Goal: Task Accomplishment & Management: Use online tool/utility

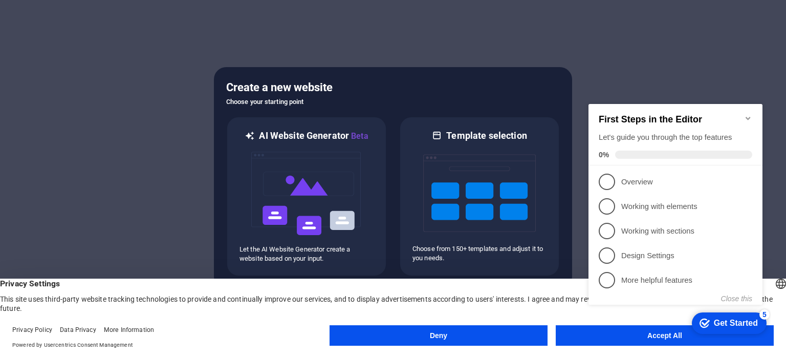
click at [615, 332] on div "checkmark Get Started 5 First Steps in the Editor Let's guide you through the t…" at bounding box center [677, 213] width 186 height 249
click at [627, 333] on div "checkmark Get Started 5 First Steps in the Editor Let's guide you through the t…" at bounding box center [677, 213] width 186 height 249
click at [614, 340] on button "Accept All" at bounding box center [665, 335] width 218 height 20
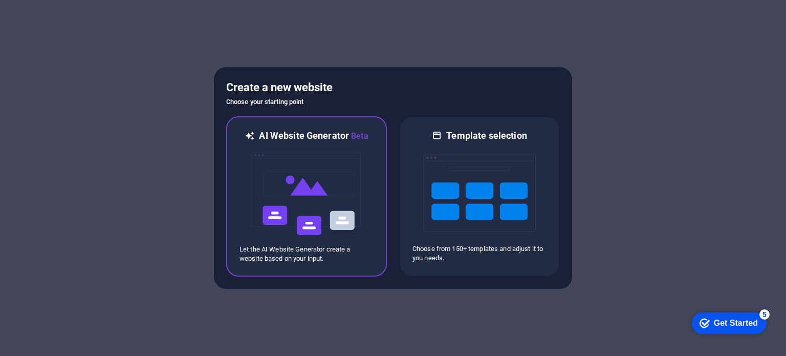
click at [315, 189] on img at bounding box center [306, 193] width 113 height 102
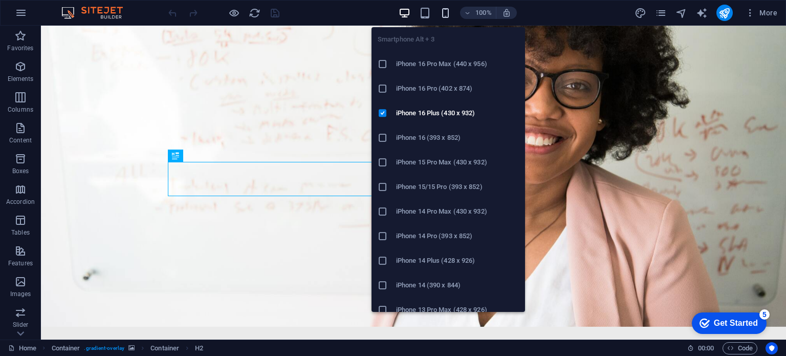
click at [444, 13] on icon "button" at bounding box center [446, 13] width 12 height 12
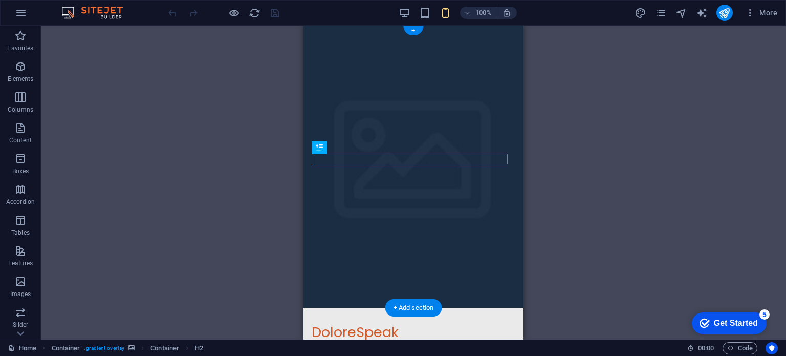
click at [508, 96] on figure at bounding box center [414, 167] width 220 height 282
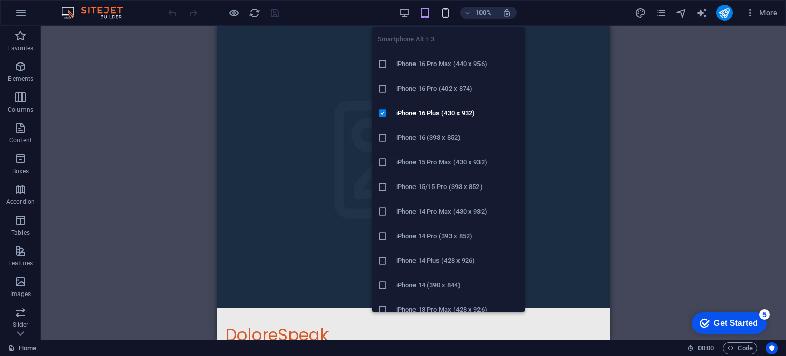
click at [446, 12] on icon "button" at bounding box center [446, 13] width 12 height 12
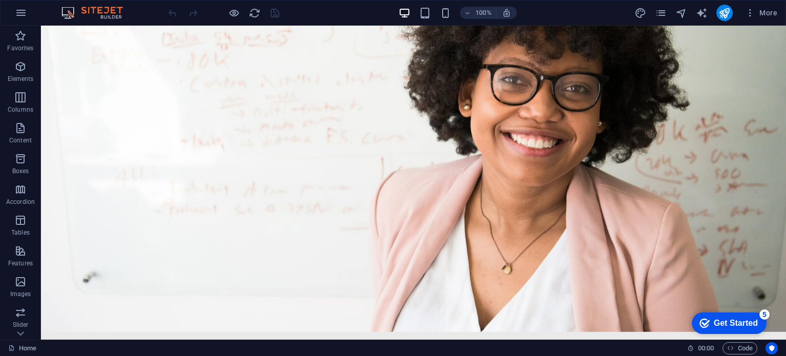
click at [642, 12] on icon "design" at bounding box center [641, 13] width 12 height 12
select select "px"
select select "200"
select select "px"
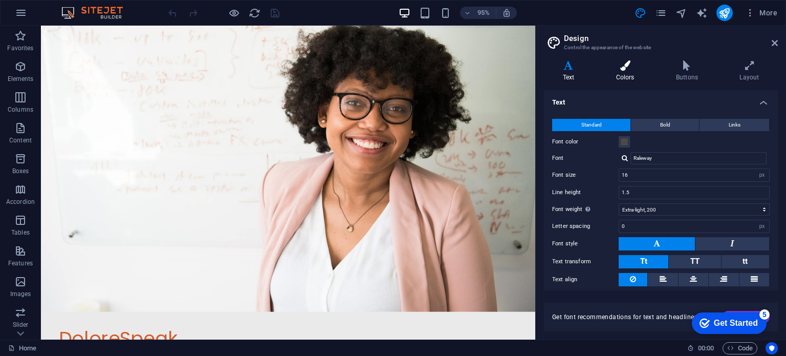
click at [622, 70] on icon at bounding box center [625, 65] width 56 height 10
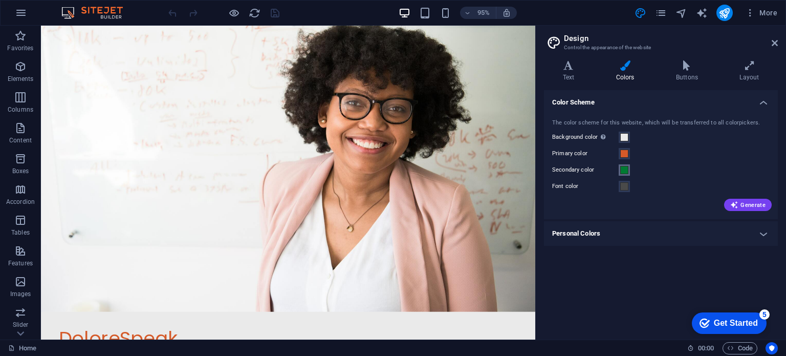
click at [623, 170] on span at bounding box center [624, 170] width 8 height 8
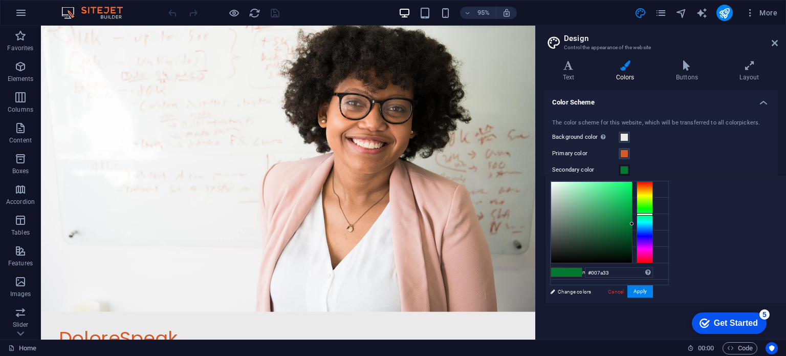
click at [623, 170] on span at bounding box center [624, 170] width 8 height 8
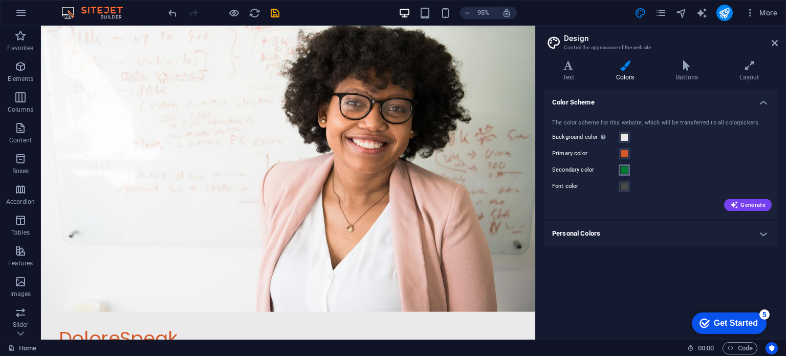
click at [623, 170] on span at bounding box center [624, 170] width 8 height 8
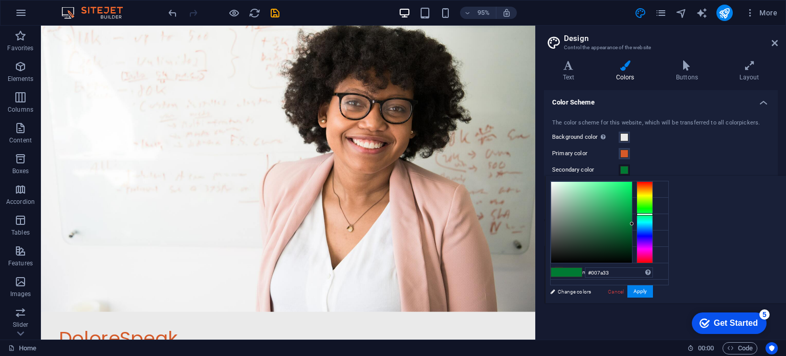
click at [624, 131] on div "The color scheme for this website, which will be transferred to all colorpicker…" at bounding box center [661, 164] width 238 height 111
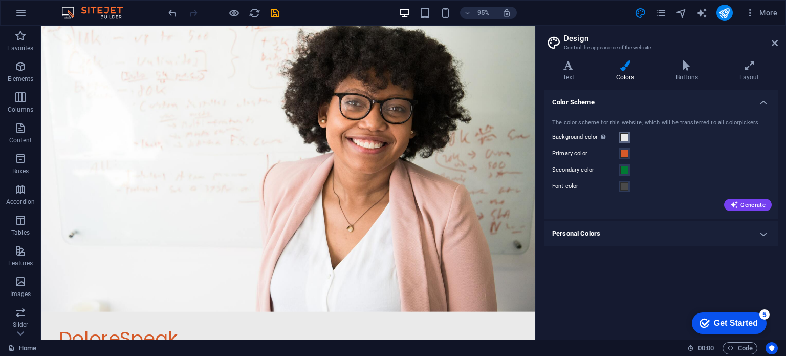
click at [625, 135] on span at bounding box center [624, 137] width 8 height 8
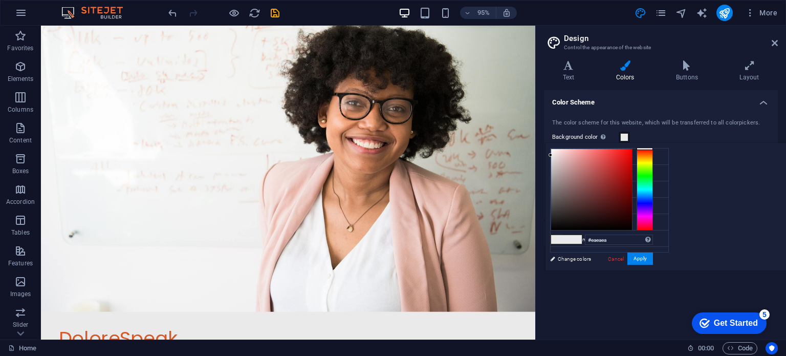
click at [659, 118] on div "The color scheme for this website, which will be transferred to all colorpicker…" at bounding box center [661, 164] width 238 height 111
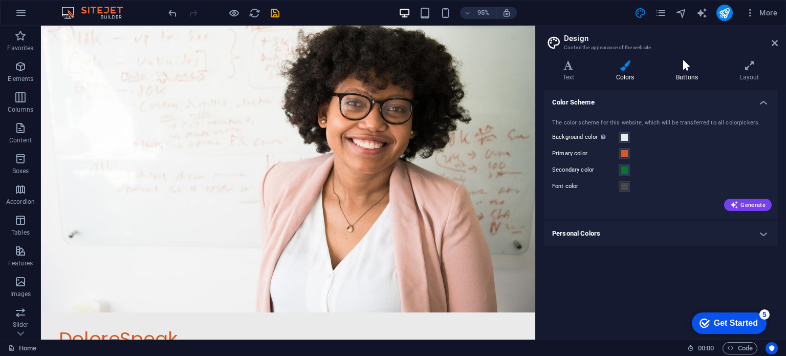
click at [684, 63] on icon at bounding box center [686, 65] width 59 height 10
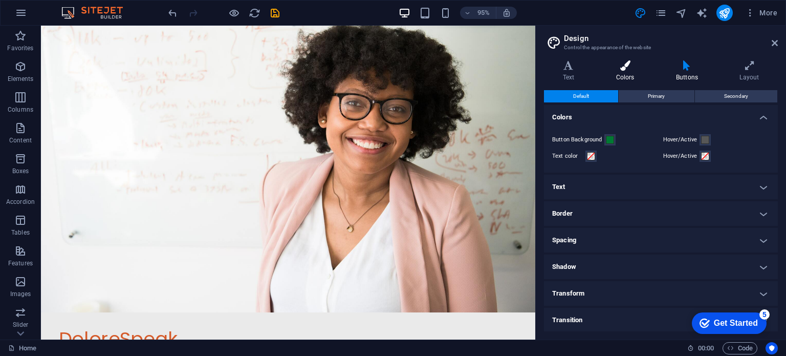
click at [630, 64] on icon at bounding box center [625, 65] width 56 height 10
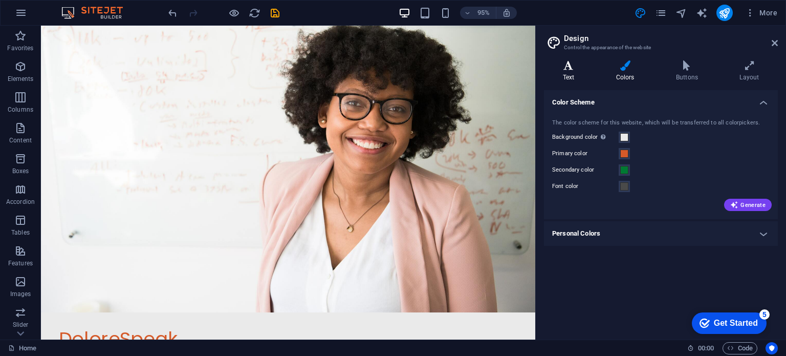
click at [558, 66] on icon at bounding box center [568, 65] width 49 height 10
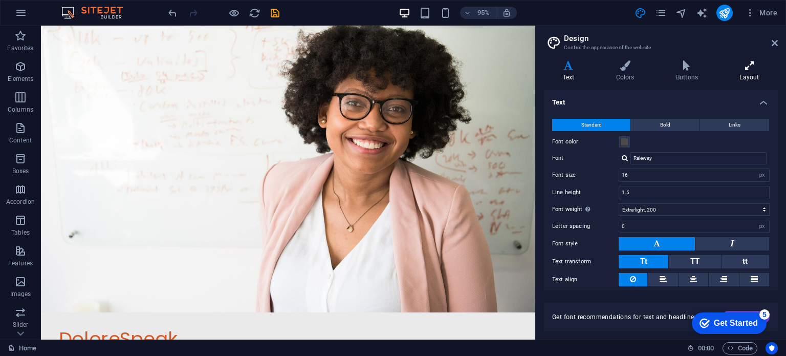
click at [753, 64] on icon at bounding box center [749, 65] width 57 height 10
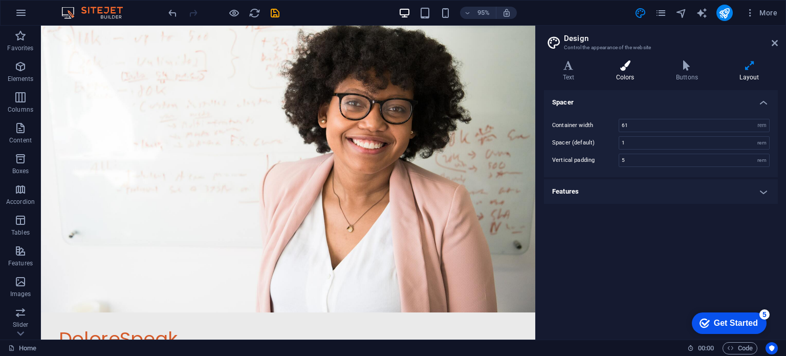
click at [624, 64] on icon at bounding box center [625, 65] width 56 height 10
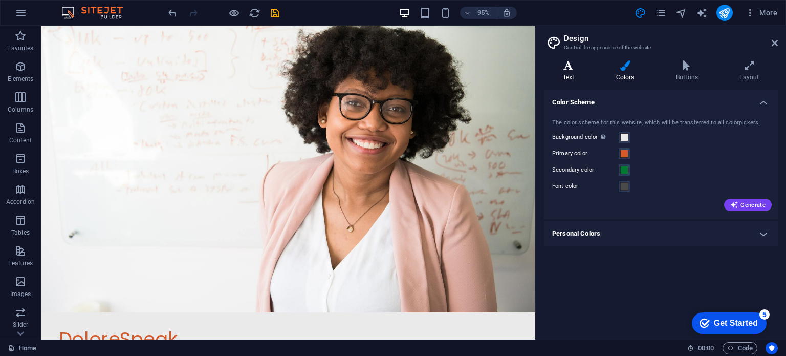
click at [577, 63] on icon at bounding box center [568, 65] width 49 height 10
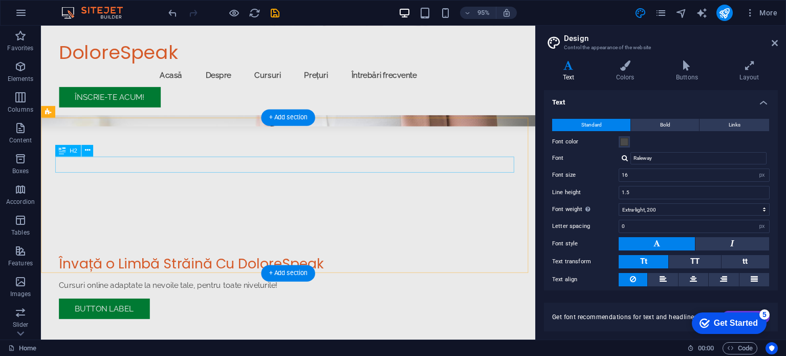
scroll to position [205, 0]
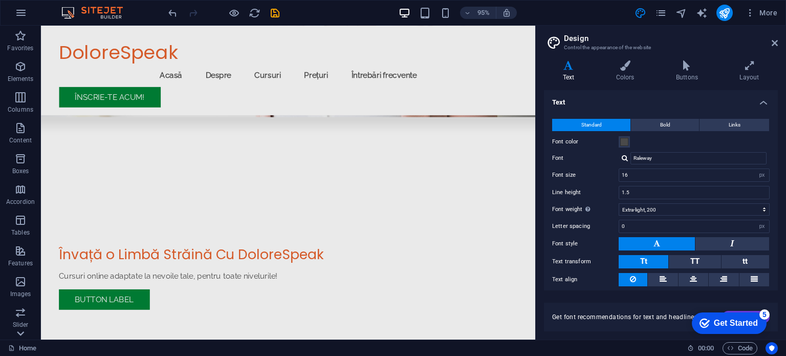
click at [18, 335] on icon at bounding box center [20, 333] width 14 height 14
click at [21, 292] on icon "button" at bounding box center [20, 289] width 12 height 12
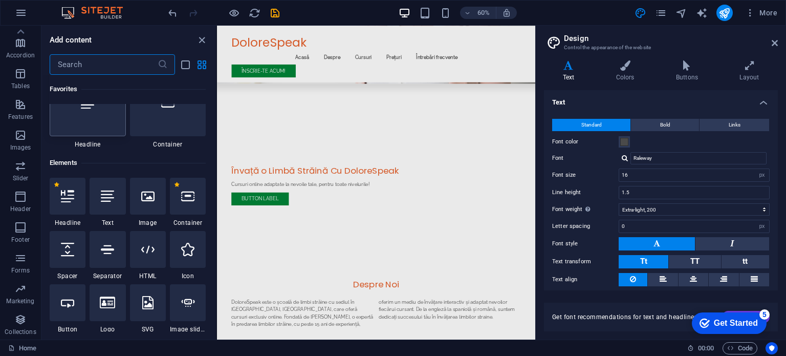
scroll to position [102, 0]
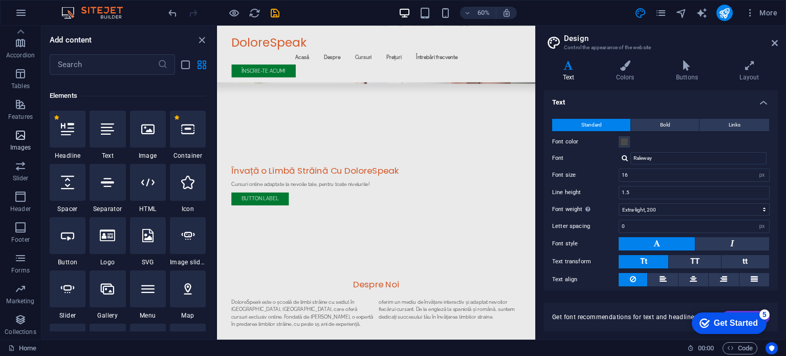
click at [17, 135] on icon "button" at bounding box center [20, 135] width 12 height 12
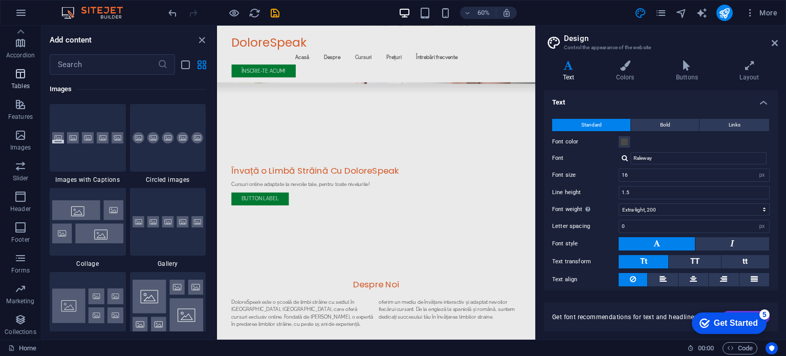
click at [20, 75] on icon "button" at bounding box center [20, 74] width 12 height 12
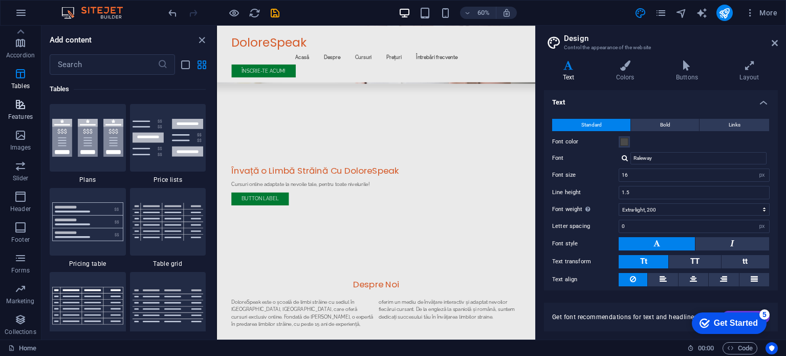
click at [23, 104] on icon "button" at bounding box center [20, 104] width 12 height 12
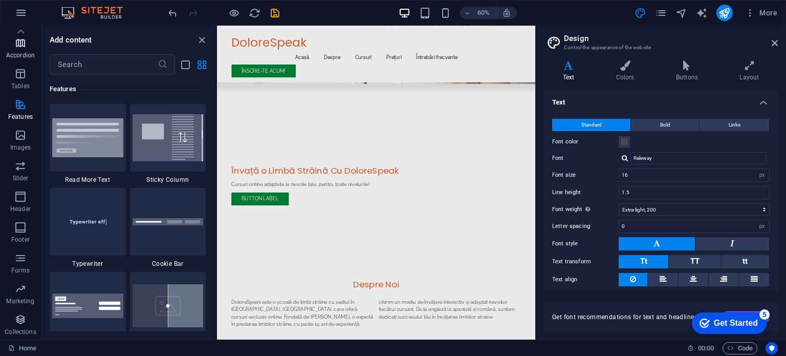
click at [24, 42] on icon "button" at bounding box center [20, 43] width 12 height 12
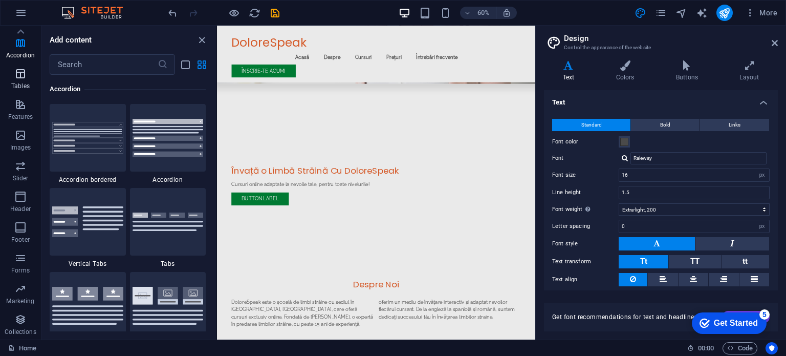
click at [16, 77] on icon "button" at bounding box center [20, 74] width 12 height 12
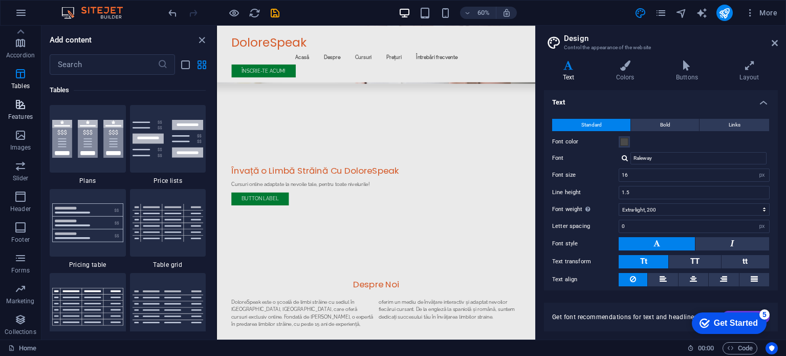
click at [18, 104] on icon "button" at bounding box center [20, 104] width 12 height 12
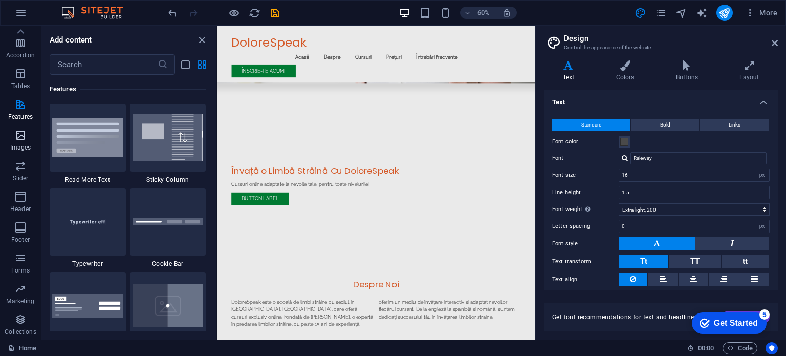
click at [20, 130] on icon "button" at bounding box center [20, 135] width 12 height 12
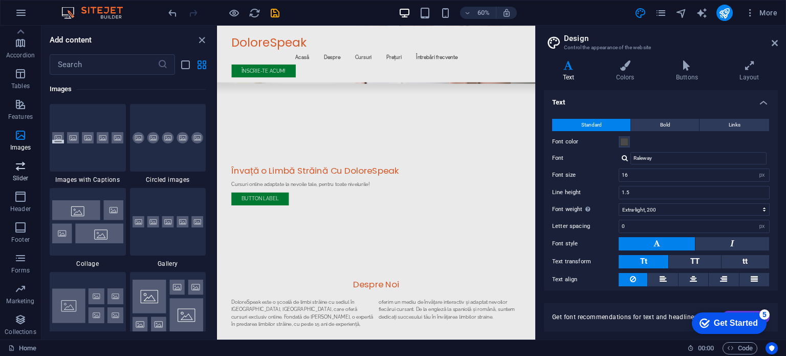
click at [21, 169] on icon "button" at bounding box center [20, 166] width 12 height 12
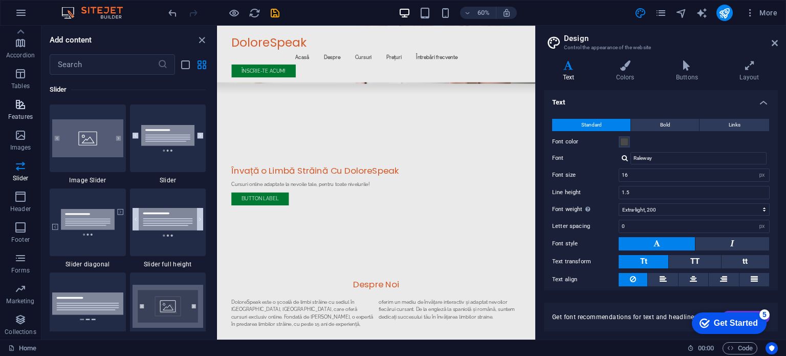
click at [20, 106] on icon "button" at bounding box center [20, 104] width 12 height 12
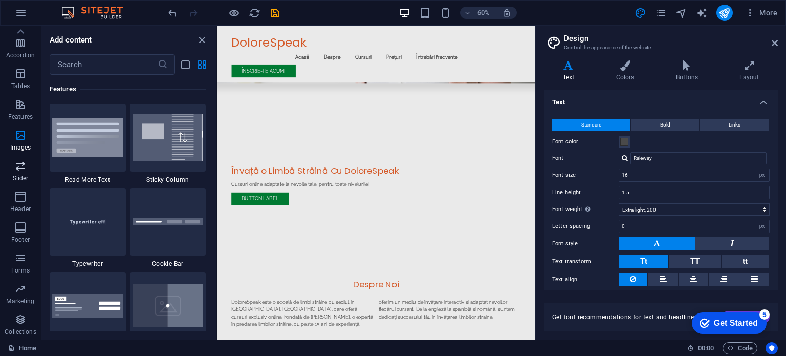
click at [23, 176] on p "Slider" at bounding box center [21, 178] width 16 height 8
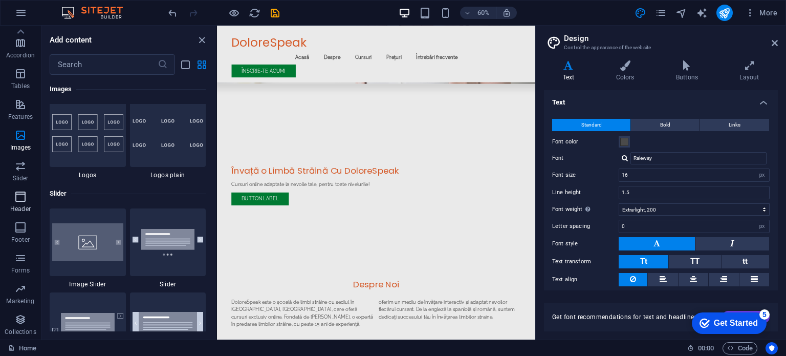
click at [23, 200] on icon "button" at bounding box center [20, 196] width 12 height 12
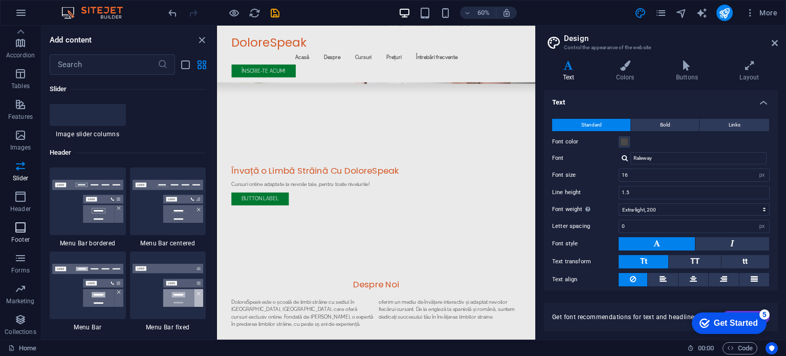
scroll to position [6163, 0]
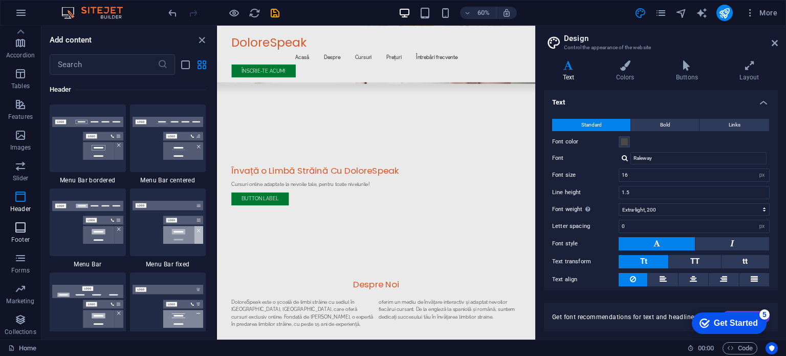
click at [23, 225] on icon "button" at bounding box center [20, 227] width 12 height 12
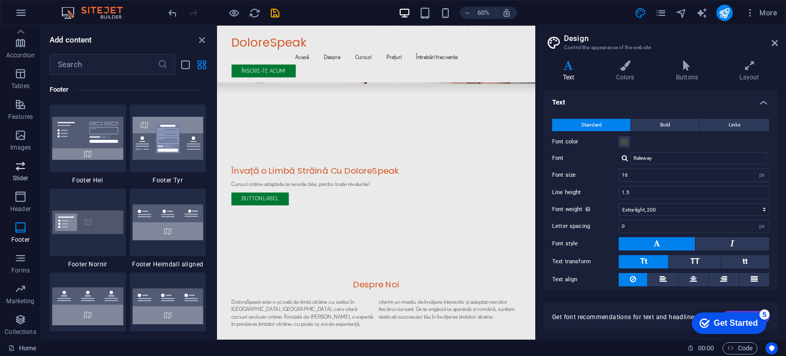
click at [20, 169] on icon "button" at bounding box center [20, 166] width 12 height 12
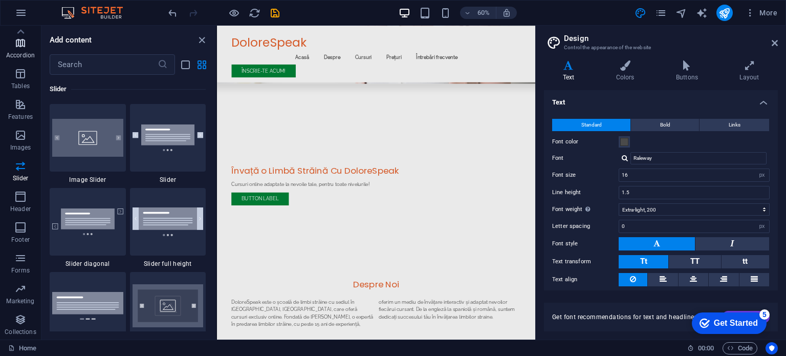
click at [18, 45] on icon "button" at bounding box center [20, 43] width 12 height 12
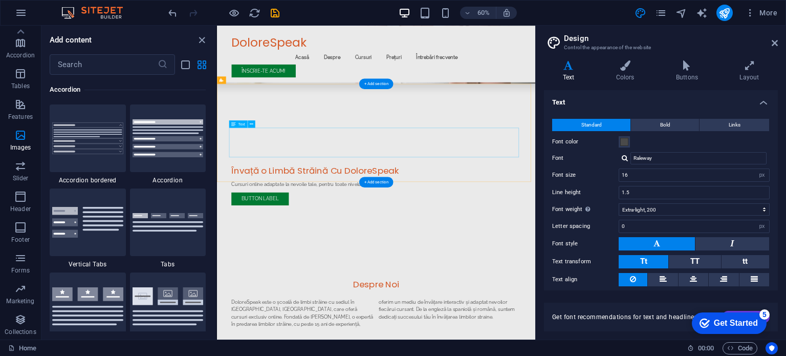
scroll to position [0, 0]
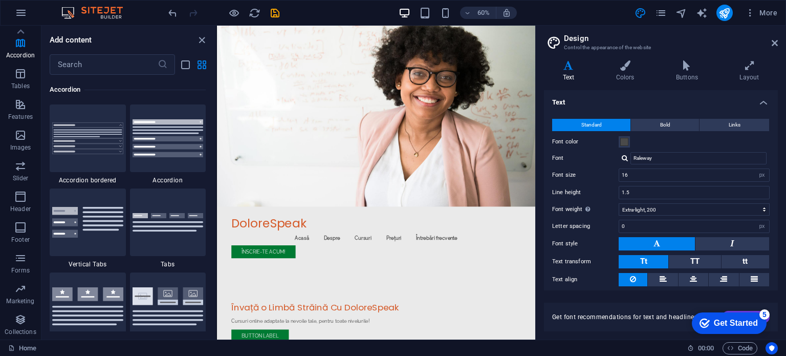
click at [201, 40] on icon "close panel" at bounding box center [202, 40] width 12 height 12
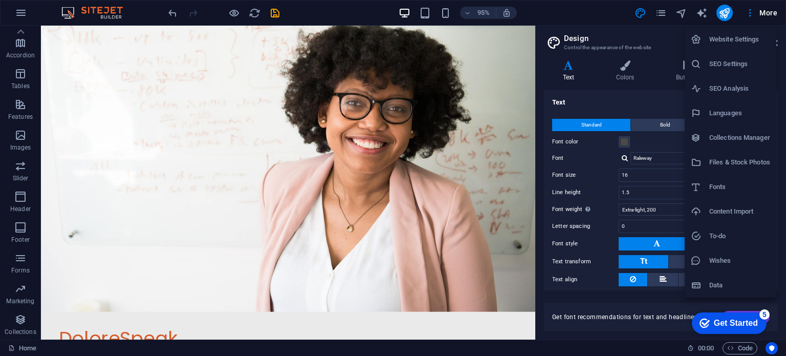
click at [557, 11] on div at bounding box center [393, 178] width 786 height 356
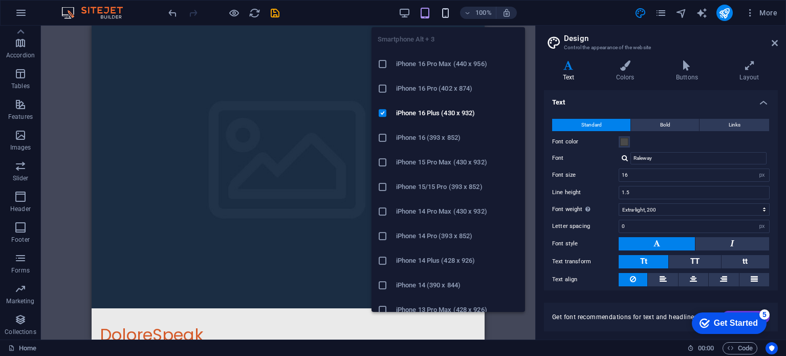
click at [448, 13] on icon "button" at bounding box center [446, 13] width 12 height 12
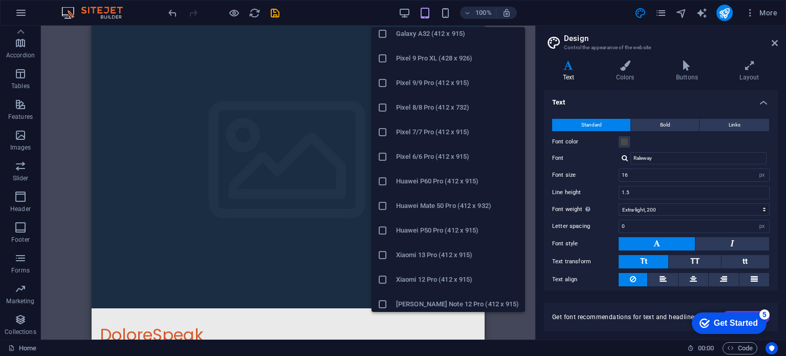
scroll to position [526, 0]
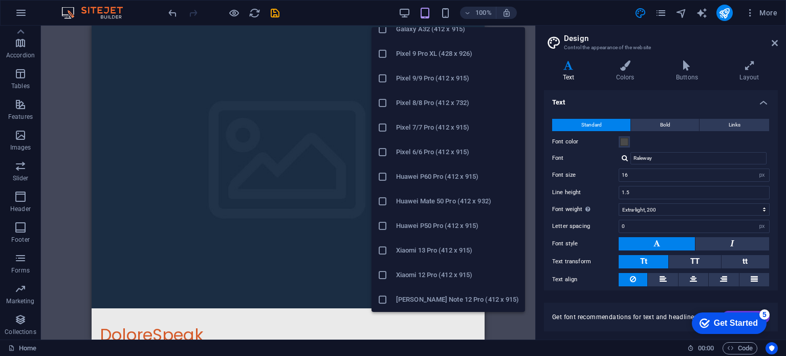
drag, startPoint x: 383, startPoint y: 176, endPoint x: 205, endPoint y: 150, distance: 179.4
click at [383, 176] on icon at bounding box center [383, 176] width 10 height 10
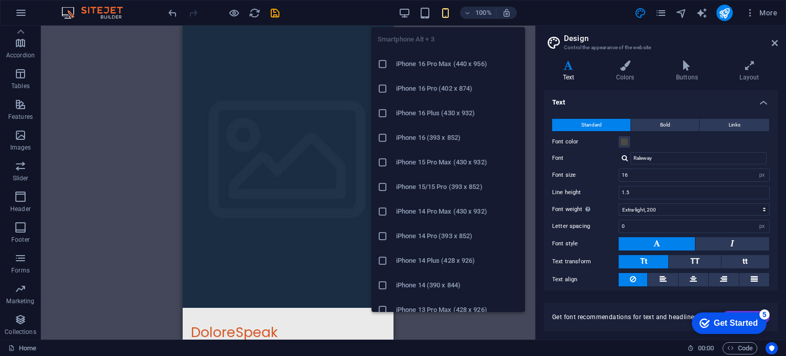
click at [445, 13] on icon "button" at bounding box center [446, 13] width 12 height 12
click at [384, 64] on icon at bounding box center [383, 64] width 10 height 10
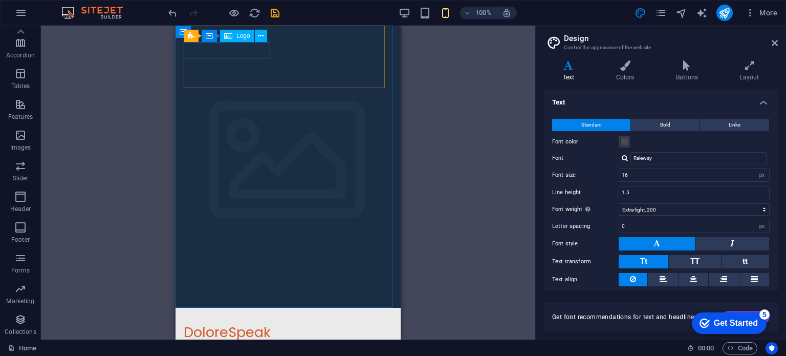
click at [245, 37] on span "Logo" at bounding box center [243, 36] width 14 height 6
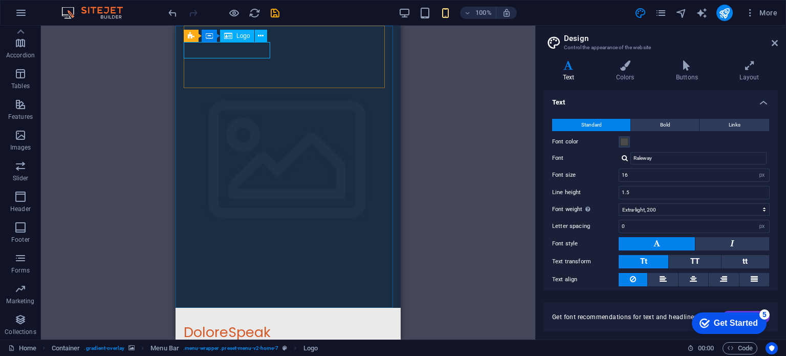
click at [242, 37] on span "Logo" at bounding box center [243, 36] width 14 height 6
click at [243, 38] on span "Logo" at bounding box center [243, 36] width 14 height 6
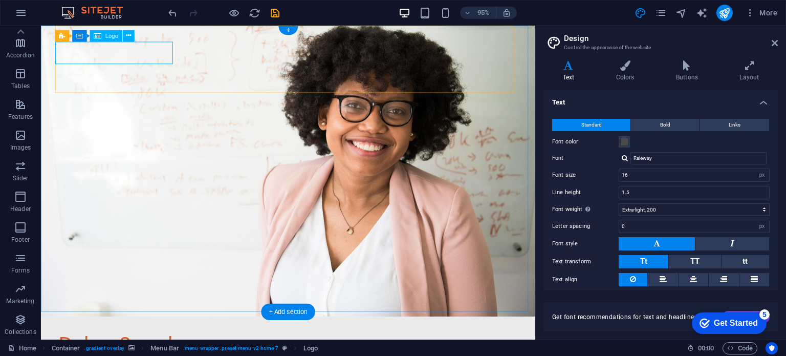
click at [155, 348] on div "DoloreSpeak" at bounding box center [301, 360] width 483 height 24
click at [114, 37] on span "Logo" at bounding box center [111, 36] width 13 height 6
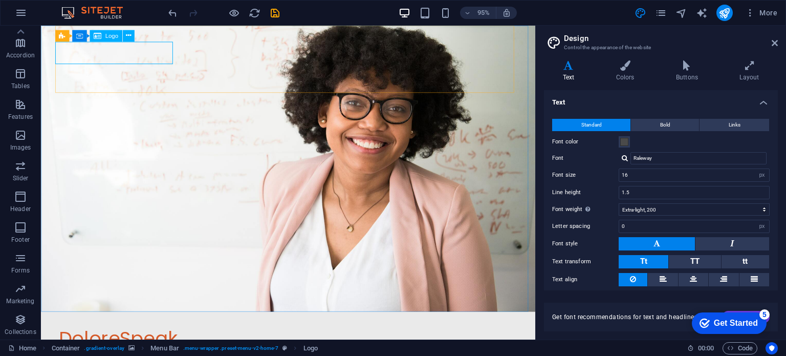
select select "px"
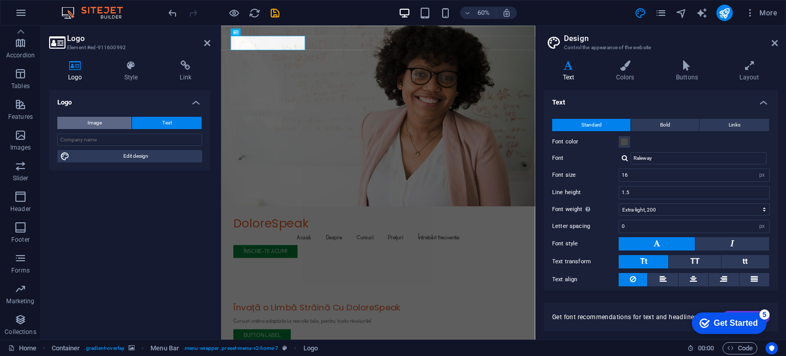
click at [80, 125] on button "Image" at bounding box center [94, 123] width 74 height 12
select select "DISABLED_OPTION_VALUE"
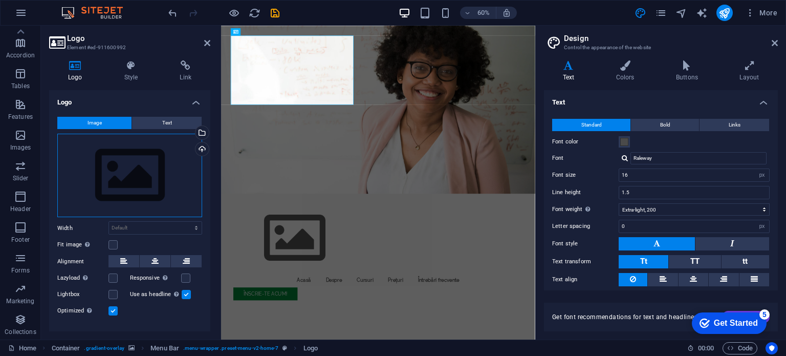
click at [120, 185] on div "Drag files here, click to choose files or select files from Files or our free s…" at bounding box center [129, 176] width 145 height 84
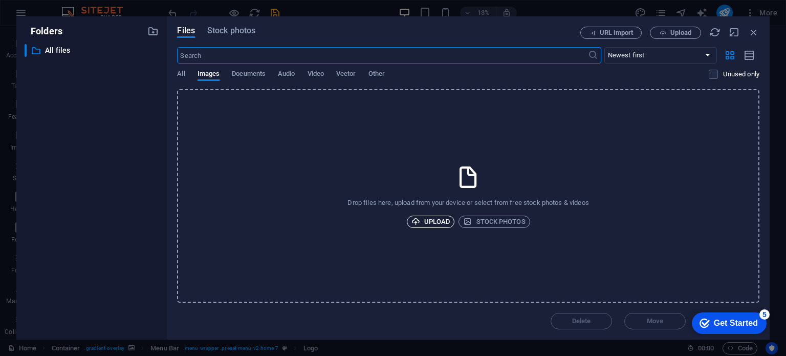
click at [437, 223] on span "Upload" at bounding box center [431, 221] width 39 height 12
click at [428, 221] on span "Upload" at bounding box center [431, 221] width 39 height 12
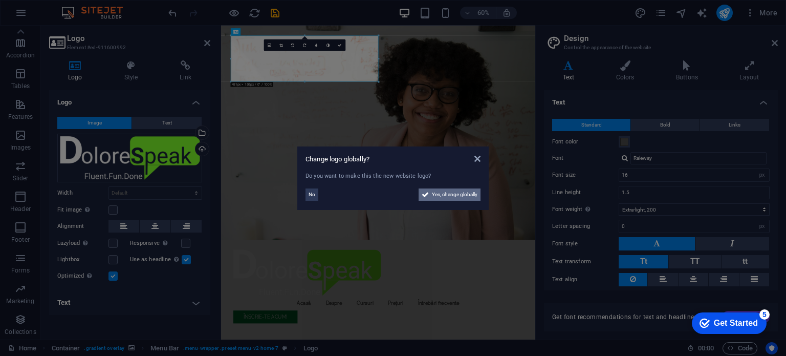
click at [448, 194] on span "Yes, change globally" at bounding box center [455, 194] width 46 height 12
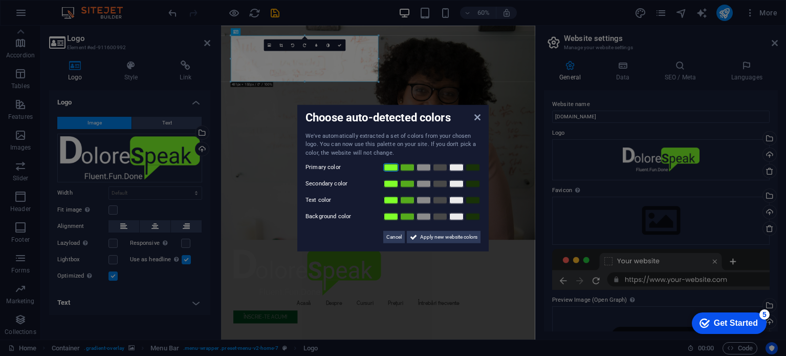
click at [391, 165] on link at bounding box center [390, 167] width 15 height 8
click at [451, 238] on span "Apply new website colors" at bounding box center [448, 237] width 57 height 12
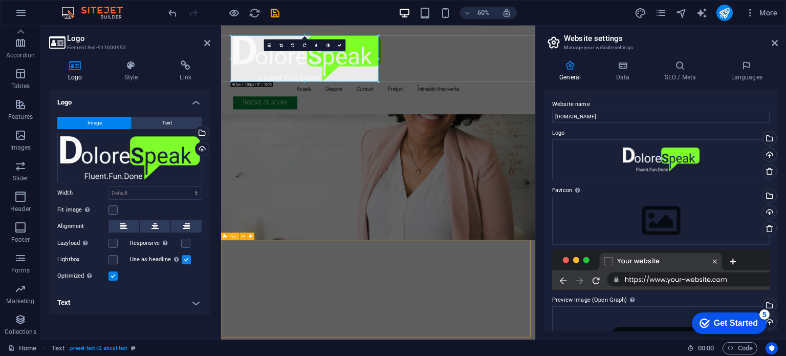
scroll to position [273, 0]
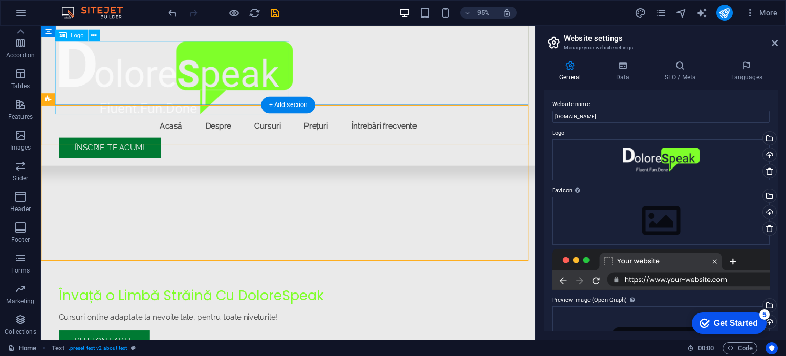
click at [230, 68] on div at bounding box center [301, 80] width 483 height 77
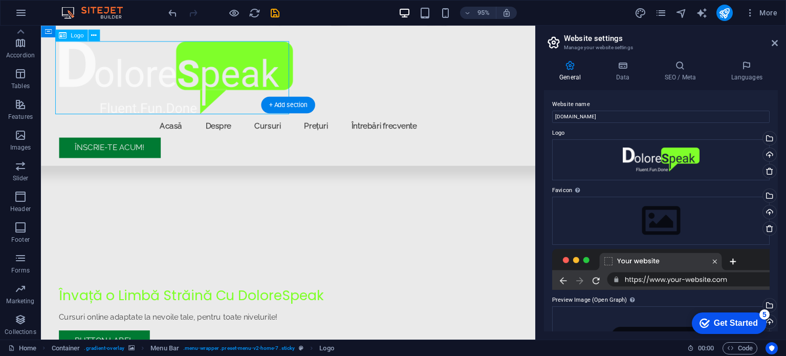
click at [240, 71] on div at bounding box center [301, 80] width 483 height 77
click at [249, 73] on div at bounding box center [301, 80] width 483 height 77
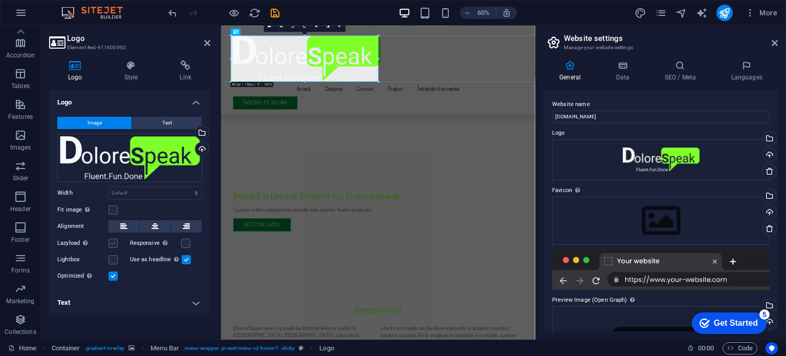
click at [111, 244] on label at bounding box center [113, 243] width 9 height 9
click at [0, 0] on input "Lazyload Loading images after the page loads improves page speed." at bounding box center [0, 0] width 0 height 0
click at [113, 242] on label at bounding box center [113, 243] width 9 height 9
click at [0, 0] on input "Lazyload Loading images after the page loads improves page speed." at bounding box center [0, 0] width 0 height 0
click at [632, 151] on div "Drag files here, click to choose files or select files from Files or our free s…" at bounding box center [661, 159] width 218 height 41
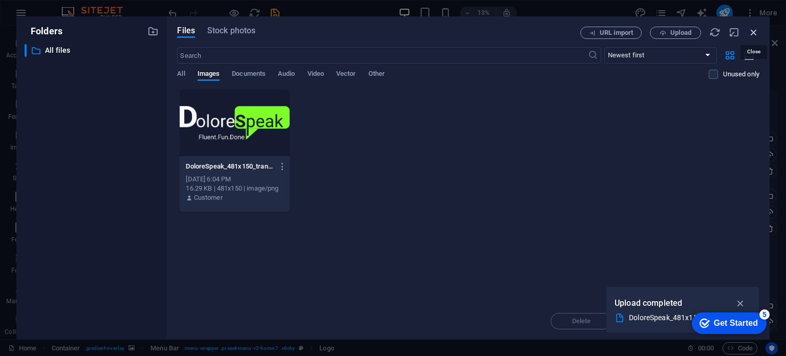
click at [755, 29] on icon "button" at bounding box center [753, 32] width 11 height 11
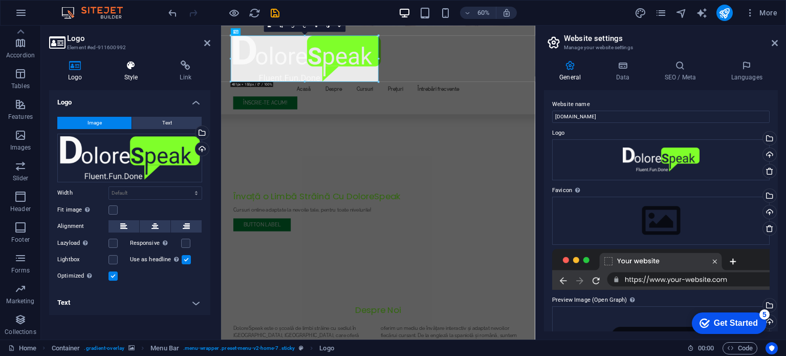
click at [133, 67] on icon at bounding box center [131, 65] width 52 height 10
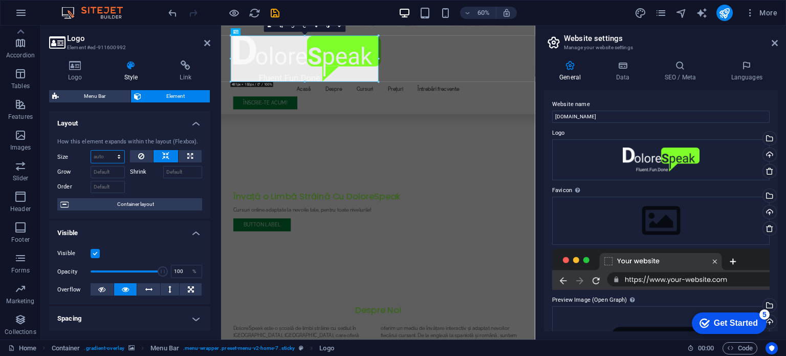
click at [119, 160] on select "Default auto px % 1/1 1/2 1/3 1/4 1/5 1/6 1/7 1/8 1/9 1/10" at bounding box center [107, 156] width 33 height 12
select select "1/6"
click at [109, 150] on select "Default auto px % 1/1 1/2 1/3 1/4 1/5 1/6 1/7 1/8 1/9 1/10" at bounding box center [107, 156] width 33 height 12
type input "16.66"
click at [117, 158] on select "Default auto px % 1/1 1/2 1/3 1/4 1/5 1/6 1/7 1/8 1/9 1/10" at bounding box center [117, 156] width 14 height 12
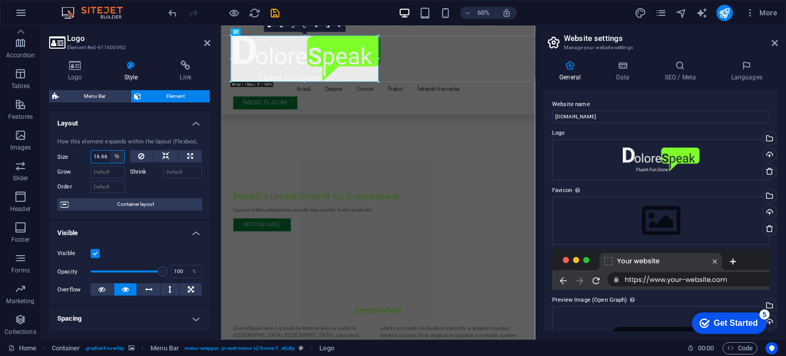
select select "auto"
click at [110, 150] on select "Default auto px % 1/1 1/2 1/3 1/4 1/5 1/6 1/7 1/8 1/9 1/10" at bounding box center [117, 156] width 14 height 12
select select "DISABLED_OPTION_VALUE"
click at [320, 75] on div at bounding box center [483, 80] width 483 height 77
click at [336, 62] on div at bounding box center [483, 80] width 483 height 77
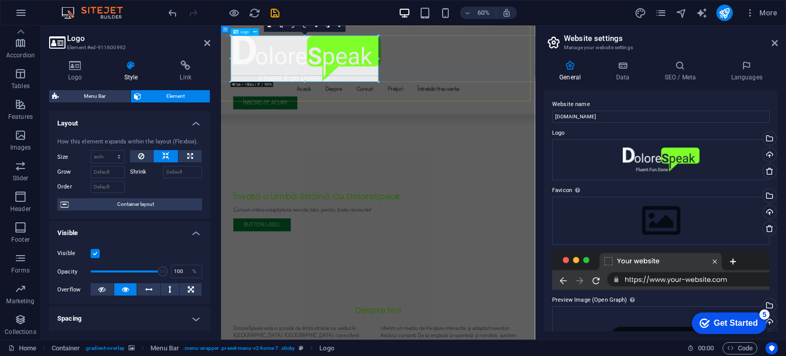
click at [336, 62] on div at bounding box center [483, 80] width 483 height 77
click at [365, 79] on div at bounding box center [483, 80] width 483 height 77
click at [72, 68] on icon at bounding box center [75, 65] width 52 height 10
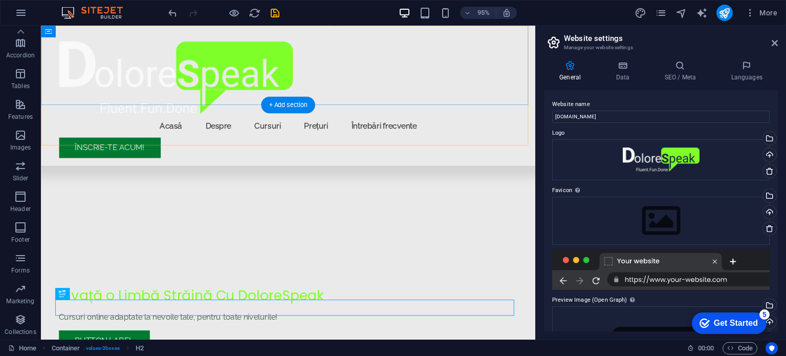
click at [365, 75] on div "Menu Acasă Despre Cursuri Prețuri Întrebări frecvente Înscrie-te Acum!" at bounding box center [301, 99] width 521 height 147
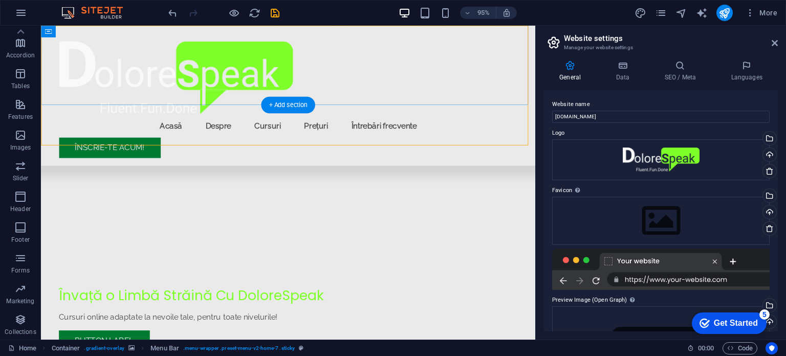
click at [364, 63] on div "Menu Acasă Despre Cursuri Prețuri Întrebări frecvente Înscrie-te Acum!" at bounding box center [301, 99] width 521 height 147
select select "rem"
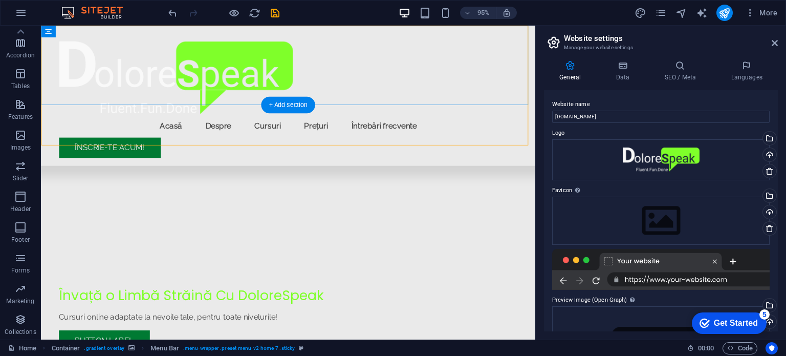
select select "rem"
select select "preset-menu-v2-home-7"
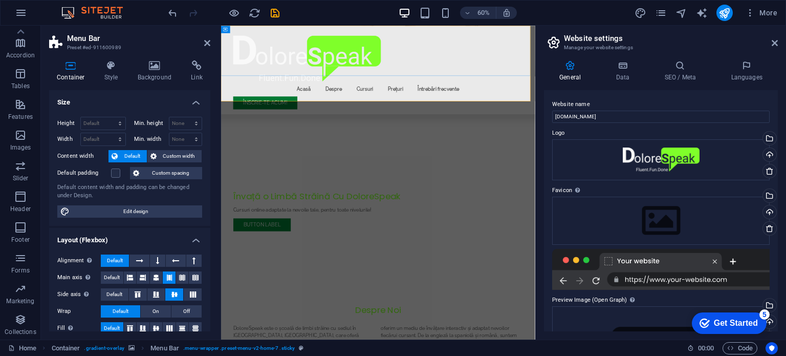
click at [627, 69] on div "Menu Acasă Despre Cursuri Prețuri Întrebări frecvente Înscrie-te Acum!" at bounding box center [483, 99] width 524 height 147
click at [111, 70] on icon at bounding box center [111, 65] width 29 height 10
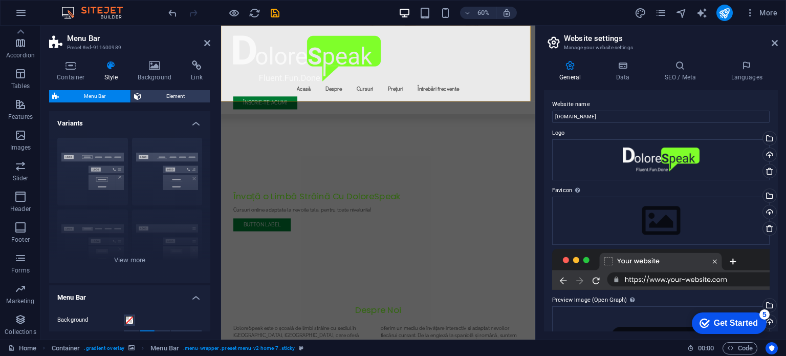
click at [100, 96] on span "Menu Bar" at bounding box center [95, 96] width 66 height 12
click at [173, 153] on div "Border Centered Default Fixed Loki Trigger Wide XXL" at bounding box center [129, 206] width 161 height 154
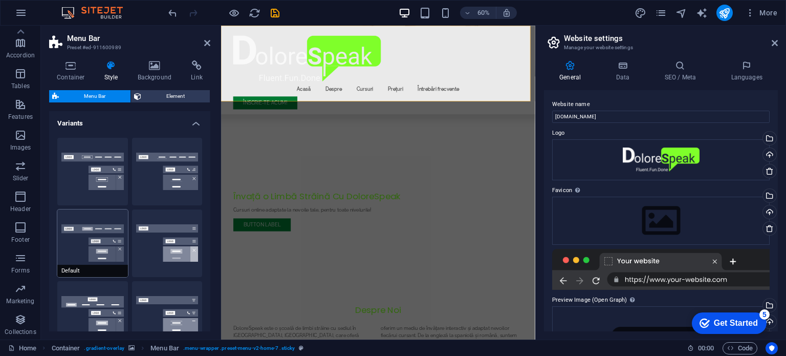
click at [106, 229] on button "Default" at bounding box center [92, 243] width 71 height 68
type input "1"
select select "rem"
type input "1"
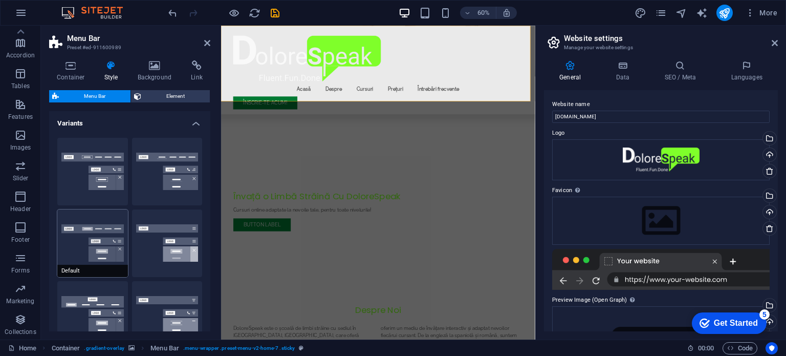
type input "1"
click at [192, 240] on button "Fixed" at bounding box center [167, 243] width 71 height 68
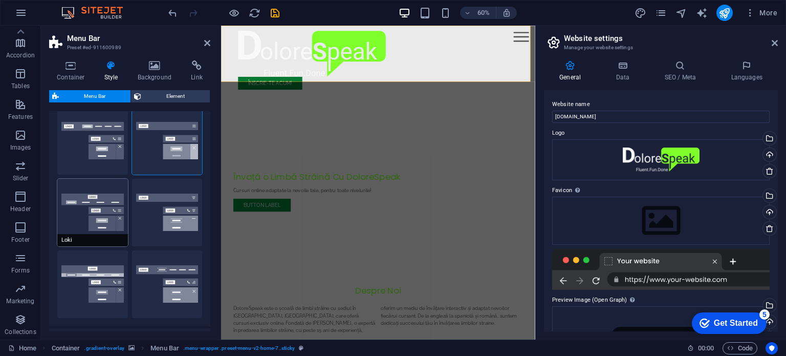
click at [88, 210] on button "Loki" at bounding box center [92, 213] width 71 height 68
type input "0"
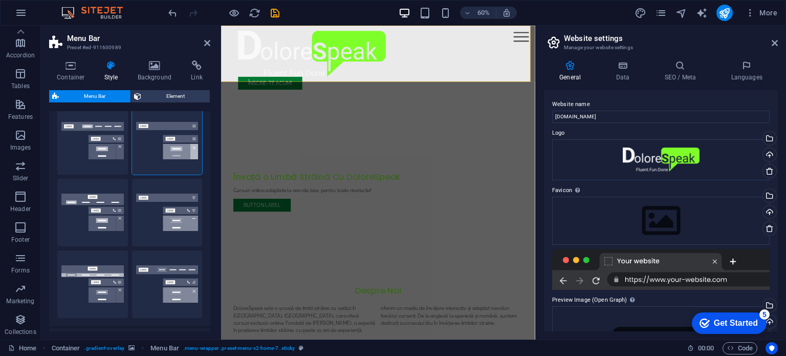
type input "0"
select select "DISABLED_OPTION_VALUE"
type input "2"
type input "1"
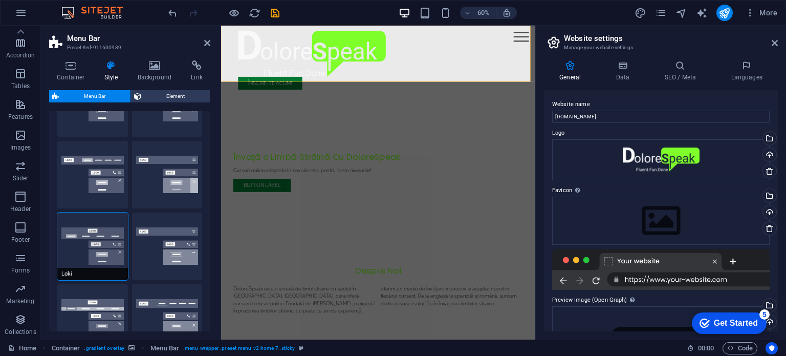
scroll to position [0, 0]
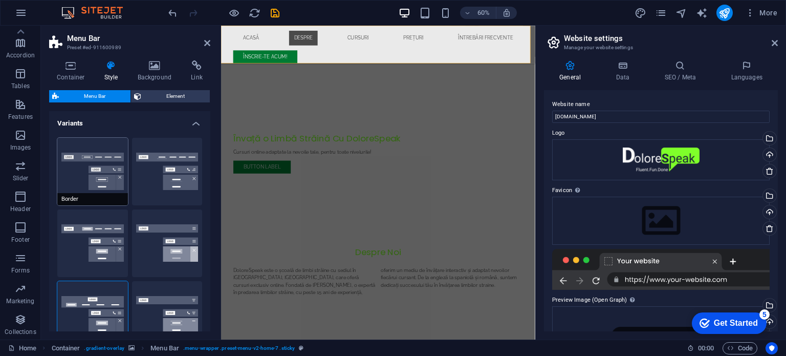
click at [95, 172] on button "Border" at bounding box center [92, 172] width 71 height 68
type input "1"
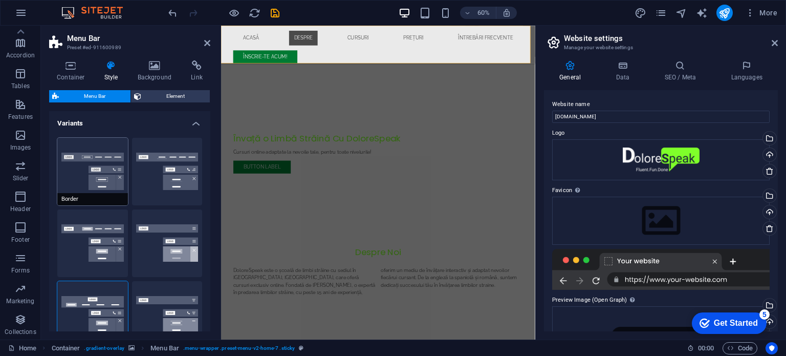
type input "1"
select select "rem"
type input "1"
type input "0"
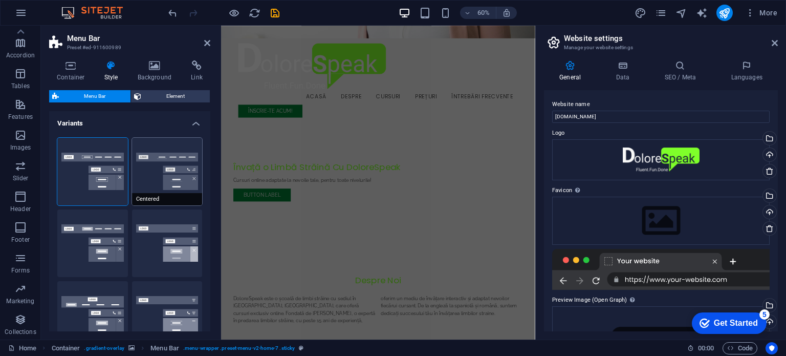
click at [163, 171] on button "Centered" at bounding box center [167, 172] width 71 height 68
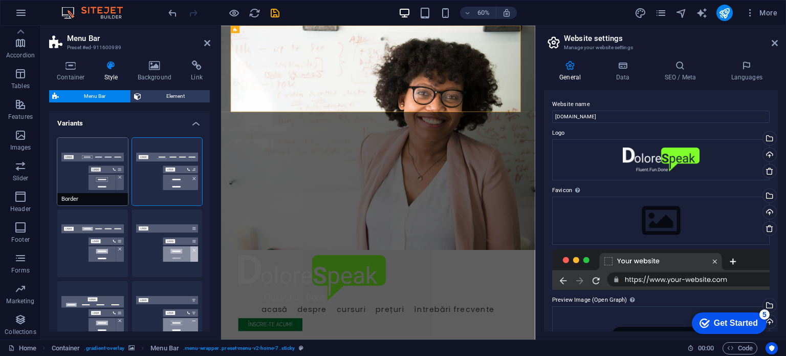
click at [84, 170] on button "Border" at bounding box center [92, 172] width 71 height 68
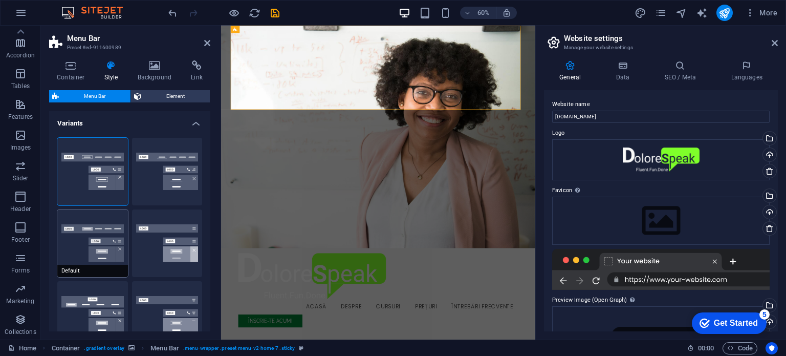
click at [86, 255] on button "Default" at bounding box center [92, 243] width 71 height 68
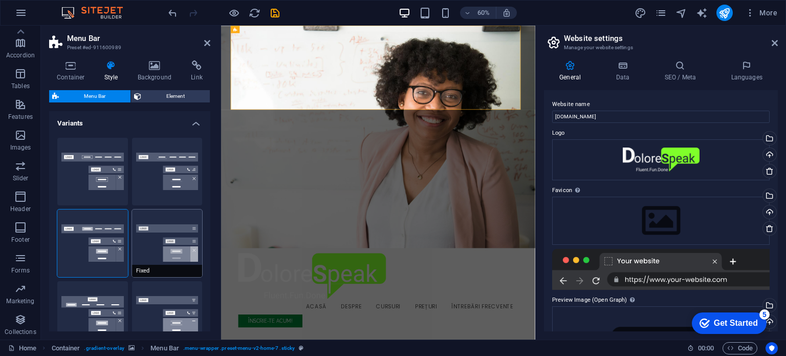
click at [167, 239] on button "Fixed" at bounding box center [167, 243] width 71 height 68
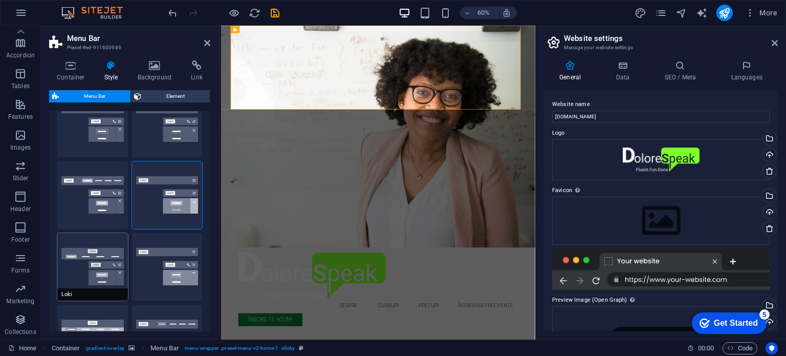
scroll to position [51, 0]
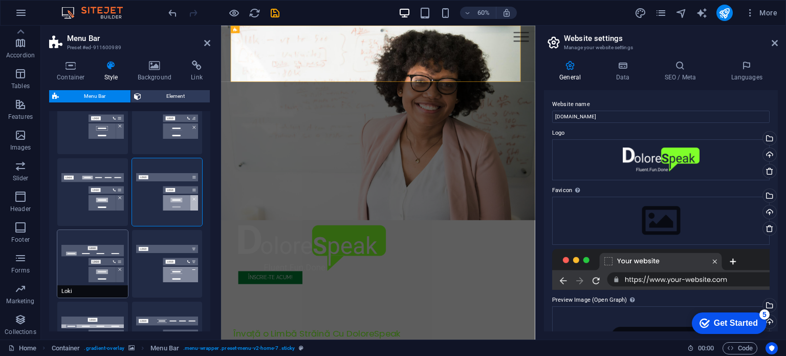
click at [92, 248] on button "Loki" at bounding box center [92, 264] width 71 height 68
type input "0"
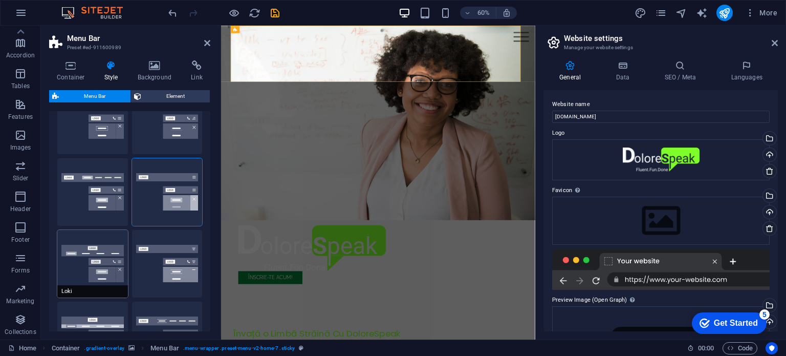
type input "0"
select select "DISABLED_OPTION_VALUE"
type input "2"
type input "1"
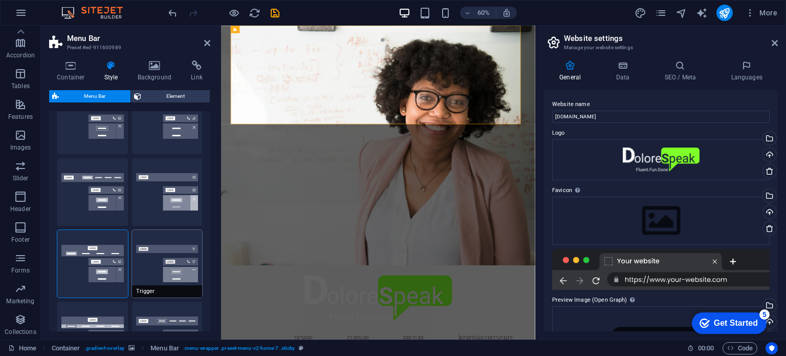
click at [177, 251] on button "Trigger" at bounding box center [167, 264] width 71 height 68
type input "1"
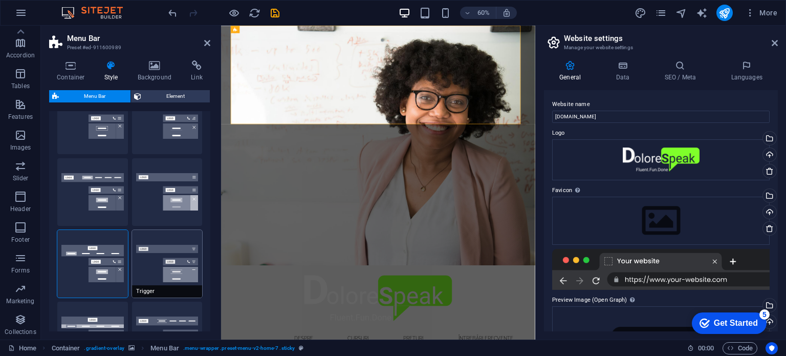
type input "1"
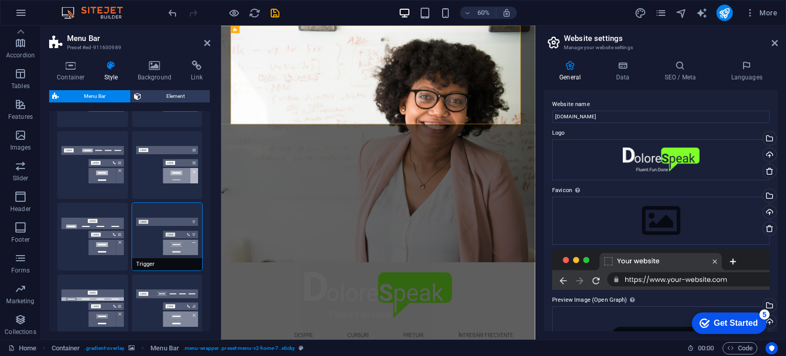
scroll to position [154, 0]
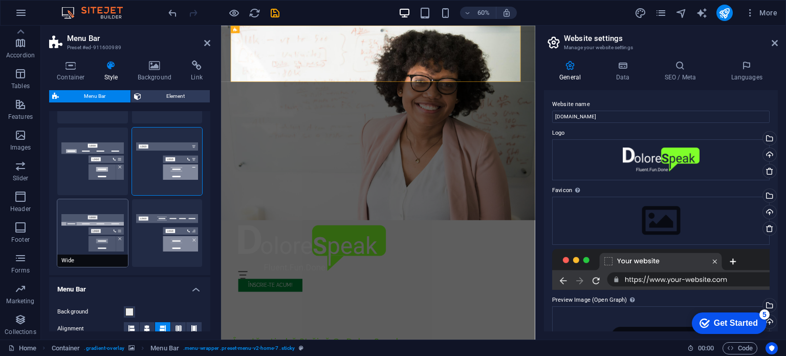
click at [90, 229] on button "Wide" at bounding box center [92, 233] width 71 height 68
type input "0"
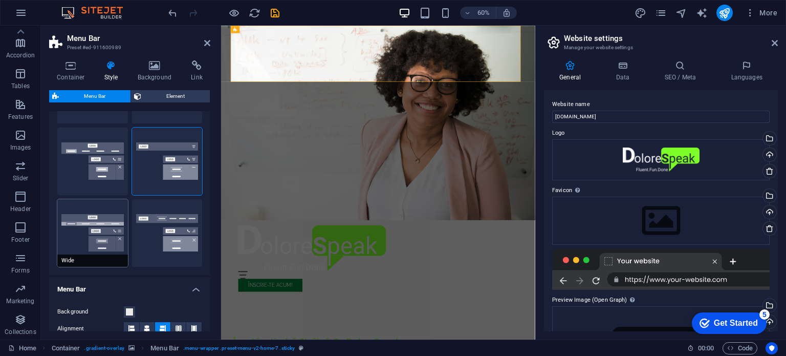
type input "0"
type input "2"
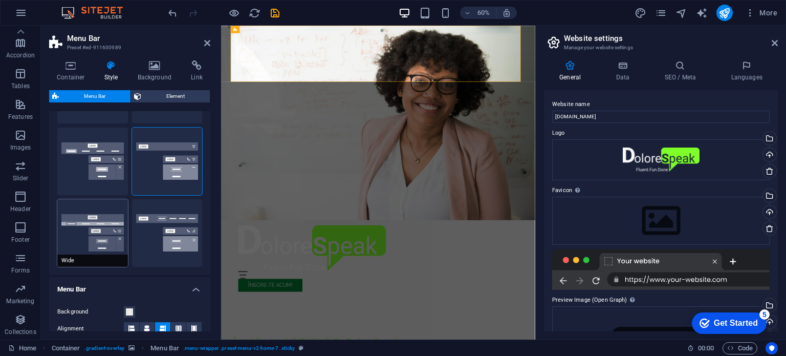
type input "2"
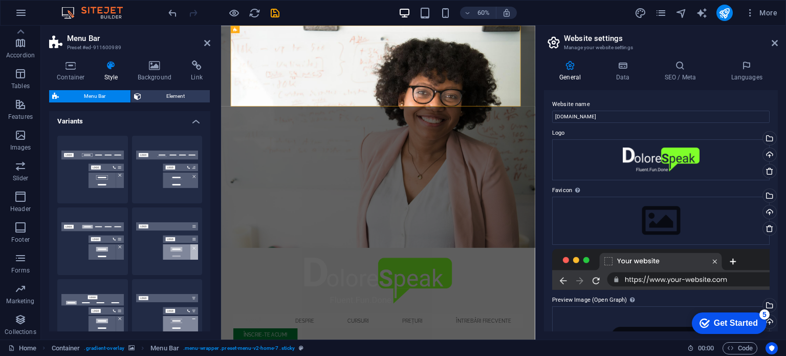
scroll to position [0, 0]
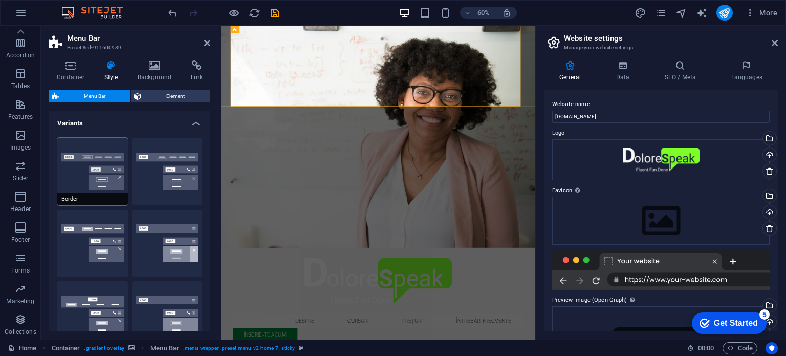
click at [101, 170] on button "Border" at bounding box center [92, 172] width 71 height 68
type input "1"
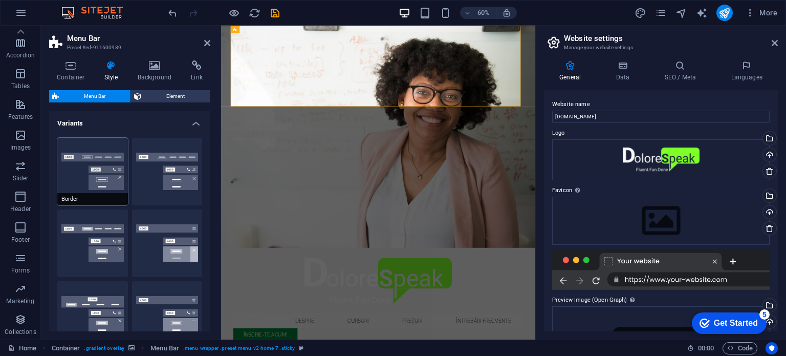
type input "1"
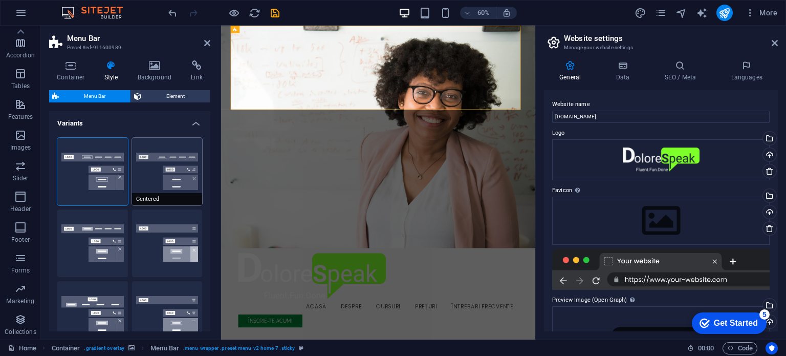
click at [168, 159] on button "Centered" at bounding box center [167, 172] width 71 height 68
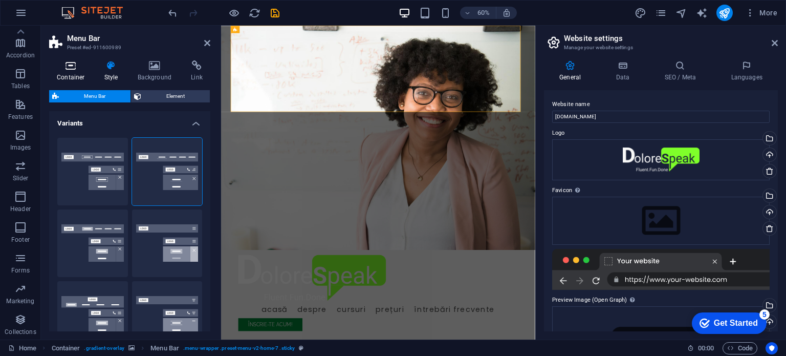
click at [69, 69] on icon at bounding box center [71, 65] width 44 height 10
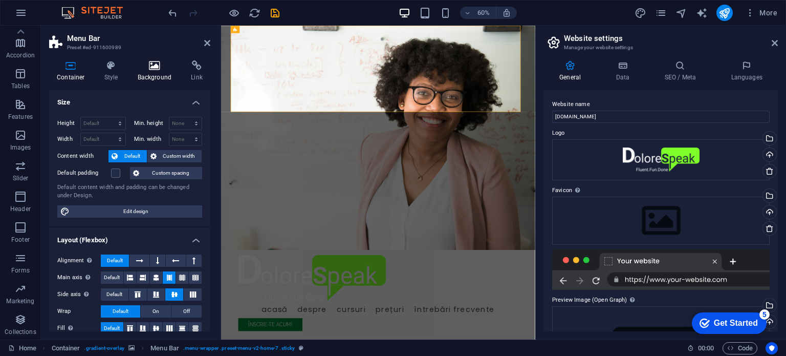
click at [154, 67] on icon at bounding box center [155, 65] width 50 height 10
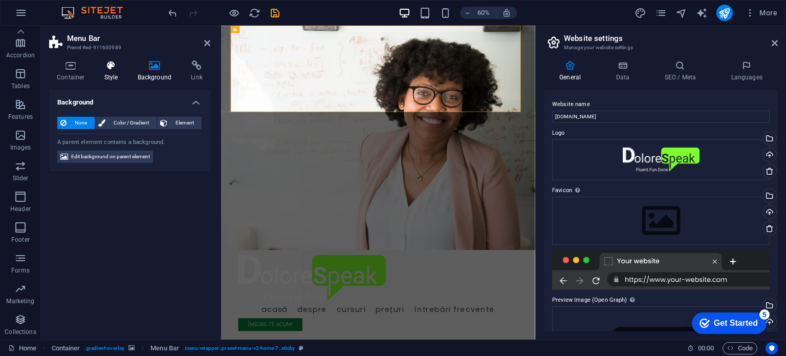
click at [112, 67] on icon at bounding box center [111, 65] width 29 height 10
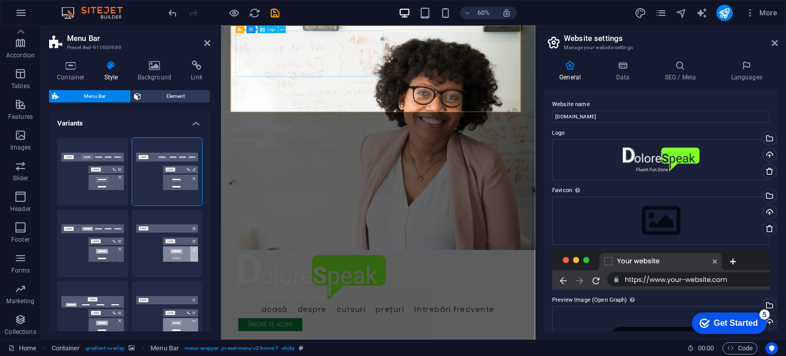
click at [157, 71] on h4 "Background" at bounding box center [157, 70] width 54 height 21
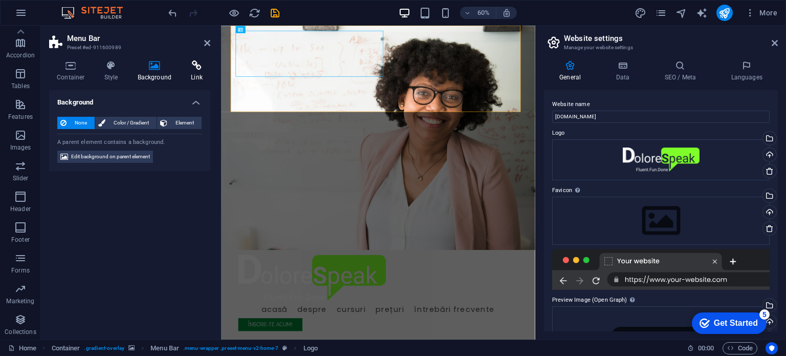
click at [193, 69] on icon at bounding box center [196, 65] width 27 height 10
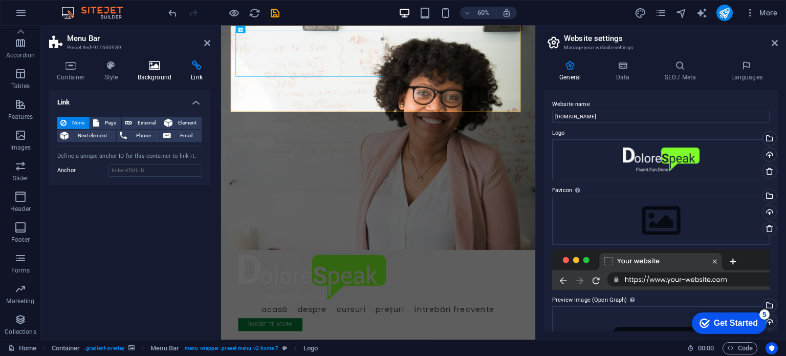
click at [151, 67] on icon at bounding box center [155, 65] width 50 height 10
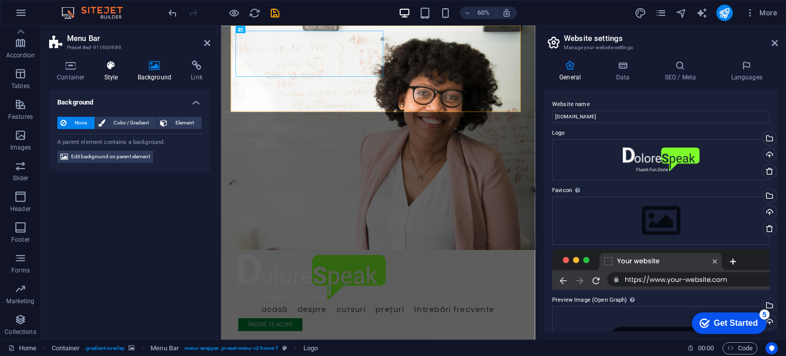
click at [105, 69] on icon at bounding box center [111, 65] width 29 height 10
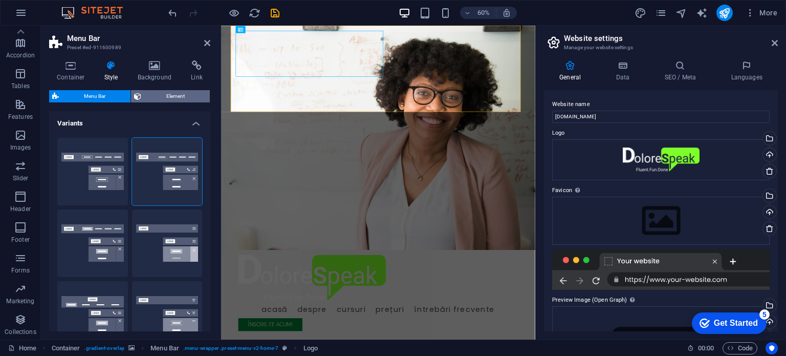
click at [176, 94] on span "Element" at bounding box center [175, 96] width 62 height 12
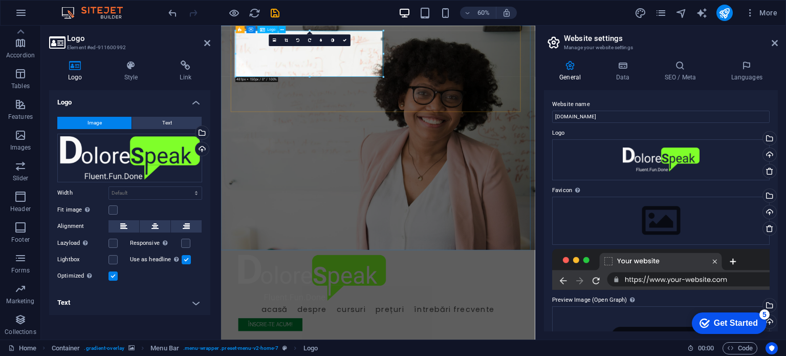
click at [136, 163] on div "Drag files here, click to choose files or select files from Files or our free s…" at bounding box center [129, 158] width 145 height 49
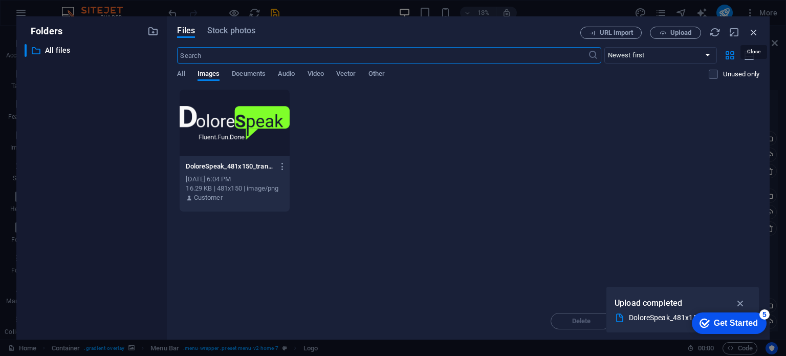
click at [753, 29] on icon "button" at bounding box center [753, 32] width 11 height 11
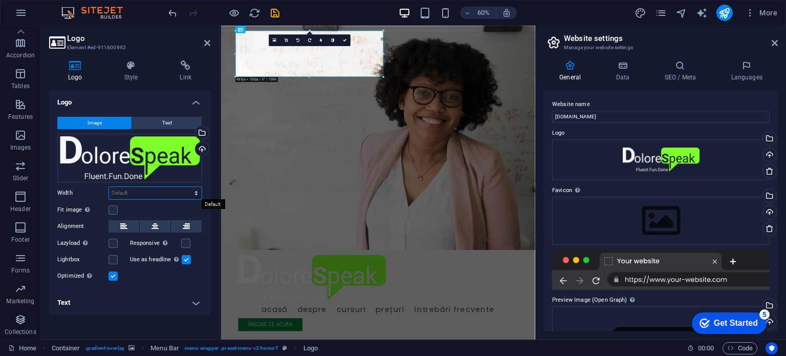
click at [193, 194] on select "Default auto px rem % em vh vw" at bounding box center [155, 193] width 93 height 12
click at [109, 187] on select "Default auto px rem % em vh vw" at bounding box center [155, 193] width 93 height 12
click at [113, 210] on label at bounding box center [113, 209] width 9 height 9
click at [0, 0] on input "Fit image Automatically fit image to a fixed width and height" at bounding box center [0, 0] width 0 height 0
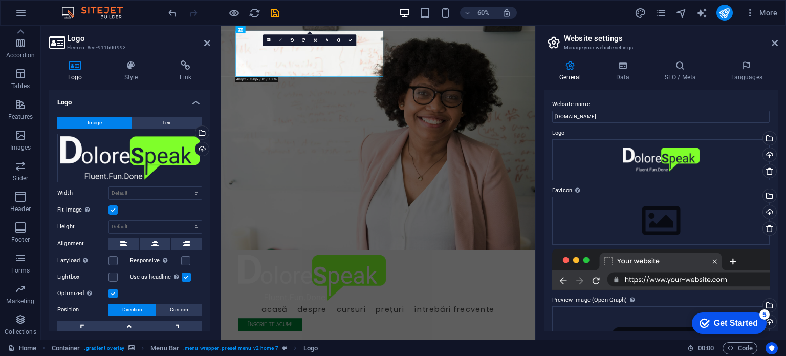
click at [113, 207] on label at bounding box center [113, 209] width 9 height 9
click at [0, 0] on input "Fit image Automatically fit image to a fixed width and height" at bounding box center [0, 0] width 0 height 0
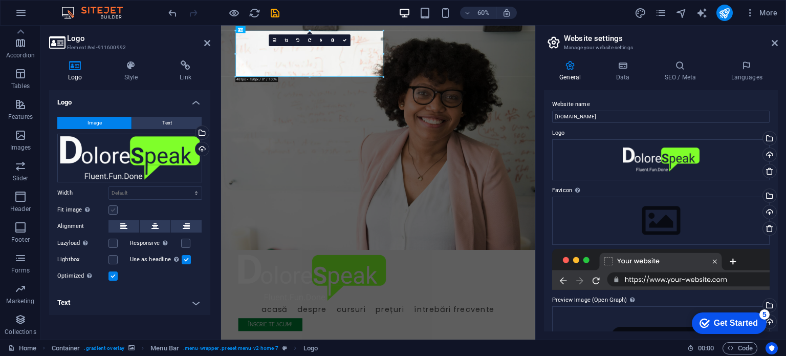
click at [113, 207] on label at bounding box center [113, 209] width 9 height 9
click at [0, 0] on input "Fit image Automatically fit image to a fixed width and height" at bounding box center [0, 0] width 0 height 0
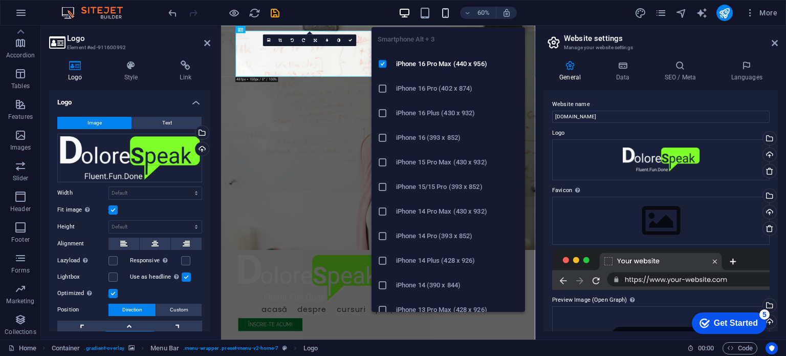
click at [445, 12] on icon "button" at bounding box center [446, 13] width 12 height 12
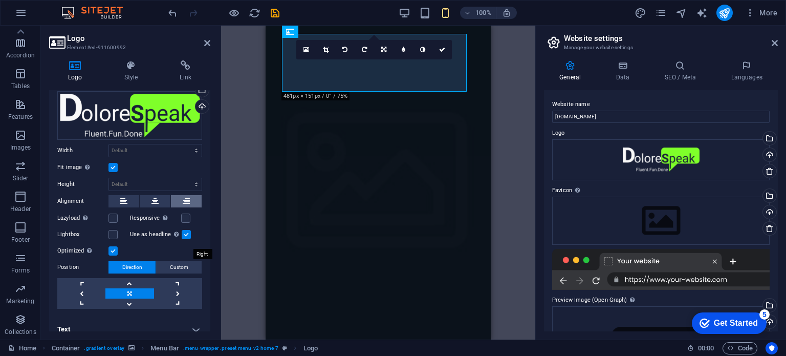
scroll to position [51, 0]
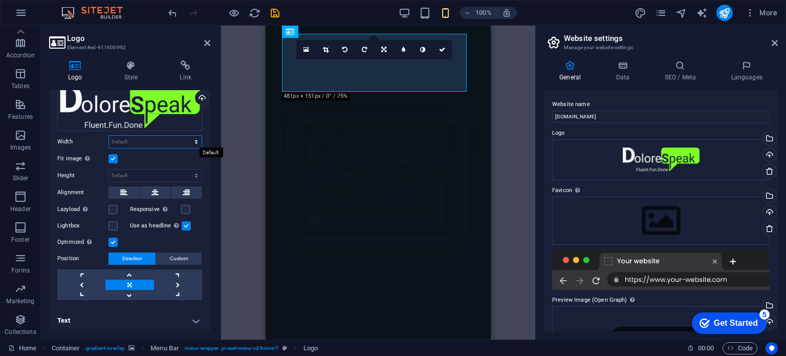
click at [185, 142] on select "Default auto px rem % em vh vw" at bounding box center [155, 142] width 93 height 12
select select "%"
click at [185, 136] on select "Default auto px rem % em vh vw" at bounding box center [155, 142] width 93 height 12
type input "99.9"
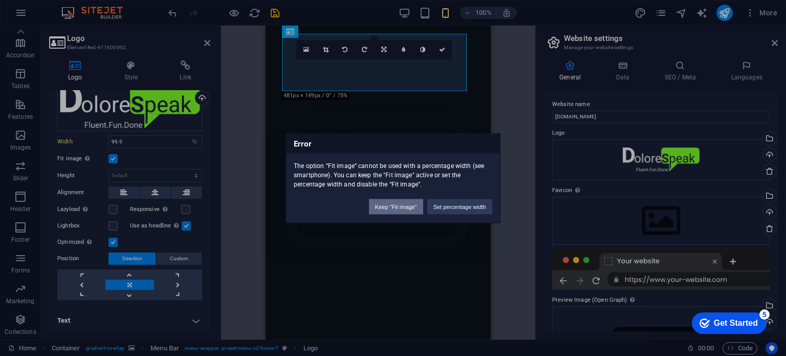
click at [411, 205] on button "Keep "Fit image"" at bounding box center [396, 206] width 54 height 15
select select "DISABLED_OPTION_VALUE"
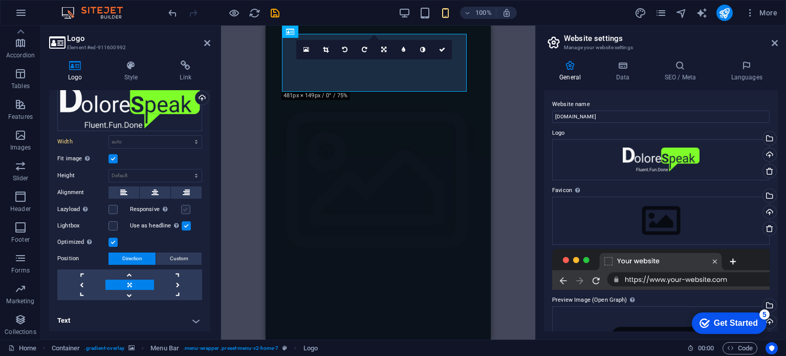
click at [186, 206] on label at bounding box center [185, 209] width 9 height 9
click at [0, 0] on input "Responsive Automatically load retina image and smartphone optimized sizes." at bounding box center [0, 0] width 0 height 0
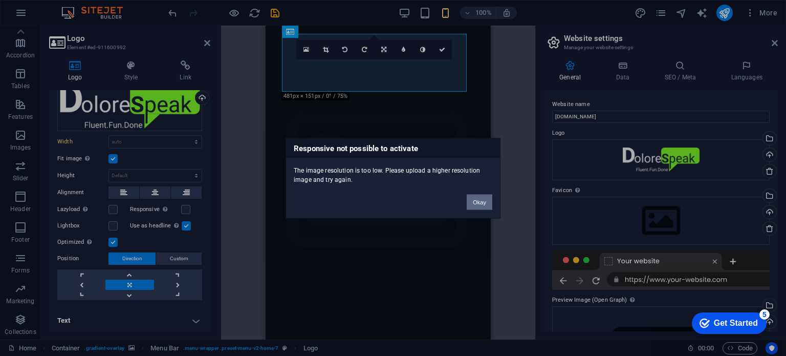
click at [479, 200] on button "Okay" at bounding box center [480, 201] width 26 height 15
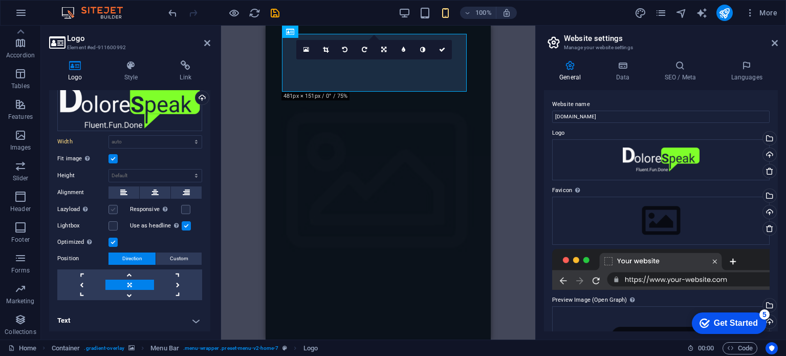
click at [113, 207] on label at bounding box center [113, 209] width 9 height 9
click at [0, 0] on input "Lazyload Loading images after the page loads improves page speed." at bounding box center [0, 0] width 0 height 0
click at [115, 207] on label at bounding box center [113, 209] width 9 height 9
click at [0, 0] on input "Lazyload Loading images after the page loads improves page speed." at bounding box center [0, 0] width 0 height 0
click at [192, 171] on select "Default auto px" at bounding box center [155, 175] width 93 height 12
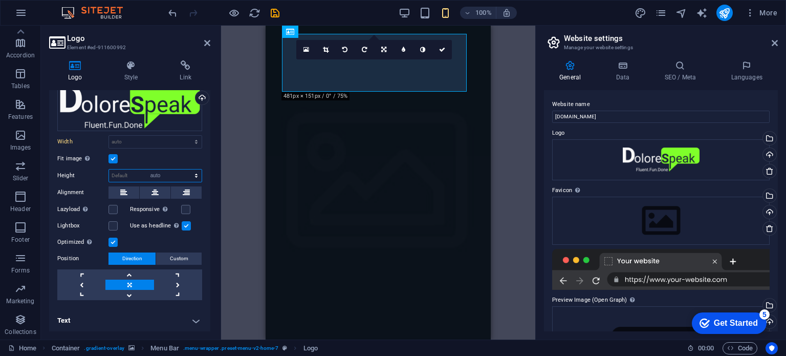
click at [109, 169] on select "Default auto px" at bounding box center [155, 175] width 93 height 12
select select "DISABLED_OPTION_VALUE"
click at [139, 175] on select "Default auto px" at bounding box center [155, 175] width 93 height 12
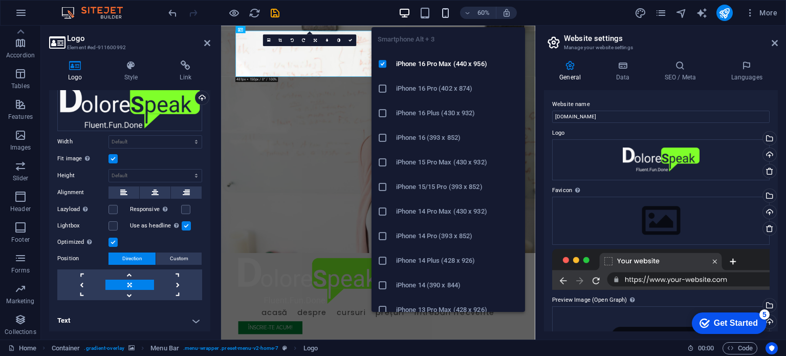
click at [444, 10] on icon "button" at bounding box center [446, 13] width 12 height 12
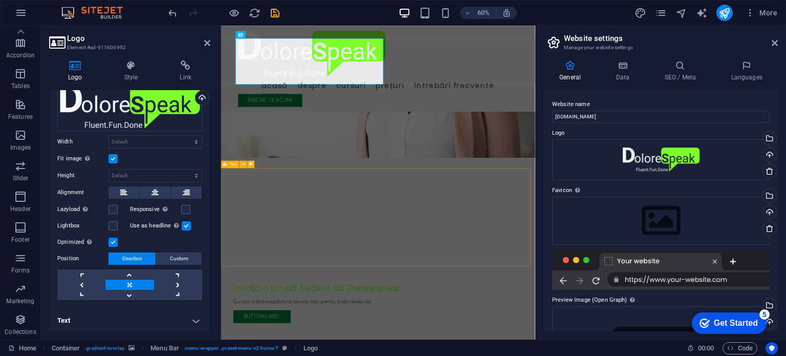
scroll to position [0, 0]
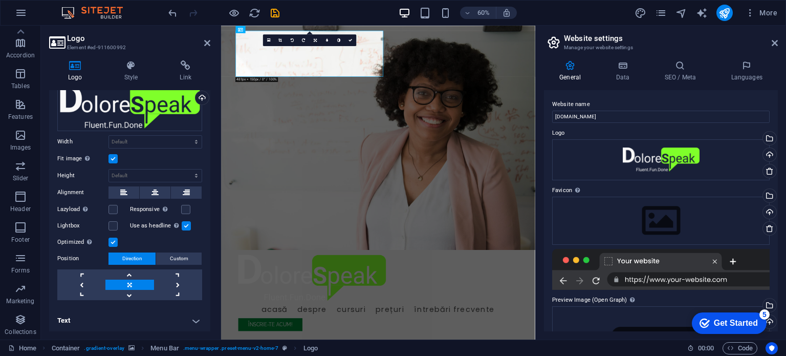
click at [548, 60] on icon at bounding box center [570, 65] width 52 height 10
click at [210, 44] on aside "Logo Element #ed-911600992 Logo Style Link Logo Image Text Drag files here, cli…" at bounding box center [131, 183] width 180 height 314
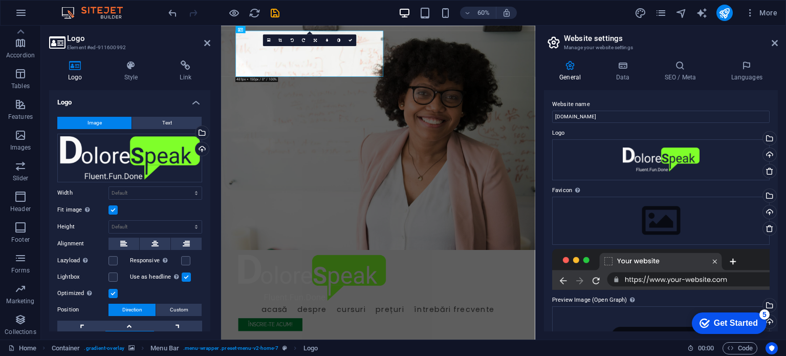
click at [112, 292] on label at bounding box center [113, 293] width 9 height 9
click at [0, 0] on input "Optimized Images are compressed to improve page speed." at bounding box center [0, 0] width 0 height 0
click at [143, 191] on select "Default auto px rem % em vh vw" at bounding box center [155, 193] width 93 height 12
click at [154, 191] on select "Default auto px rem % em vh vw" at bounding box center [155, 193] width 93 height 12
click at [154, 225] on select "Default auto px" at bounding box center [155, 227] width 93 height 12
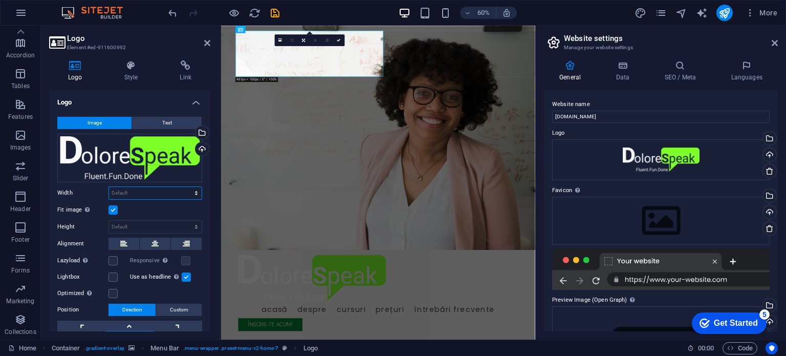
click at [161, 194] on select "Default auto px rem % em vh vw" at bounding box center [155, 193] width 93 height 12
select select "%"
click at [185, 187] on select "Default auto px rem % em vh vw" at bounding box center [155, 193] width 93 height 12
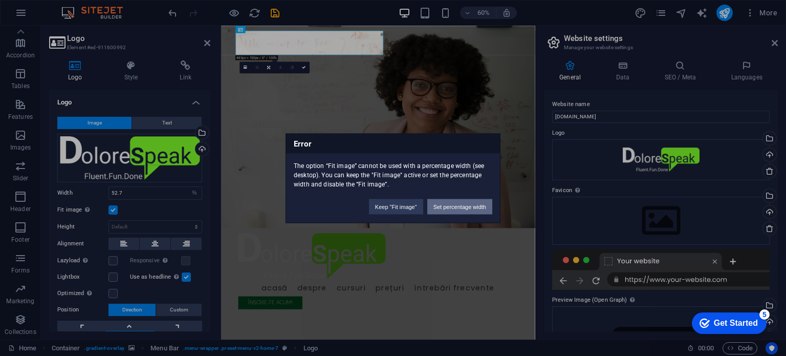
click at [473, 205] on button "Set percentage width" at bounding box center [459, 206] width 65 height 15
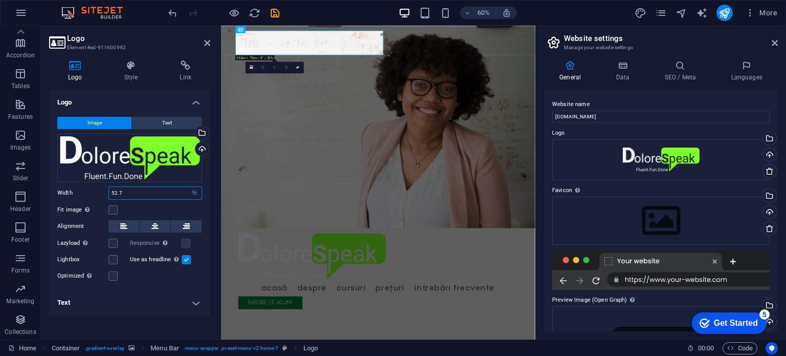
click at [147, 196] on input "52.7" at bounding box center [155, 193] width 93 height 12
type input "5"
type input "80"
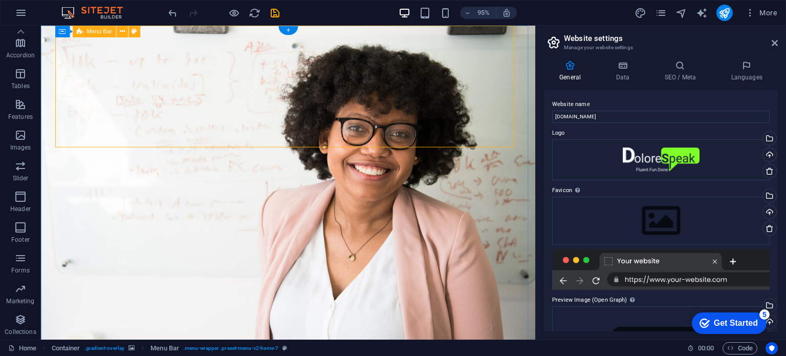
select select "rem"
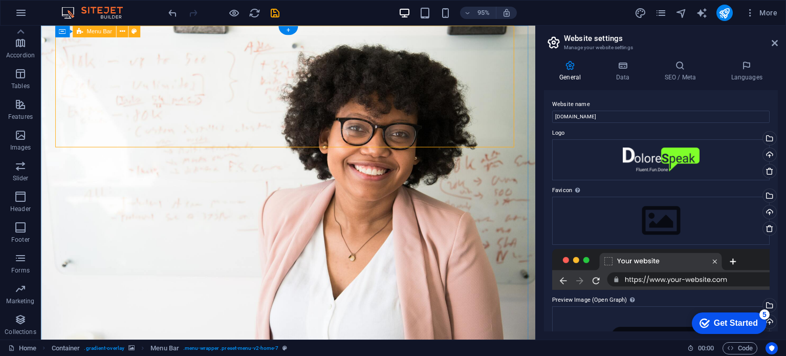
select select "rem"
select select "preset-menu-v2-home-7"
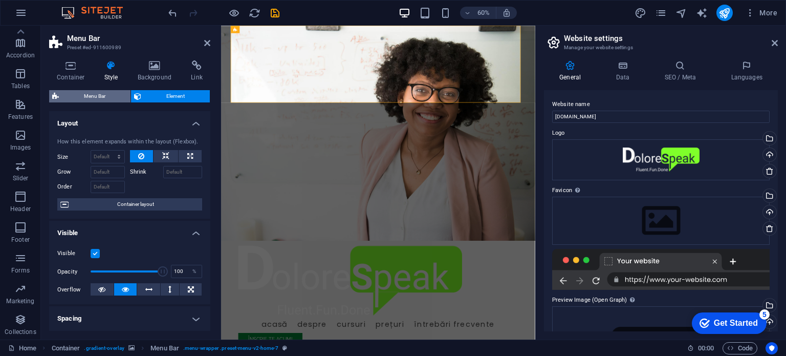
click at [100, 94] on span "Menu Bar" at bounding box center [95, 96] width 66 height 12
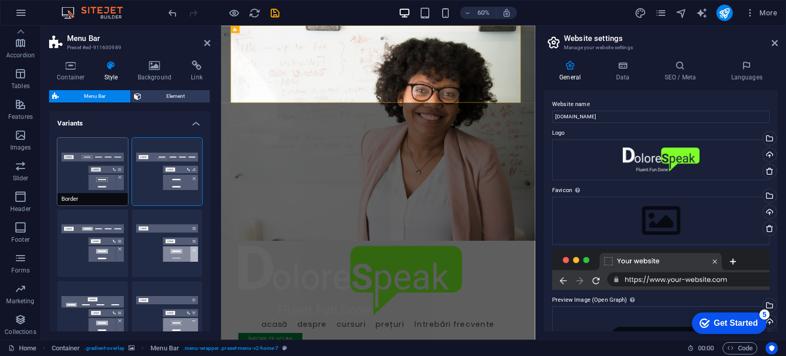
click at [112, 167] on button "Border" at bounding box center [92, 172] width 71 height 68
click at [178, 166] on button "Centered" at bounding box center [167, 172] width 71 height 68
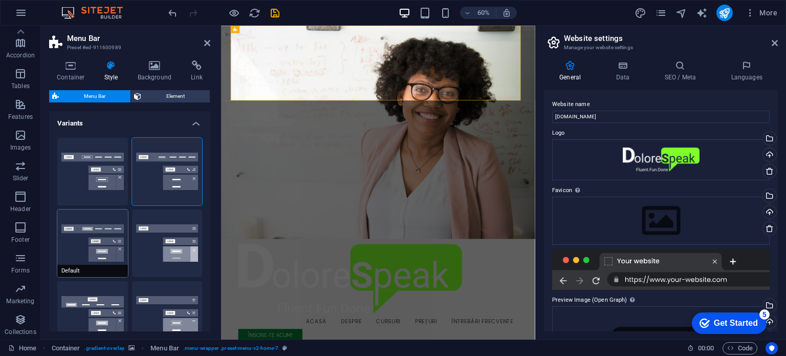
click at [96, 243] on button "Default" at bounding box center [92, 243] width 71 height 68
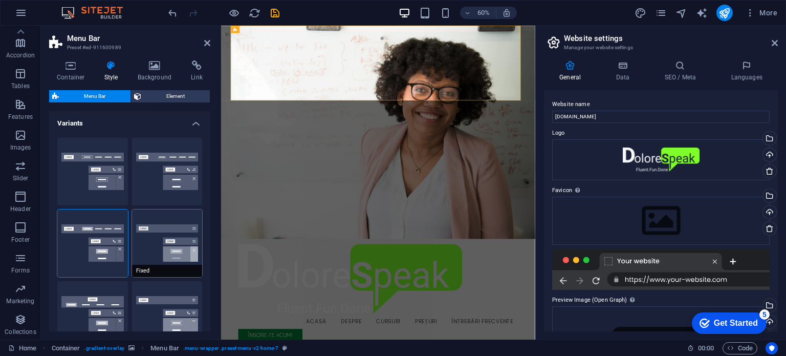
click at [178, 239] on button "Fixed" at bounding box center [167, 243] width 71 height 68
click at [106, 315] on button "Loki" at bounding box center [92, 315] width 71 height 68
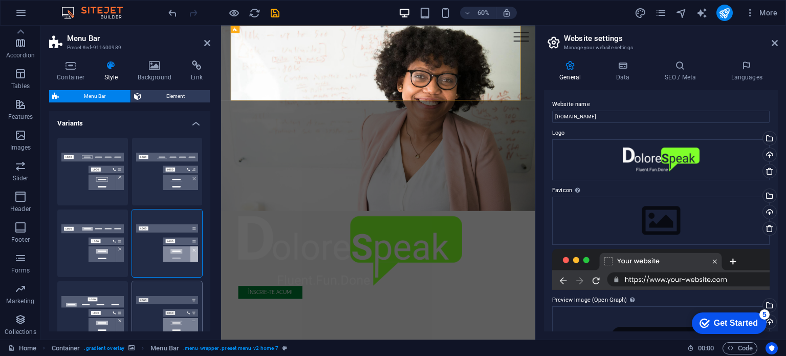
type input "0"
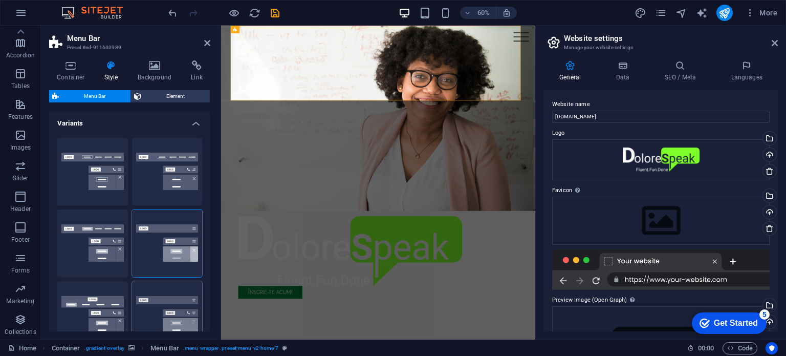
select select "DISABLED_OPTION_VALUE"
type input "2"
type input "1"
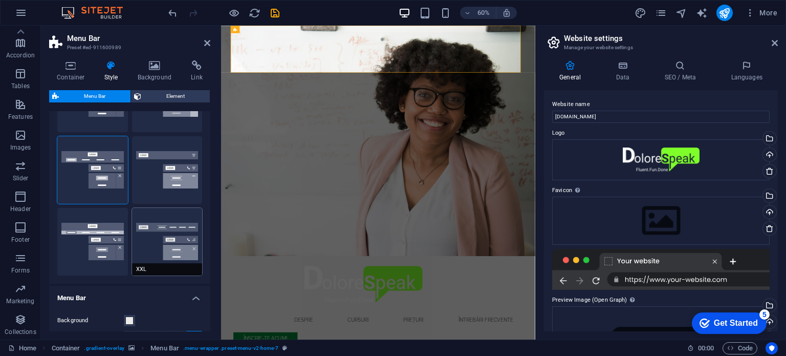
scroll to position [154, 0]
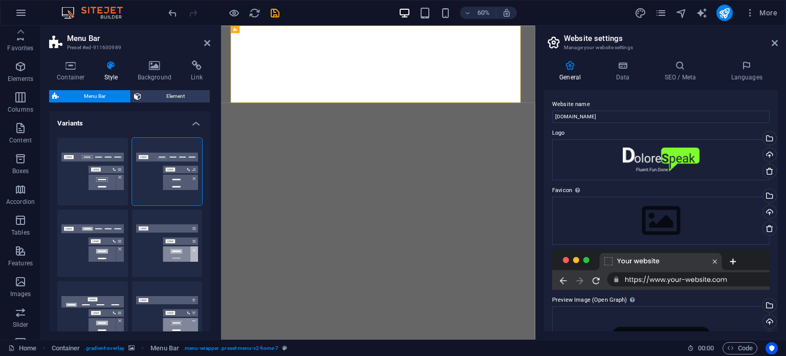
select select "rem"
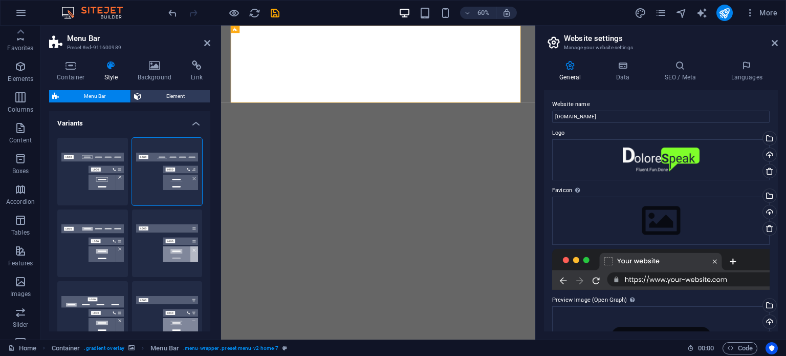
select select "preset-menu-v2-home-7"
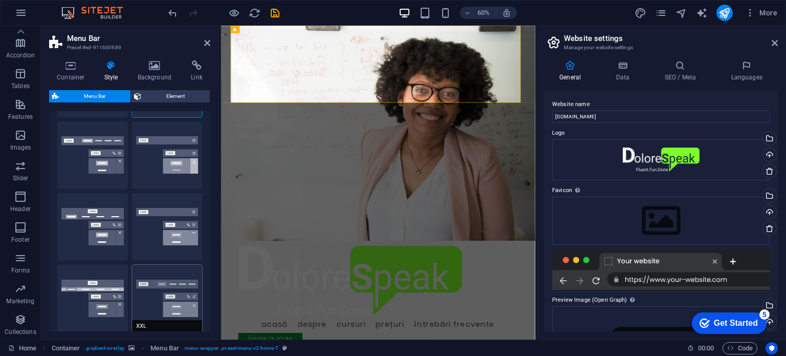
scroll to position [102, 0]
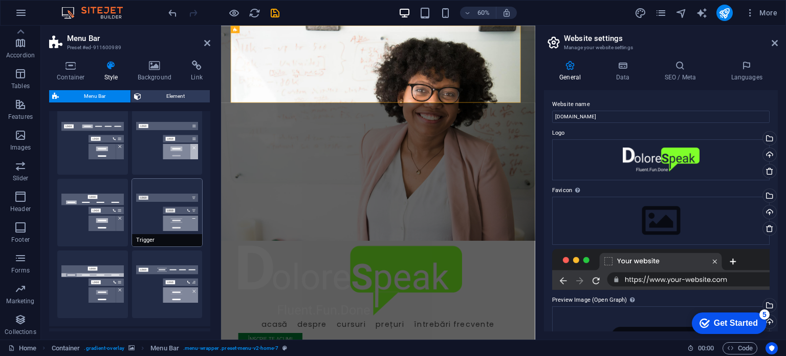
click at [174, 208] on button "Trigger" at bounding box center [167, 213] width 71 height 68
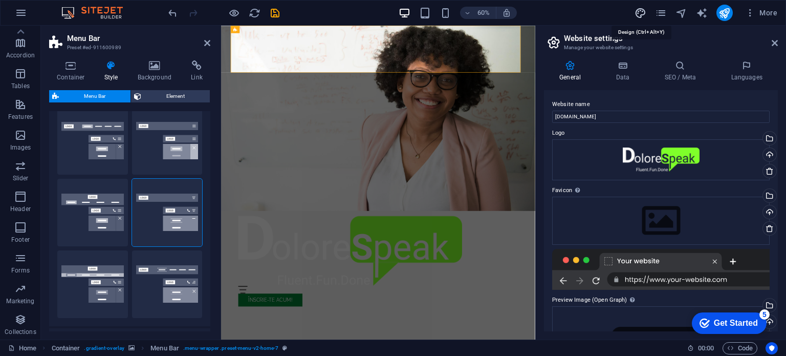
click at [639, 8] on icon "design" at bounding box center [641, 13] width 12 height 12
select select "px"
select select "200"
select select "px"
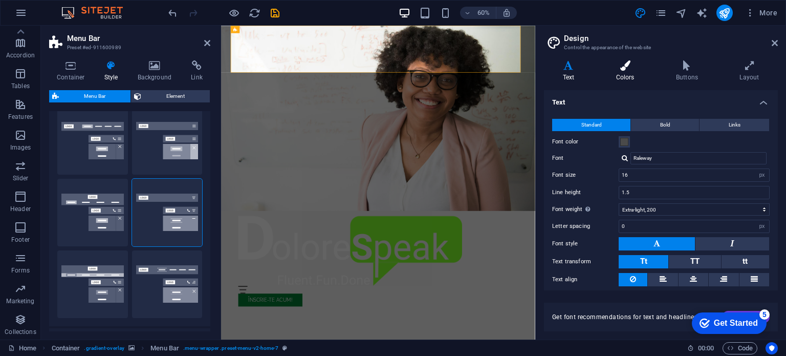
click at [629, 62] on icon at bounding box center [625, 65] width 56 height 10
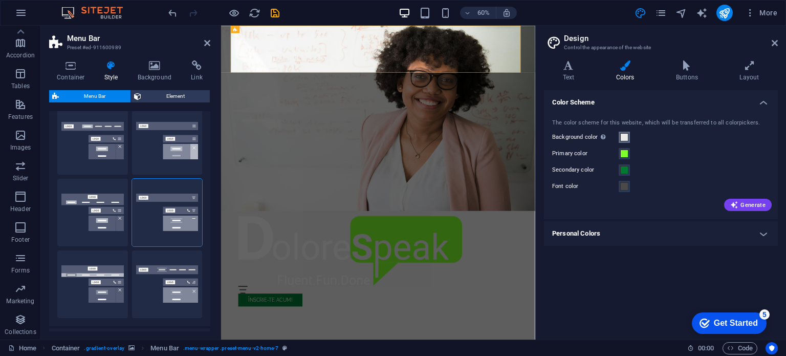
click at [628, 135] on span at bounding box center [624, 137] width 8 height 8
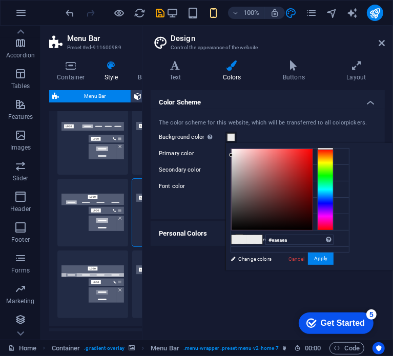
click at [256, 257] on div "#eaeaea Supported formats #0852ed rgb(8, 82, 237) rgba(8, 82, 237, 90%) hsv(221…" at bounding box center [281, 280] width 113 height 275
click at [291, 242] on input "#eaeaea" at bounding box center [299, 239] width 68 height 10
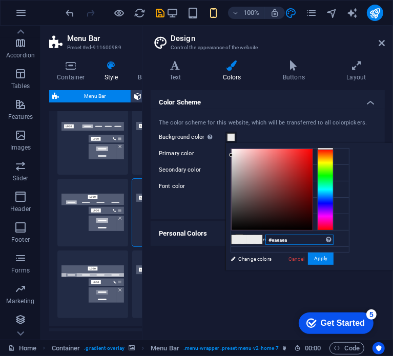
click at [291, 242] on input "#eaeaea" at bounding box center [299, 239] width 68 height 10
paste input "333740"
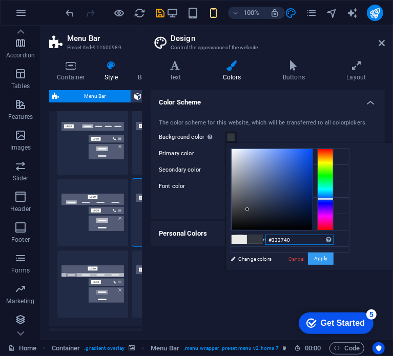
type input "#333740"
click at [326, 259] on button "Apply" at bounding box center [321, 258] width 26 height 12
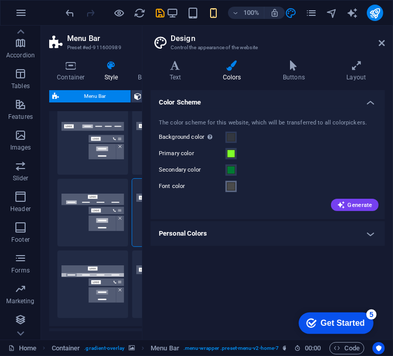
click at [230, 184] on span at bounding box center [231, 186] width 8 height 8
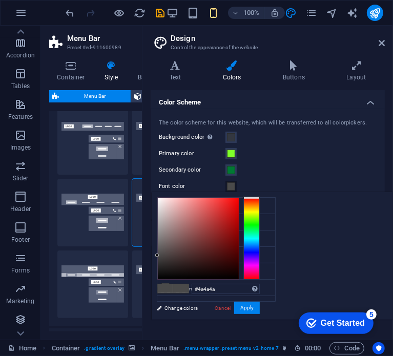
click at [306, 171] on div "Secondary color" at bounding box center [268, 170] width 218 height 12
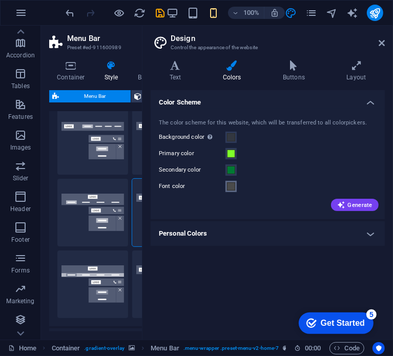
click at [232, 187] on span at bounding box center [231, 186] width 8 height 8
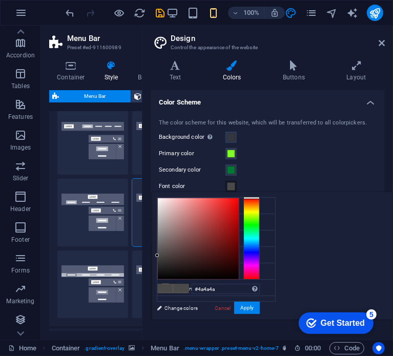
click at [232, 187] on span at bounding box center [231, 186] width 8 height 8
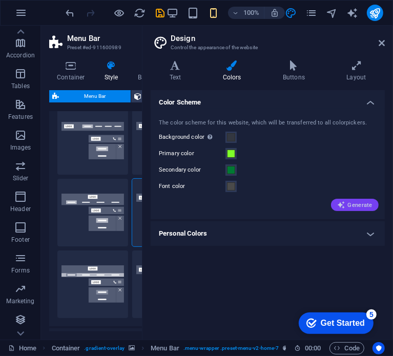
click at [358, 205] on span "Generate" at bounding box center [354, 205] width 35 height 8
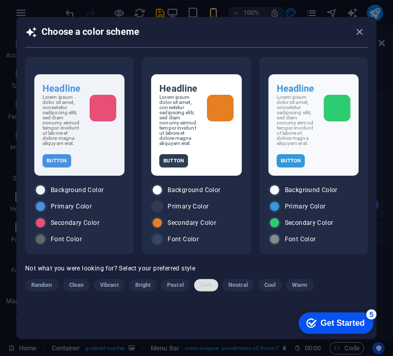
click at [201, 284] on span "Dark" at bounding box center [206, 285] width 12 height 12
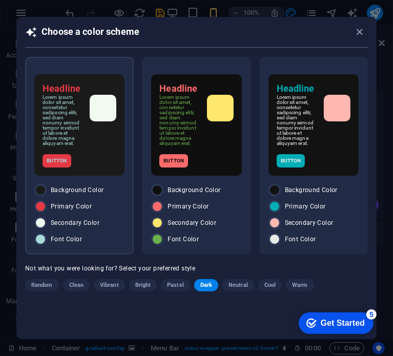
click at [87, 172] on div "Headline Lorem ipsum dolor sit amet, consetetur sadipscing elitr, sed diam nonu…" at bounding box center [79, 124] width 90 height 101
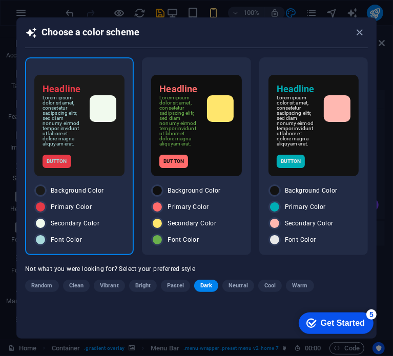
click at [324, 320] on div "Get Started" at bounding box center [342, 322] width 44 height 9
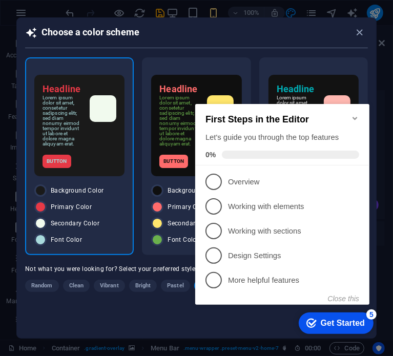
click at [353, 116] on icon "Minimize checklist" at bounding box center [354, 117] width 5 height 3
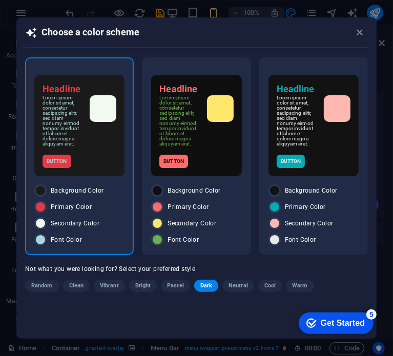
click at [332, 337] on div "checkmark Get Started 5 First Steps in the Editor Let's guide you through the t…" at bounding box center [333, 322] width 87 height 31
click at [359, 31] on icon "button" at bounding box center [360, 33] width 12 height 12
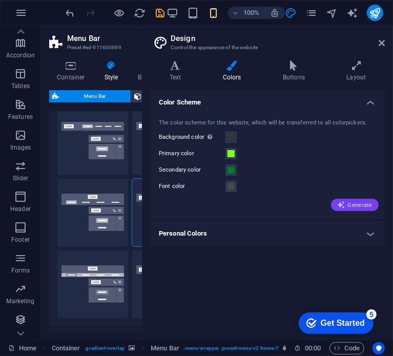
click at [344, 201] on icon "button" at bounding box center [341, 205] width 8 height 8
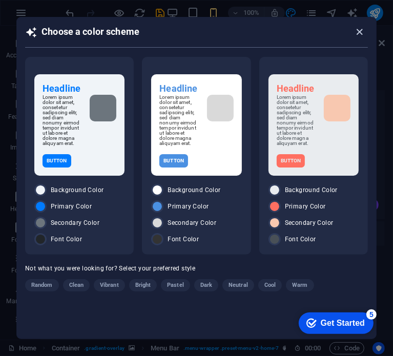
click at [362, 30] on icon "button" at bounding box center [360, 32] width 12 height 12
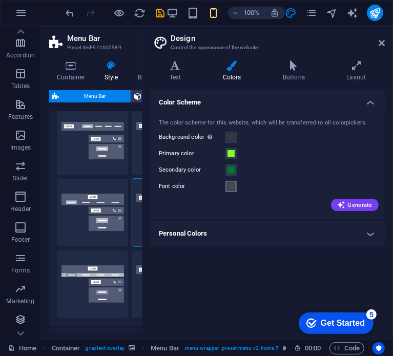
click at [233, 186] on span at bounding box center [231, 186] width 8 height 8
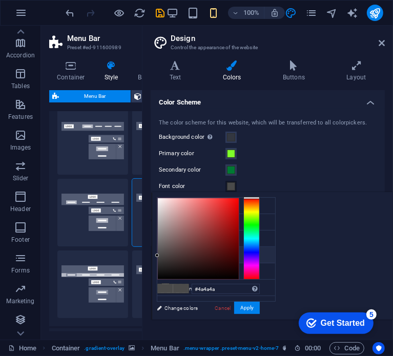
click at [197, 255] on li "Font color #4A4A4A" at bounding box center [216, 255] width 118 height 16
click at [199, 258] on li "Font color #4A4A4A" at bounding box center [216, 255] width 118 height 16
click at [221, 252] on li "Font color #4A4A4A" at bounding box center [216, 255] width 118 height 16
click at [233, 184] on span at bounding box center [231, 186] width 8 height 8
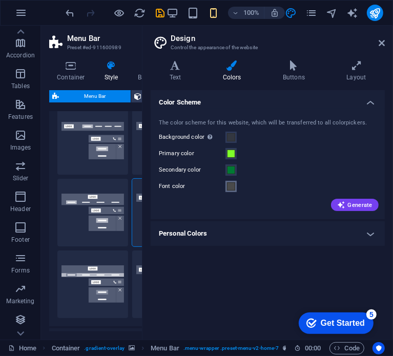
click at [230, 186] on span at bounding box center [231, 186] width 8 height 8
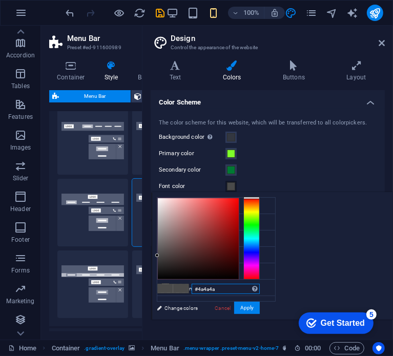
click at [259, 288] on input "#4a4a4a" at bounding box center [225, 289] width 68 height 10
paste input "EFEFEF"
type input "#efefef"
click at [259, 306] on button "Apply" at bounding box center [247, 307] width 26 height 12
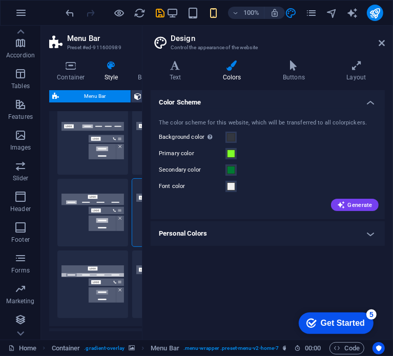
click at [291, 216] on div "The color scheme for this website, which will be transferred to all colorpicker…" at bounding box center [267, 164] width 238 height 111
click at [254, 290] on div "Color Scheme The color scheme for this website, which will be transferred to al…" at bounding box center [267, 210] width 234 height 241
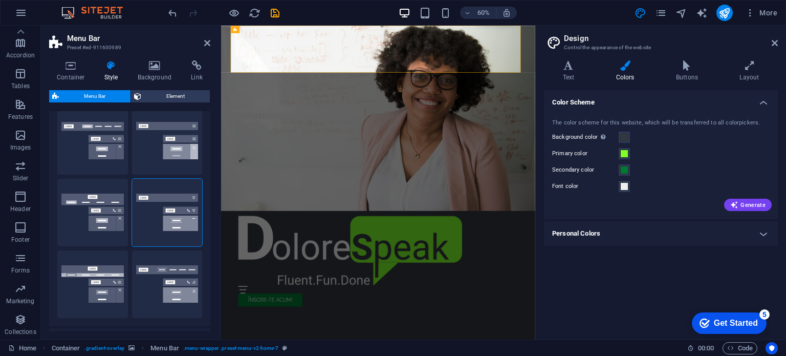
click at [570, 322] on figure at bounding box center [483, 180] width 524 height 309
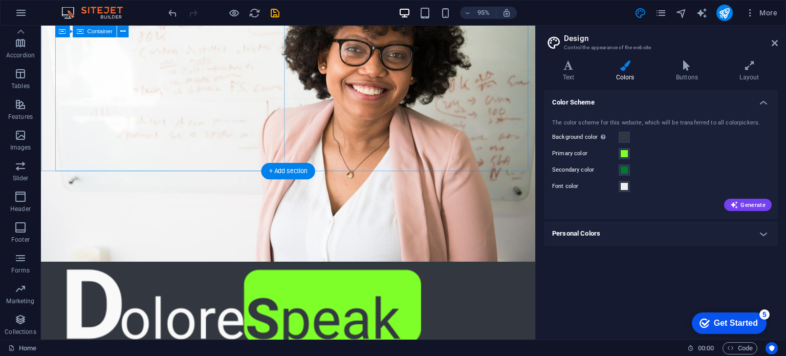
scroll to position [0, 0]
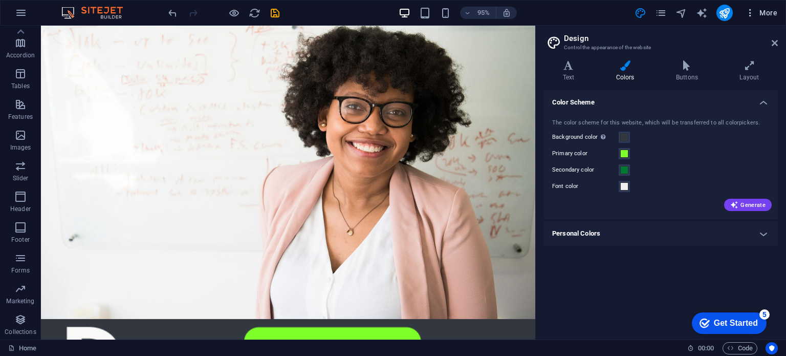
click at [749, 12] on icon "button" at bounding box center [750, 13] width 10 height 10
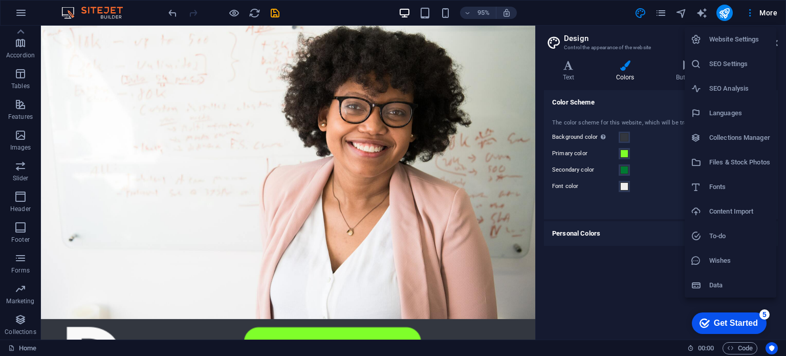
click at [232, 14] on div at bounding box center [393, 178] width 786 height 356
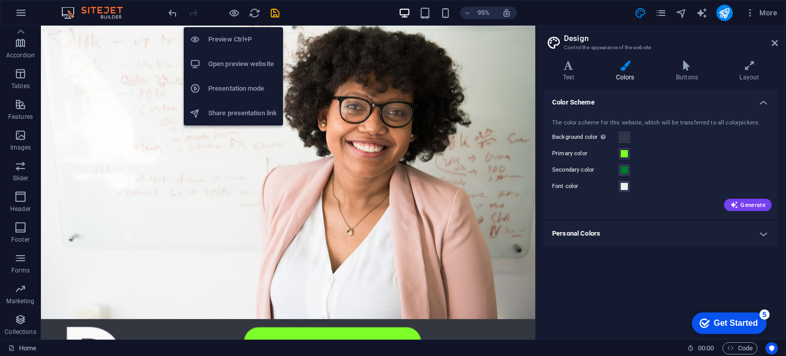
click at [242, 65] on h6 "Open preview website" at bounding box center [242, 64] width 69 height 12
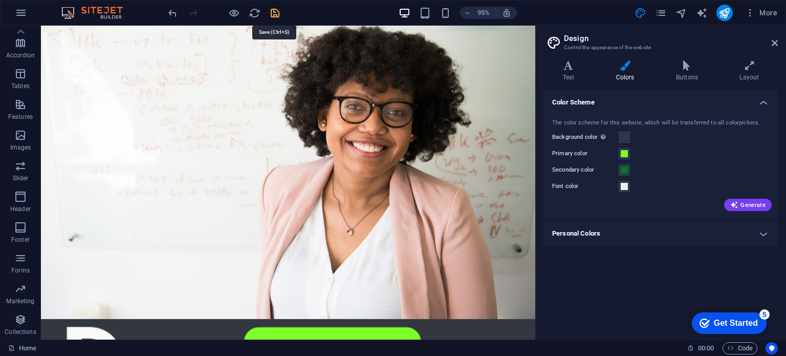
click at [276, 13] on icon "save" at bounding box center [275, 13] width 12 height 12
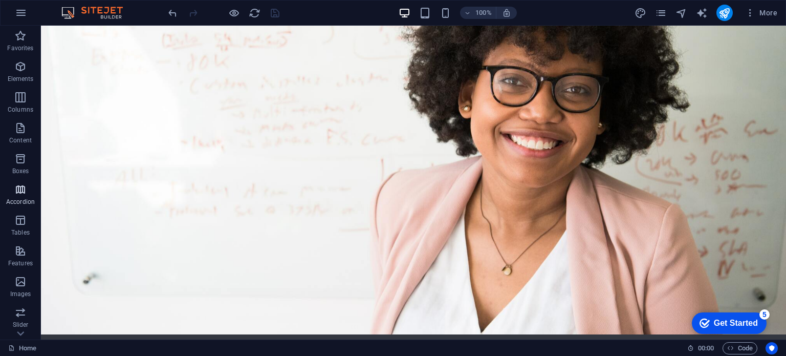
click at [21, 190] on icon "button" at bounding box center [20, 189] width 12 height 12
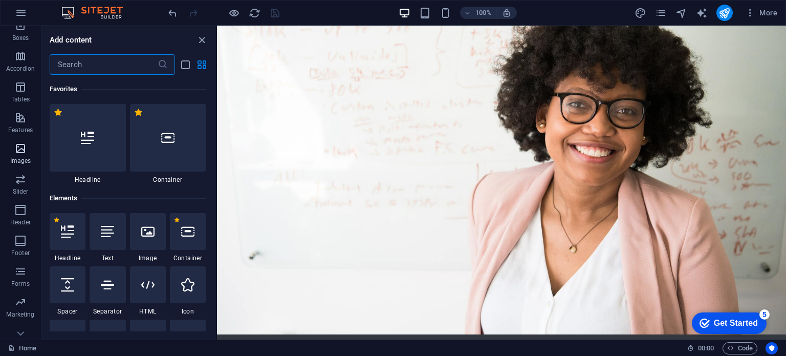
scroll to position [146, 0]
click at [20, 296] on span "Marketing" at bounding box center [20, 295] width 41 height 25
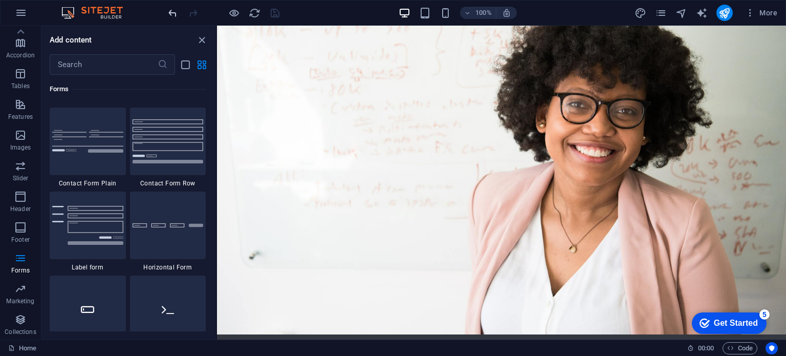
scroll to position [7466, 0]
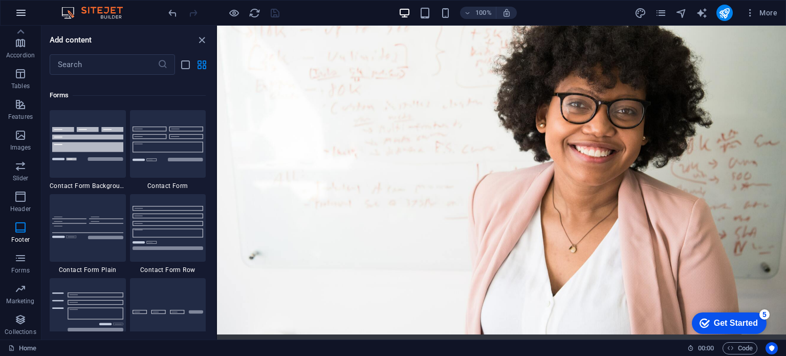
click at [21, 12] on icon "button" at bounding box center [21, 13] width 12 height 12
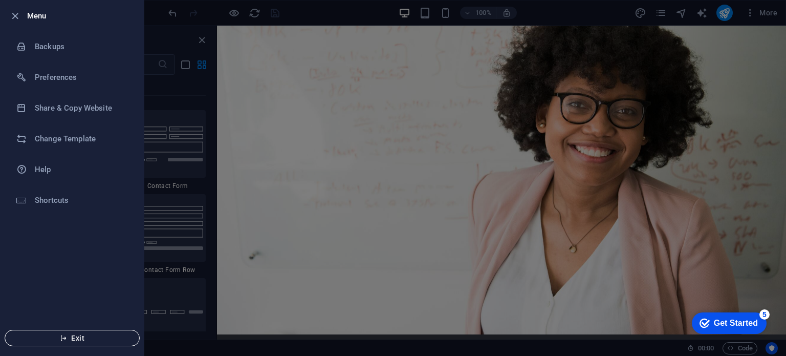
click at [74, 335] on span "Exit" at bounding box center [72, 338] width 118 height 8
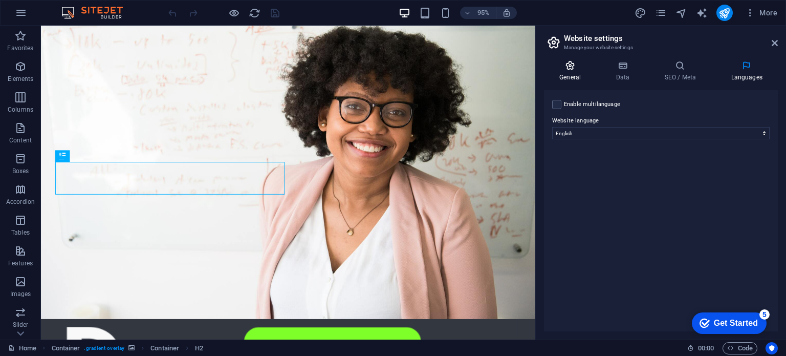
click at [568, 70] on icon at bounding box center [570, 65] width 52 height 10
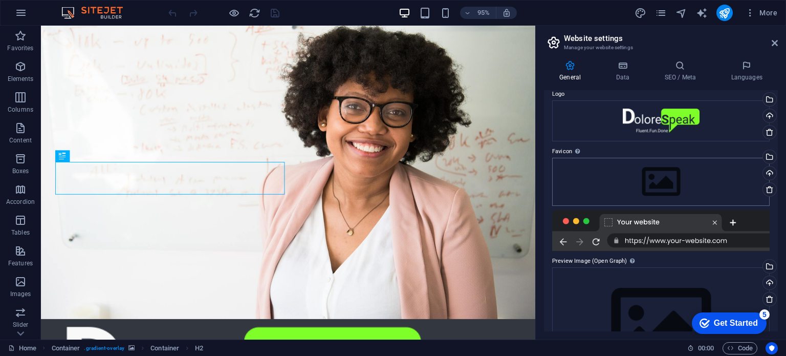
scroll to position [100, 0]
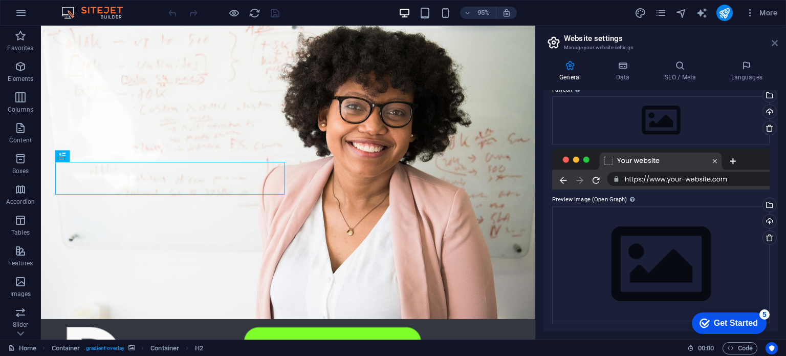
click at [776, 39] on icon at bounding box center [775, 43] width 6 height 8
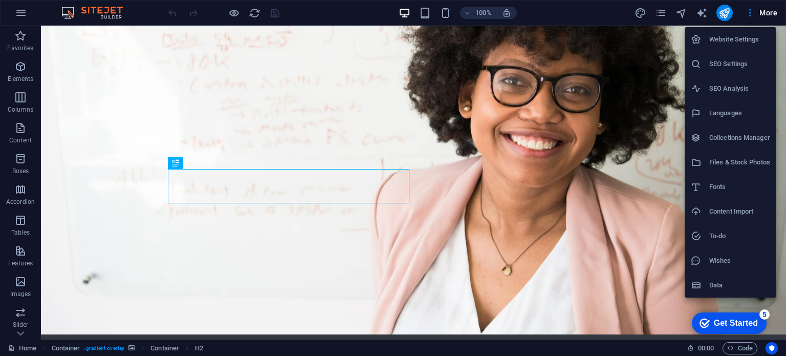
click at [767, 8] on div at bounding box center [393, 178] width 786 height 356
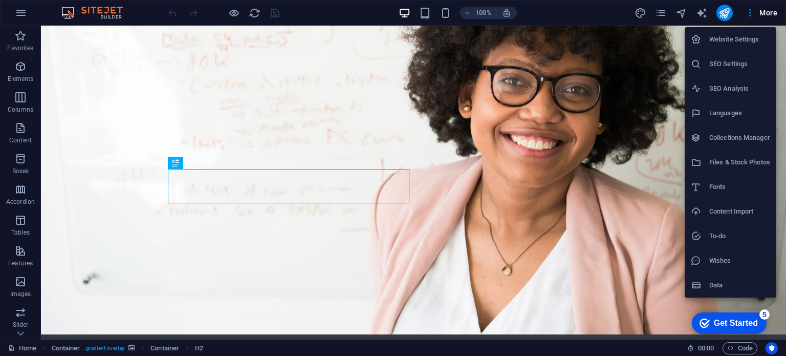
click at [765, 12] on div at bounding box center [393, 178] width 786 height 356
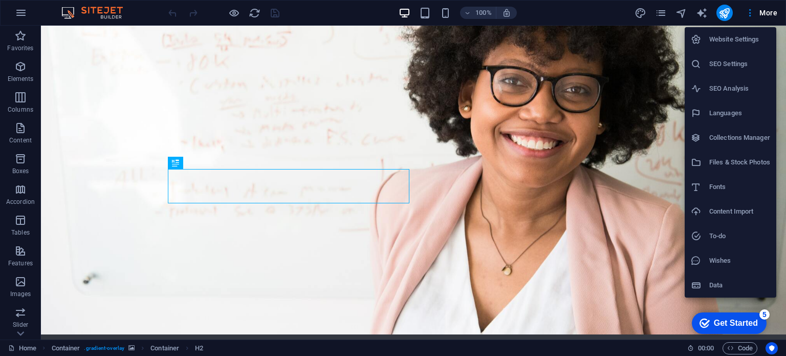
click at [642, 11] on div at bounding box center [393, 178] width 786 height 356
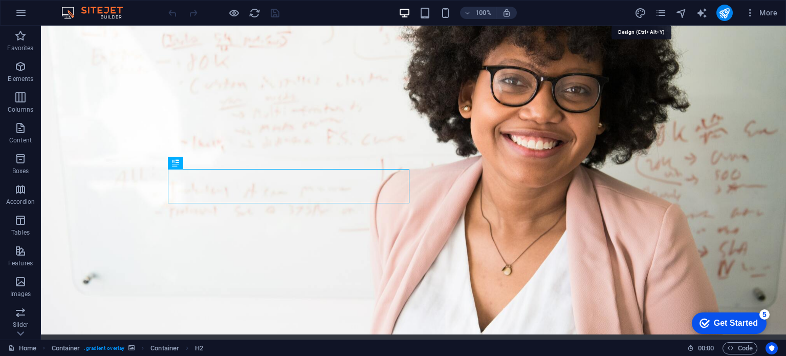
select select "px"
select select "200"
select select "px"
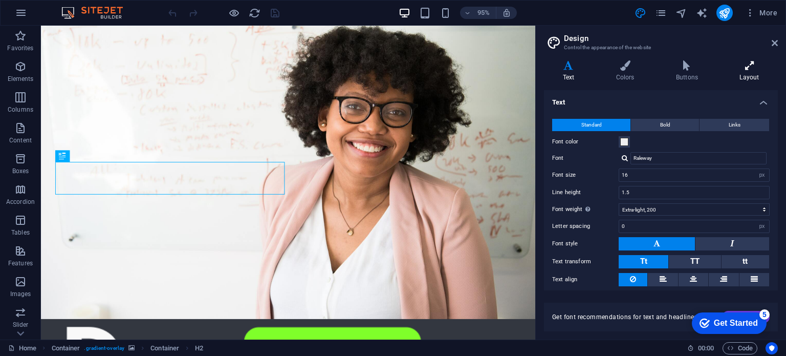
click at [751, 67] on icon at bounding box center [749, 65] width 57 height 10
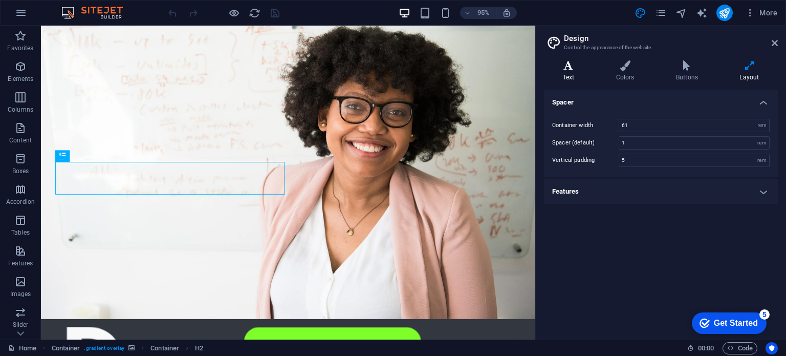
click at [565, 72] on h4 "Text" at bounding box center [570, 70] width 53 height 21
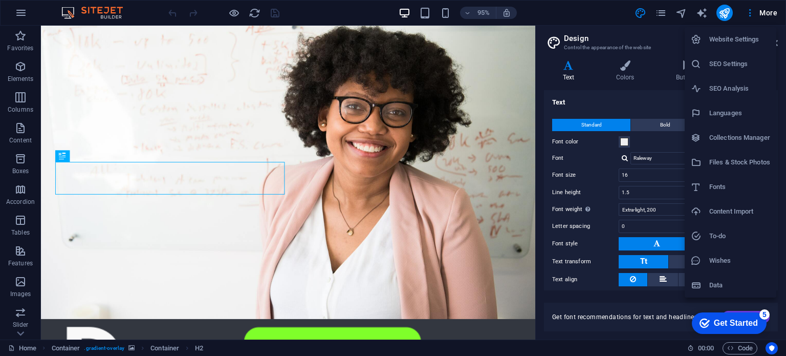
click at [767, 9] on div at bounding box center [393, 178] width 786 height 356
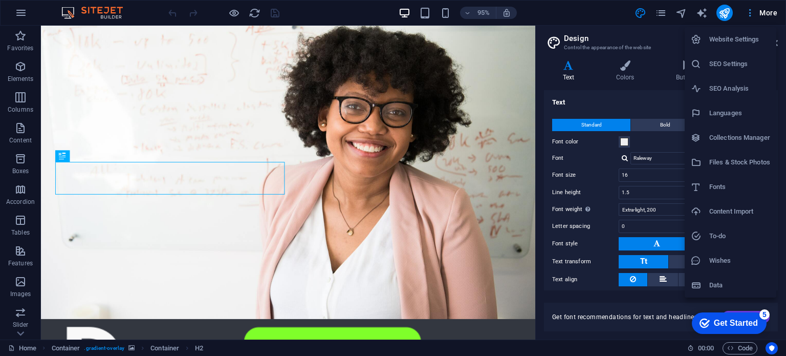
click at [763, 11] on div at bounding box center [393, 178] width 786 height 356
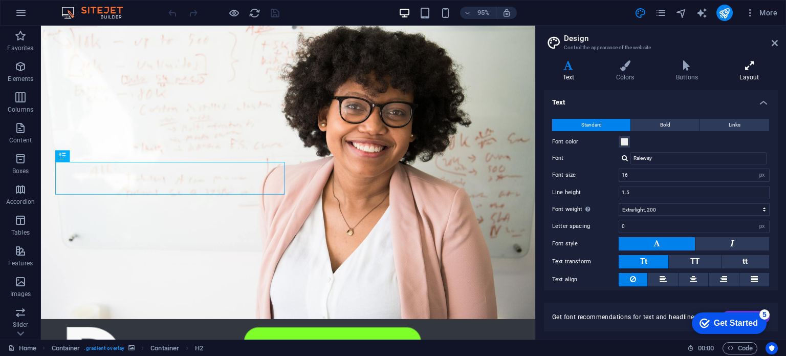
click at [747, 61] on icon at bounding box center [749, 65] width 57 height 10
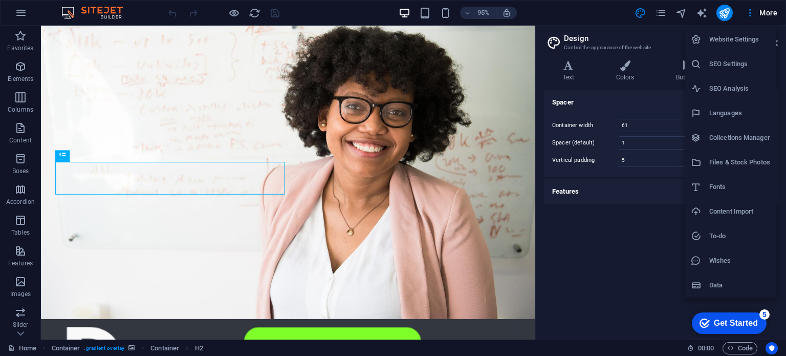
click at [755, 107] on h6 "Languages" at bounding box center [739, 113] width 61 height 12
select select "41"
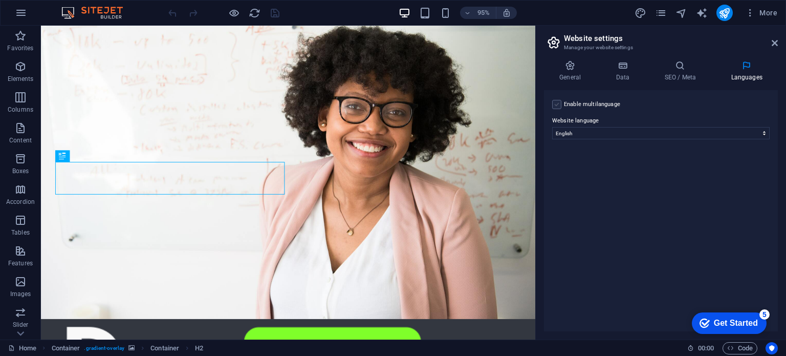
click at [557, 102] on label at bounding box center [556, 104] width 9 height 9
click at [0, 0] on input "Enable multilanguage To disable multilanguage delete all languages until only o…" at bounding box center [0, 0] width 0 height 0
select select
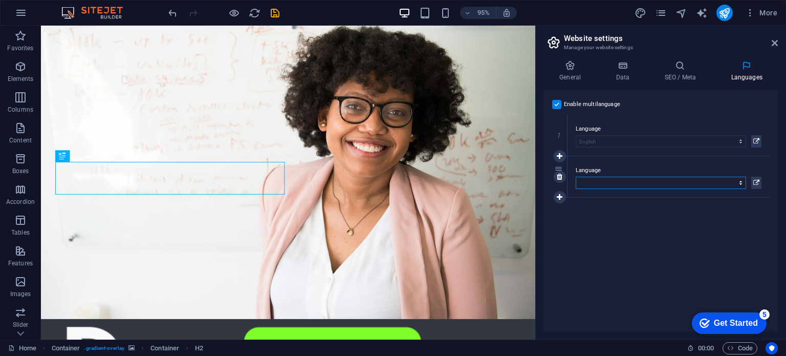
click at [636, 184] on select "Abkhazian Afar Afrikaans Akan Albanian Amharic Arabic Aragonese Armenian Assame…" at bounding box center [661, 183] width 170 height 12
click at [624, 222] on div "Enable multilanguage To disable multilanguage delete all languages until only o…" at bounding box center [661, 210] width 234 height 241
click at [757, 140] on icon at bounding box center [756, 141] width 6 height 12
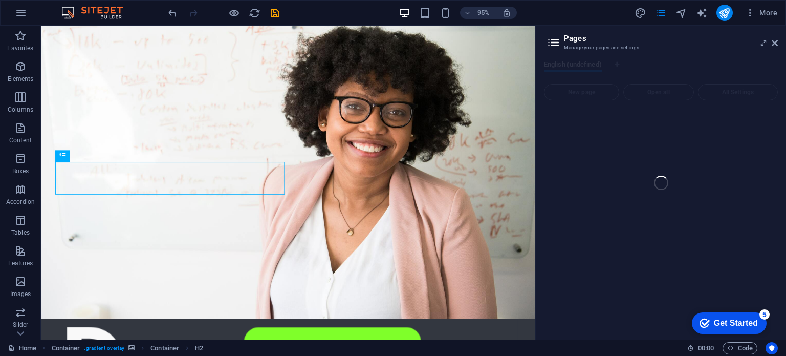
click at [774, 44] on div "Home Favorites Elements Columns Content Boxes Accordion Tables Features Images …" at bounding box center [393, 183] width 786 height 314
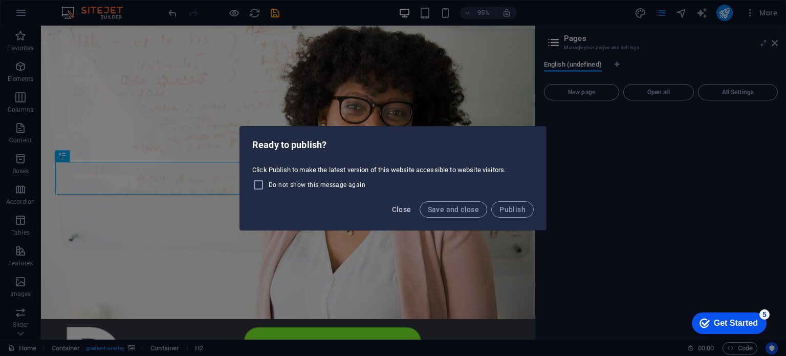
click at [404, 206] on span "Close" at bounding box center [401, 209] width 19 height 8
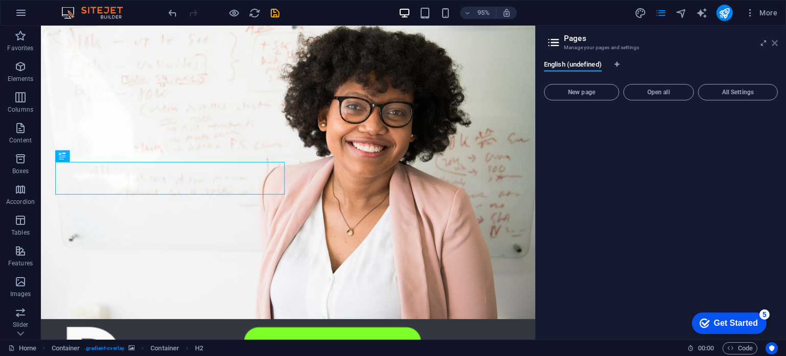
click at [775, 41] on icon at bounding box center [775, 43] width 6 height 8
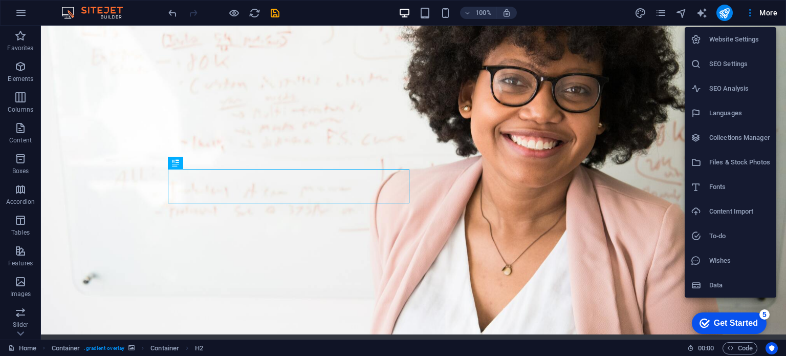
click at [724, 115] on h6 "Languages" at bounding box center [739, 113] width 61 height 12
select select "41"
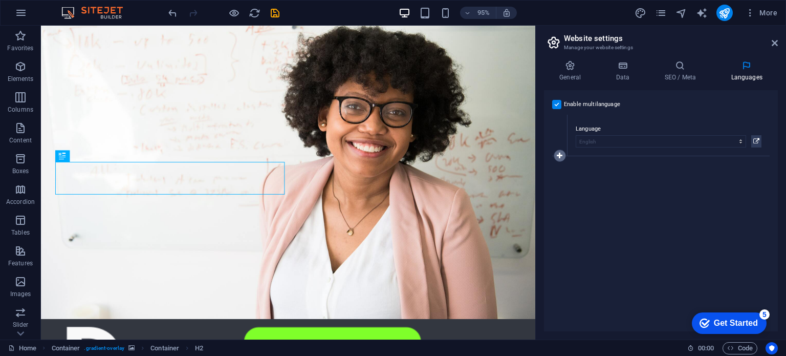
click at [561, 155] on icon at bounding box center [560, 155] width 6 height 7
click at [617, 185] on select "Abkhazian Afar Afrikaans Akan Albanian Amharic Arabic Aragonese Armenian Assame…" at bounding box center [661, 183] width 170 height 12
click at [576, 177] on select "Abkhazian Afar Afrikaans Akan Albanian Amharic Arabic Aragonese Armenian Assame…" at bounding box center [661, 183] width 170 height 12
click at [612, 184] on select "Abkhazian Afar Afrikaans Akan Albanian Amharic Arabic Aragonese Armenian Assame…" at bounding box center [661, 183] width 170 height 12
select select "131"
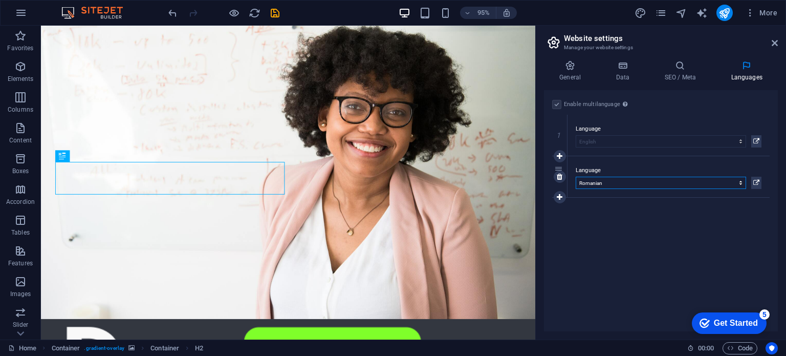
click at [576, 177] on select "Abkhazian Afar Afrikaans Akan Albanian Amharic Arabic Aragonese Armenian Assame…" at bounding box center [661, 183] width 170 height 12
click at [697, 231] on div "Enable multilanguage To disable multilanguage delete all languages until only o…" at bounding box center [661, 210] width 234 height 241
drag, startPoint x: 559, startPoint y: 167, endPoint x: 553, endPoint y: 123, distance: 44.4
select select "131"
click at [723, 220] on div "Enable multilanguage To disable multilanguage delete all languages until only o…" at bounding box center [661, 210] width 234 height 241
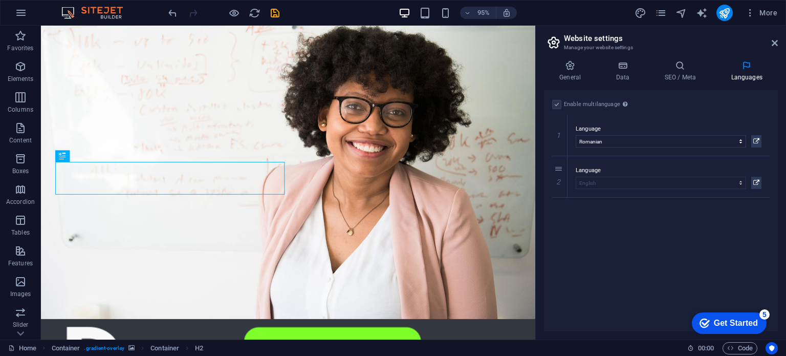
click at [673, 238] on div "Enable multilanguage To disable multilanguage delete all languages until only o…" at bounding box center [661, 210] width 234 height 241
click at [625, 235] on div "Enable multilanguage To disable multilanguage delete all languages until only o…" at bounding box center [661, 210] width 234 height 241
click at [559, 197] on icon at bounding box center [560, 196] width 6 height 7
click at [607, 221] on select "Abkhazian Afar Afrikaans Akan Albanian Amharic Arabic Aragonese Armenian Assame…" at bounding box center [661, 224] width 170 height 12
select select "168"
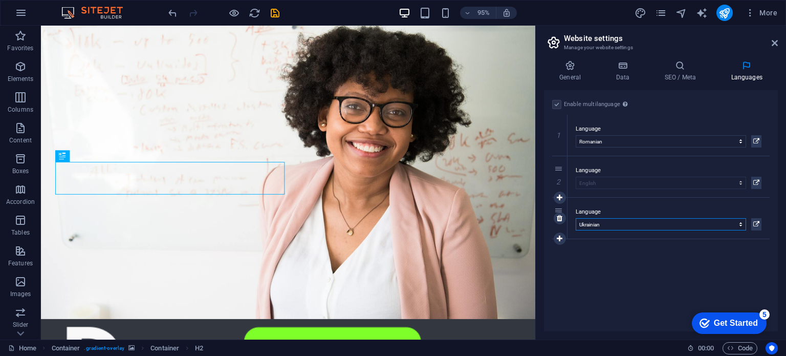
click at [576, 218] on select "Abkhazian Afar Afrikaans Akan Albanian Amharic Arabic Aragonese Armenian Assame…" at bounding box center [661, 224] width 170 height 12
click at [640, 279] on div "Enable multilanguage To disable multilanguage delete all languages until only o…" at bounding box center [661, 210] width 234 height 241
click at [759, 143] on icon at bounding box center [756, 141] width 6 height 12
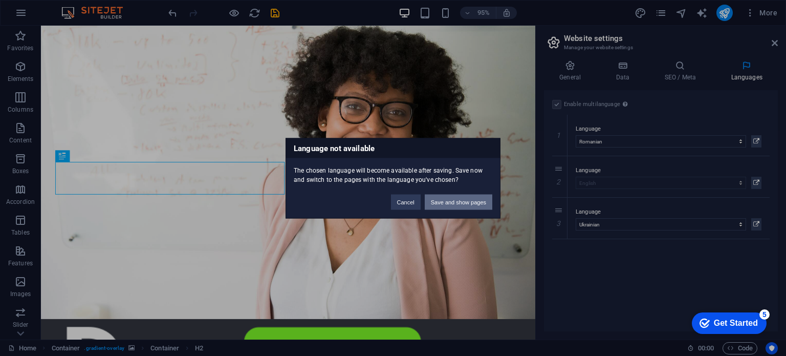
click at [458, 199] on button "Save and show pages" at bounding box center [459, 201] width 68 height 15
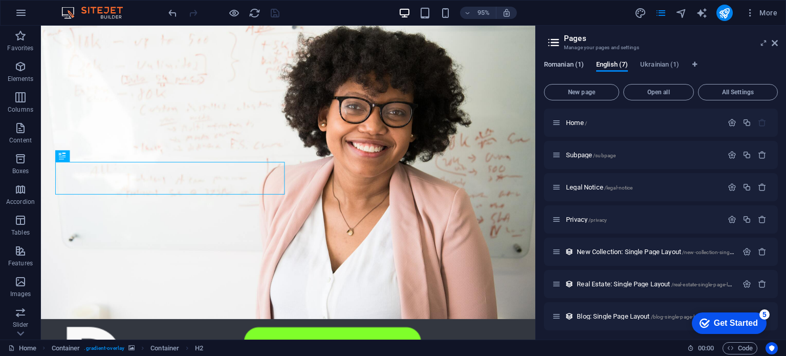
click at [567, 64] on span "Romanian (1)" at bounding box center [564, 65] width 40 height 14
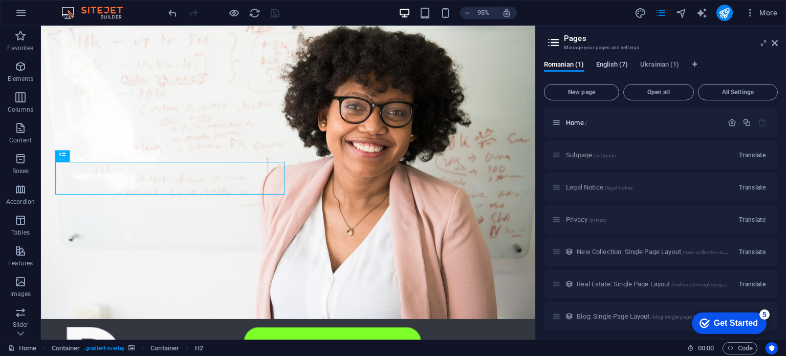
click at [615, 63] on span "English (7)" at bounding box center [612, 65] width 32 height 14
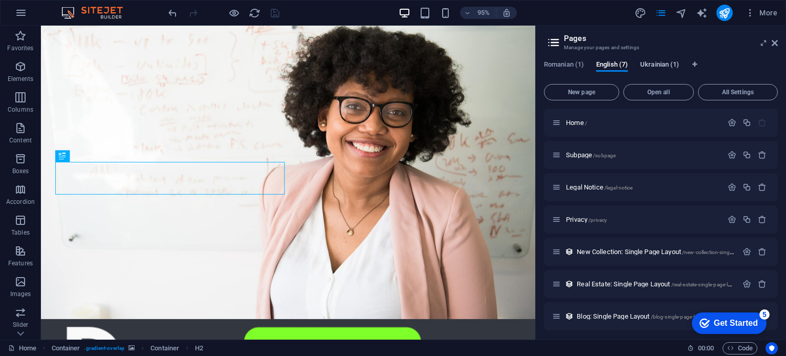
click at [652, 63] on span "Ukrainian (1)" at bounding box center [659, 65] width 39 height 14
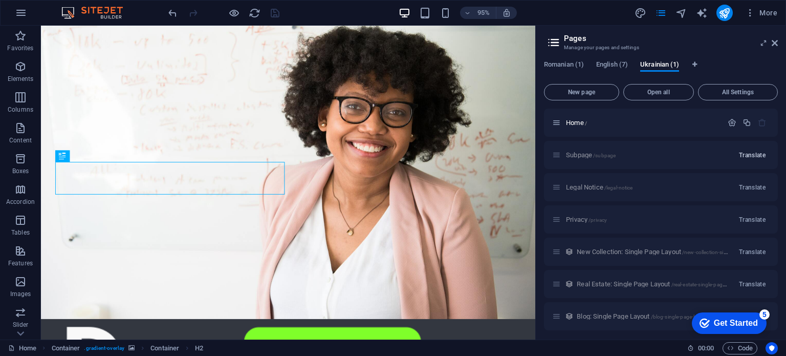
click at [757, 153] on span "Translate" at bounding box center [752, 155] width 27 height 8
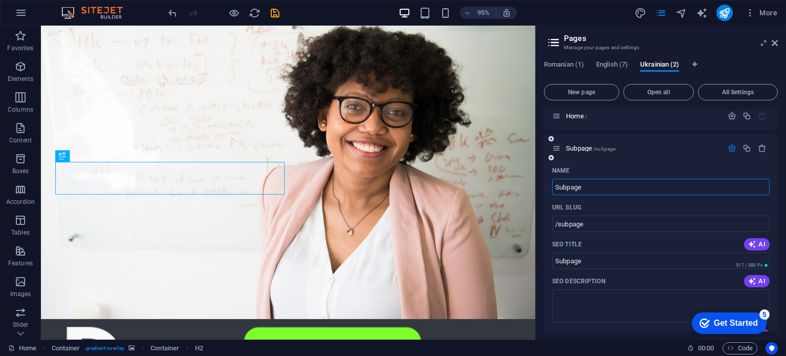
scroll to position [0, 0]
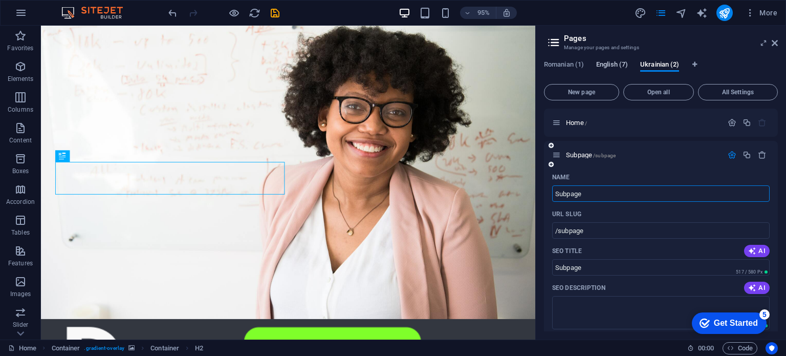
click at [613, 62] on span "English (7)" at bounding box center [612, 65] width 32 height 14
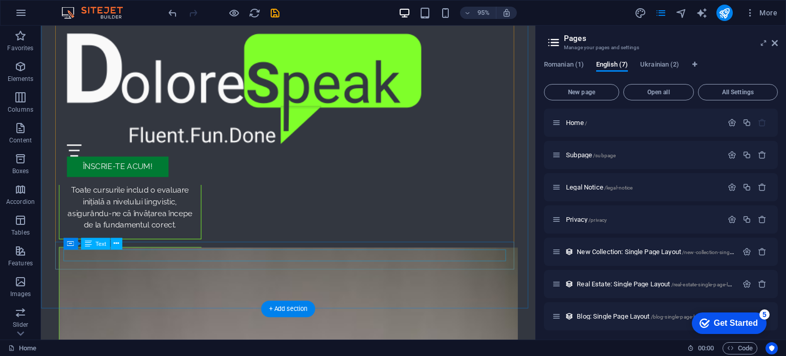
scroll to position [2457, 0]
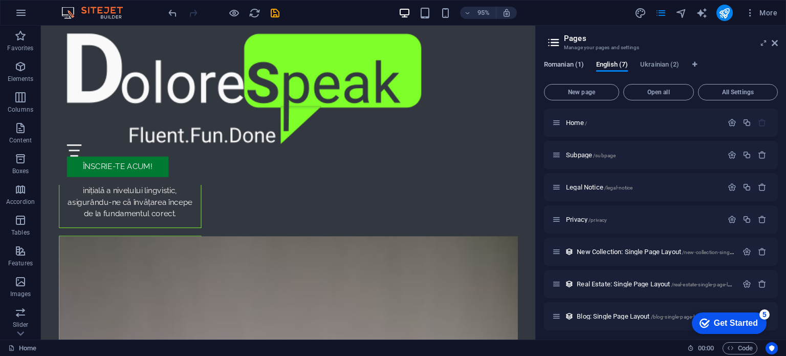
click at [568, 60] on span "Romanian (1)" at bounding box center [564, 65] width 40 height 14
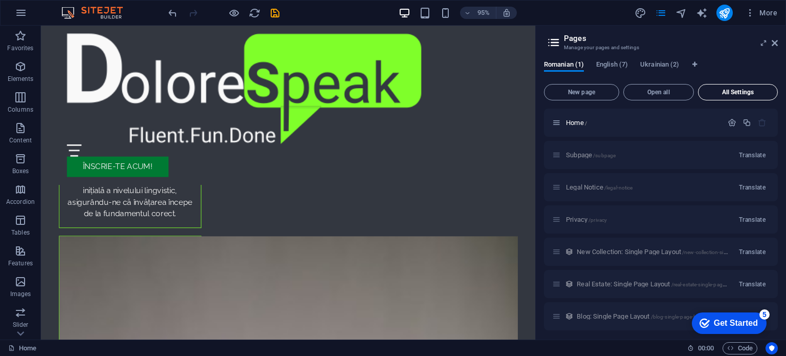
click at [739, 94] on span "All Settings" at bounding box center [738, 92] width 71 height 6
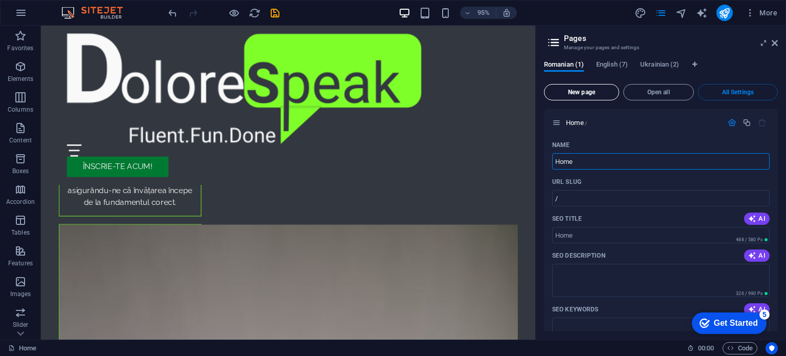
click at [588, 91] on span "New page" at bounding box center [582, 92] width 66 height 6
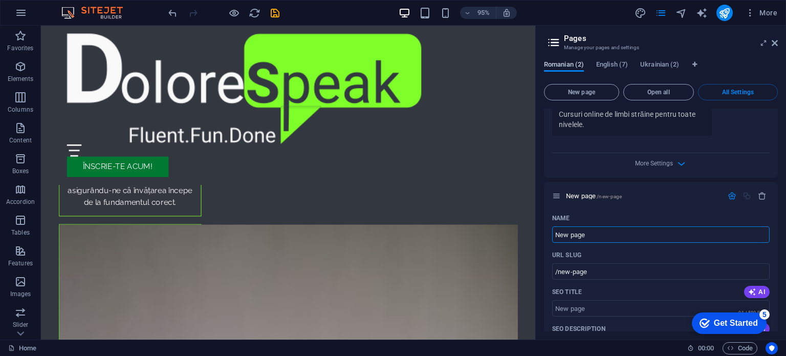
click at [563, 64] on span "Romanian (2)" at bounding box center [564, 65] width 40 height 14
click at [604, 61] on span "English (7)" at bounding box center [612, 65] width 32 height 14
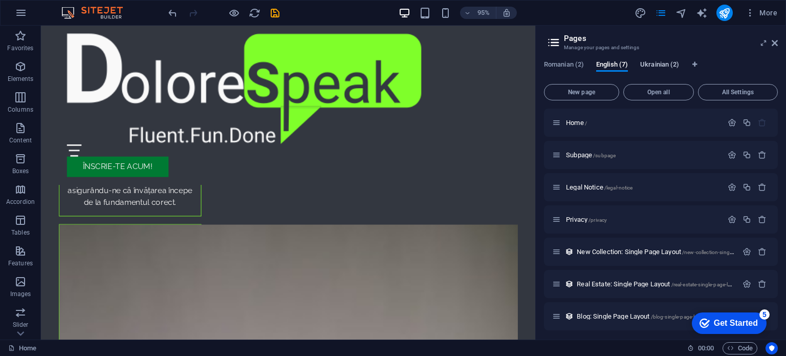
click at [661, 60] on span "Ukrainian (2)" at bounding box center [659, 65] width 39 height 14
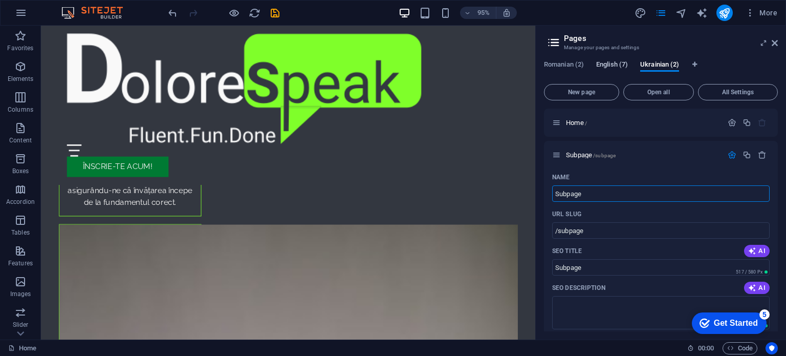
click at [616, 60] on span "English (7)" at bounding box center [612, 65] width 32 height 14
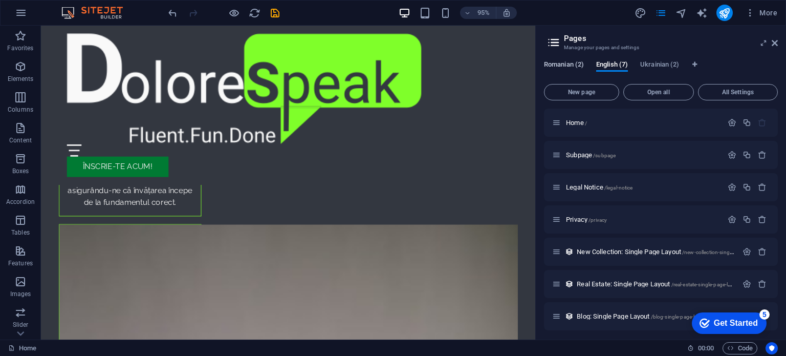
click at [571, 60] on span "Romanian (2)" at bounding box center [564, 65] width 40 height 14
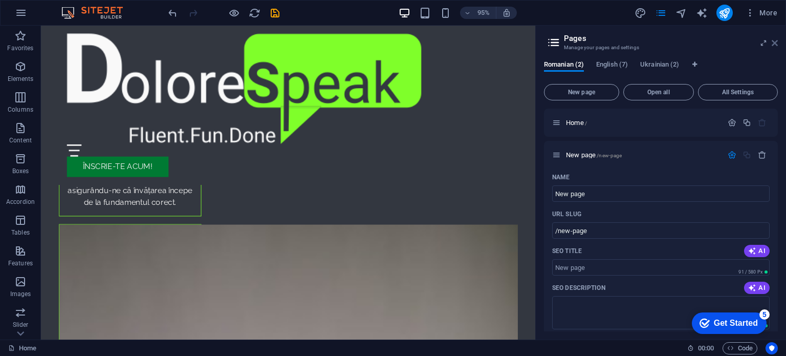
click at [774, 42] on icon at bounding box center [775, 43] width 6 height 8
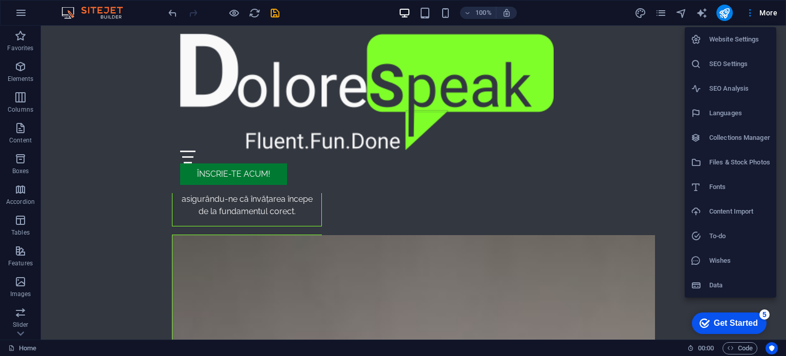
click at [767, 10] on div at bounding box center [393, 178] width 786 height 356
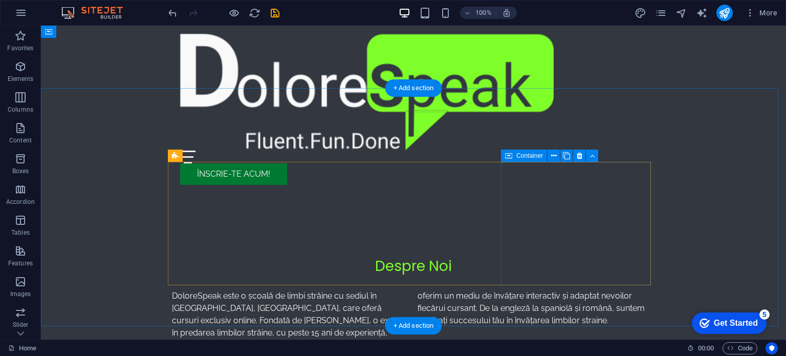
scroll to position [0, 0]
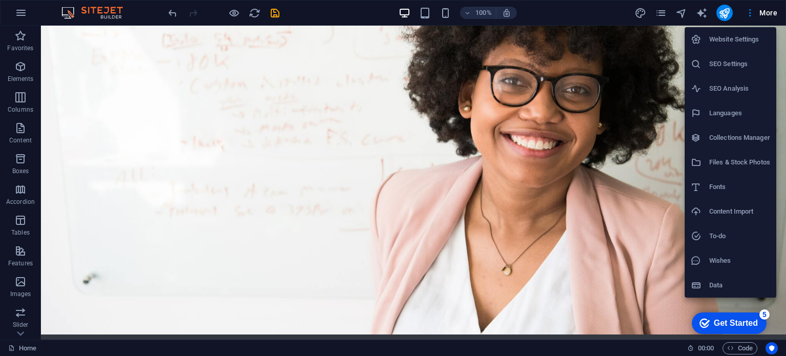
click at [723, 235] on h6 "To-do" at bounding box center [739, 236] width 61 height 12
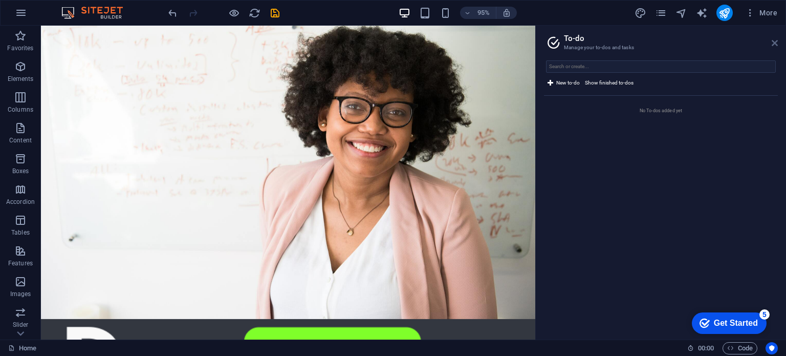
click at [775, 42] on icon at bounding box center [775, 43] width 6 height 8
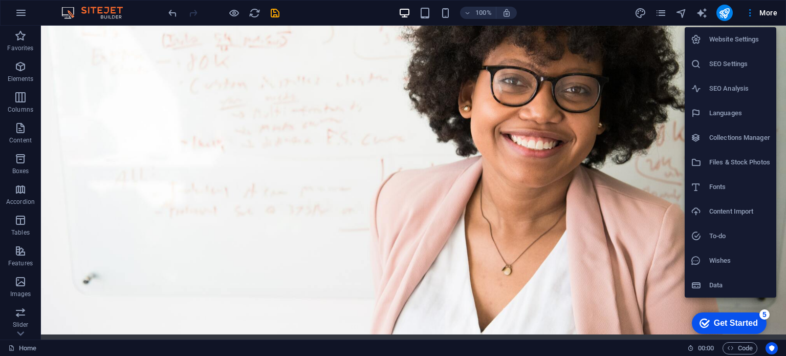
click at [597, 9] on div at bounding box center [393, 178] width 786 height 356
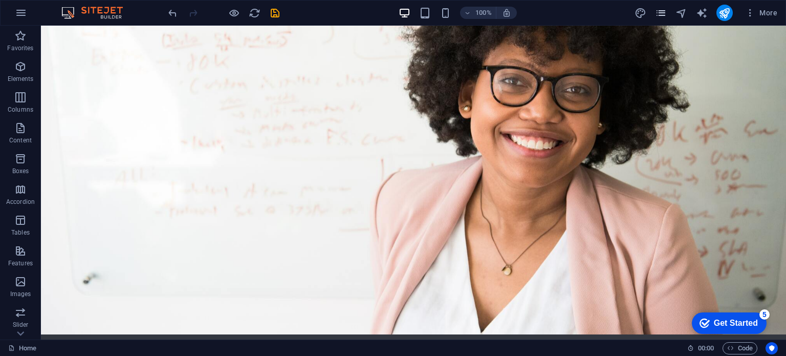
click at [664, 10] on icon "pages" at bounding box center [661, 13] width 12 height 12
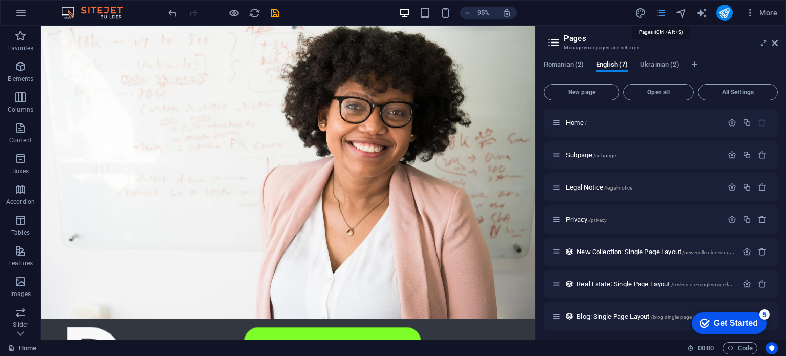
click at [664, 10] on icon "pages" at bounding box center [661, 13] width 12 height 12
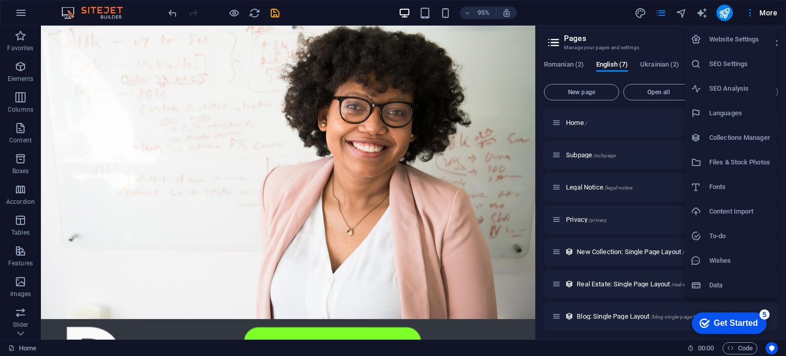
click at [743, 85] on h6 "SEO Analysis" at bounding box center [739, 88] width 61 height 12
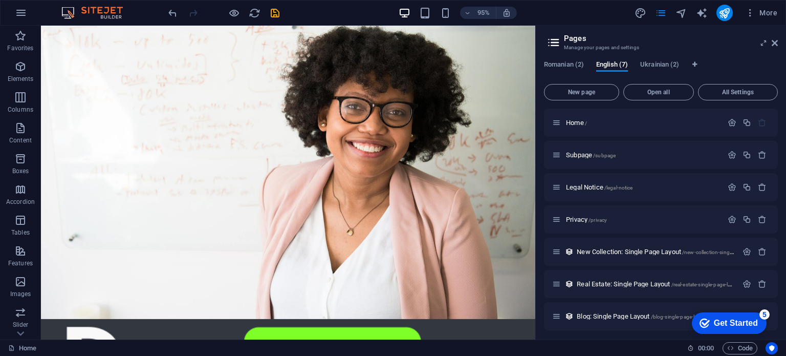
select select "google.com"
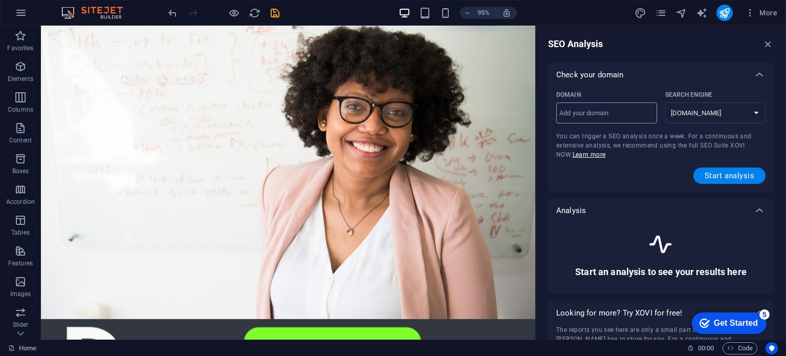
click at [609, 113] on input "Domain ​" at bounding box center [606, 113] width 101 height 16
click at [631, 180] on div "Start analysis" at bounding box center [660, 175] width 209 height 16
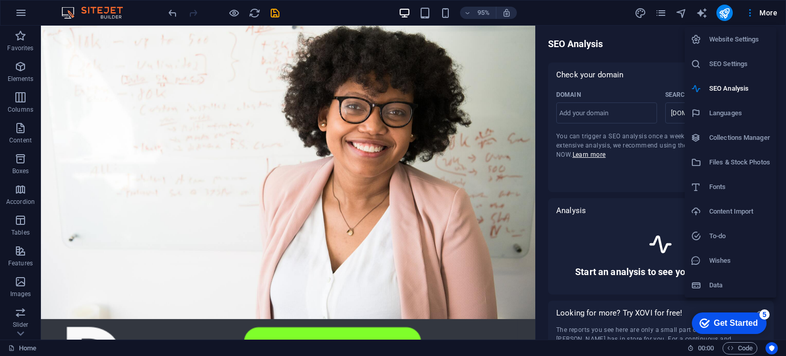
click at [739, 114] on h6 "Languages" at bounding box center [739, 113] width 61 height 12
select select "131"
select select "41"
select select "168"
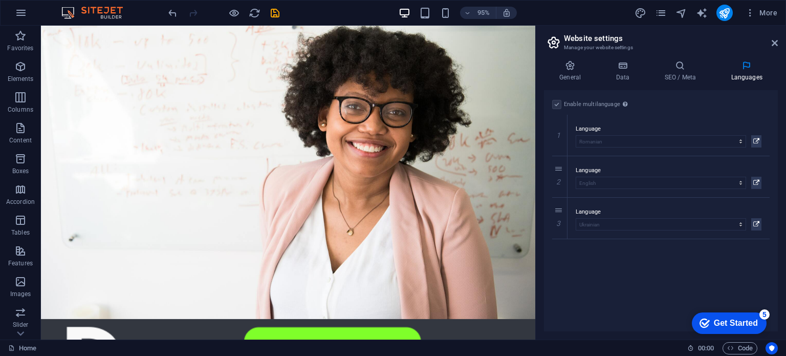
click at [719, 102] on div "Enable multilanguage To disable multilanguage delete all languages until only o…" at bounding box center [661, 104] width 218 height 12
click at [755, 141] on icon at bounding box center [756, 141] width 6 height 12
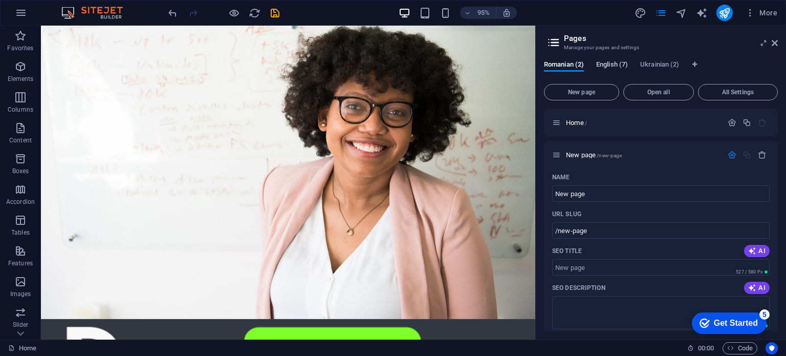
click at [617, 62] on span "English (7)" at bounding box center [612, 65] width 32 height 14
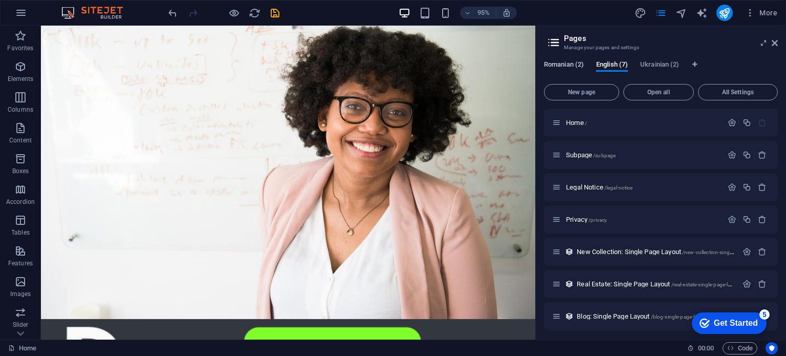
click at [574, 63] on span "Romanian (2)" at bounding box center [564, 65] width 40 height 14
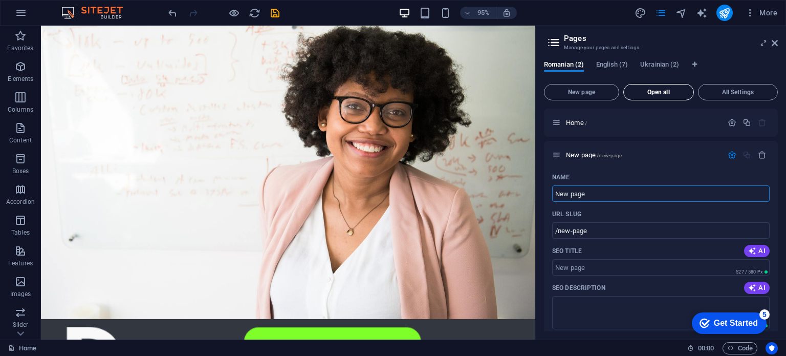
click at [659, 94] on span "Open all" at bounding box center [658, 92] width 61 height 6
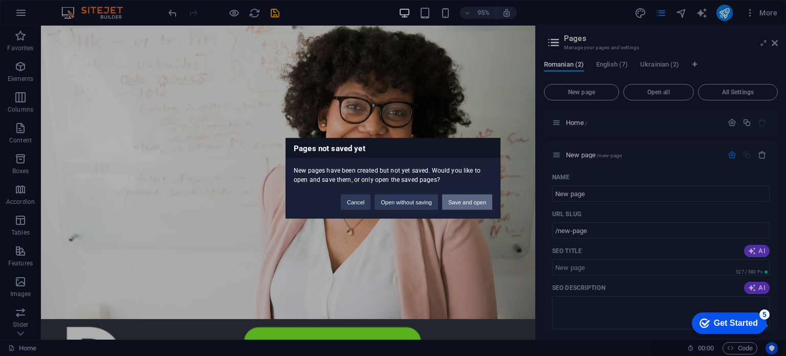
click at [462, 200] on button "Save and open" at bounding box center [467, 201] width 50 height 15
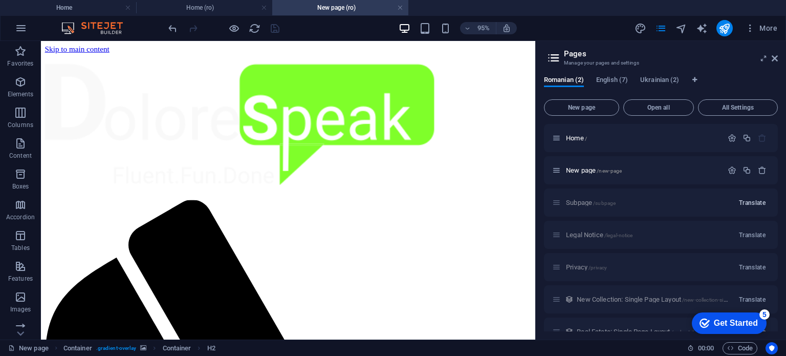
click at [753, 200] on span "Translate" at bounding box center [752, 203] width 27 height 8
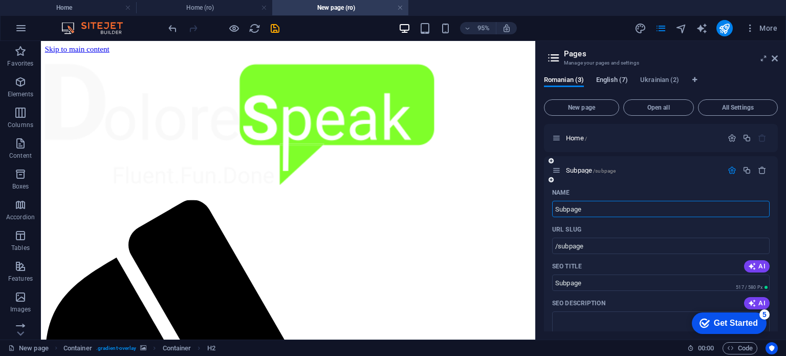
click at [623, 80] on span "English (7)" at bounding box center [612, 81] width 32 height 14
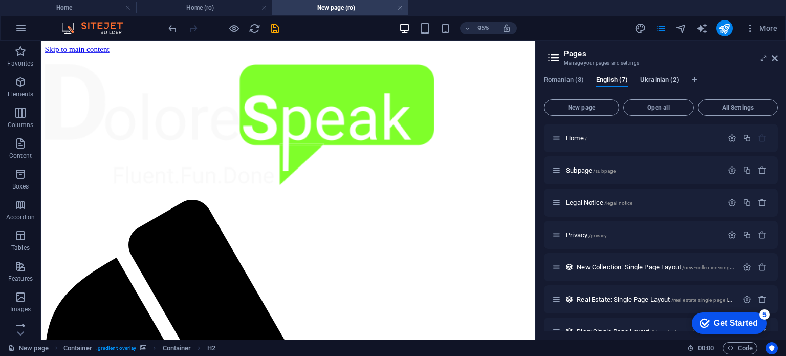
click at [669, 76] on span "Ukrainian (2)" at bounding box center [659, 81] width 39 height 14
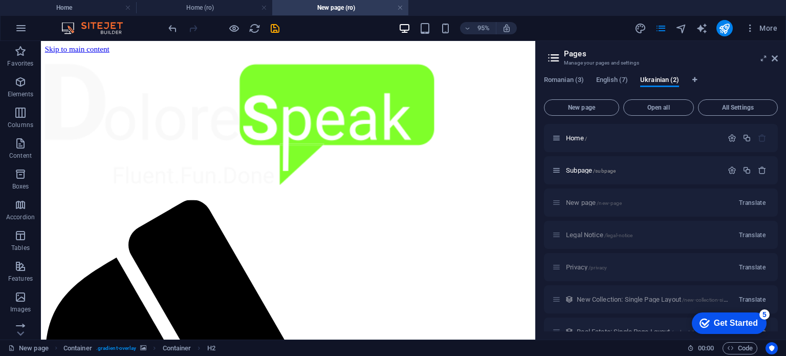
click at [778, 57] on aside "Pages Manage your pages and settings Romanian (3) English (7) Ukrainian (2) New…" at bounding box center [660, 190] width 251 height 298
click at [771, 58] on h2 "Pages" at bounding box center [671, 53] width 214 height 9
click at [774, 58] on icon at bounding box center [775, 58] width 6 height 8
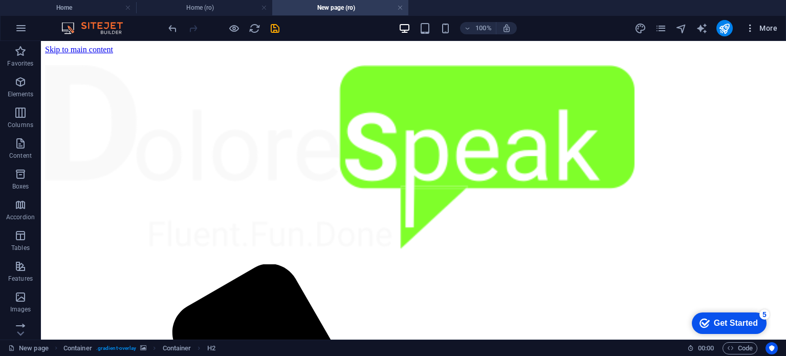
click at [771, 30] on span "More" at bounding box center [761, 28] width 32 height 10
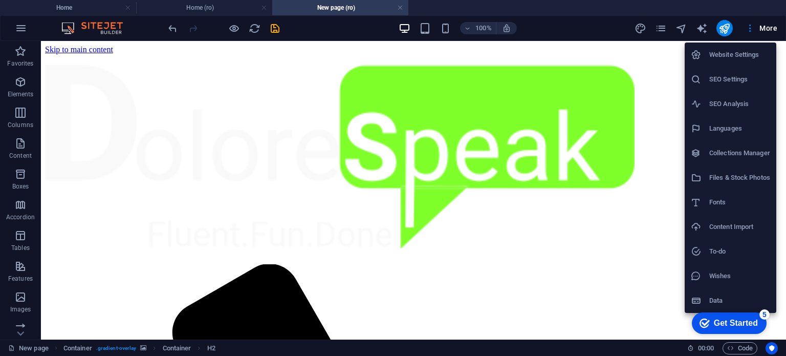
click at [725, 300] on h6 "Data" at bounding box center [739, 300] width 61 height 12
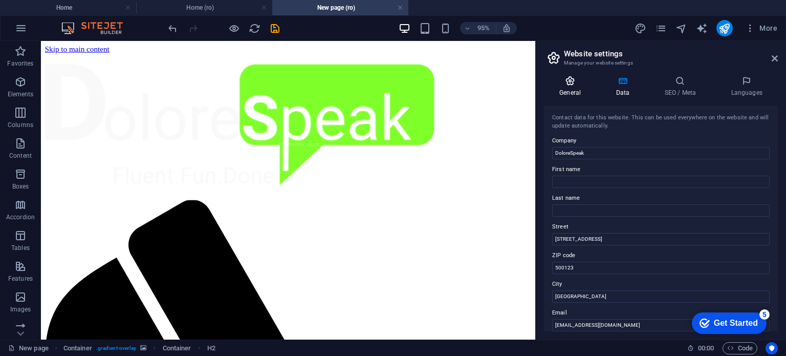
click at [573, 84] on icon at bounding box center [570, 81] width 52 height 10
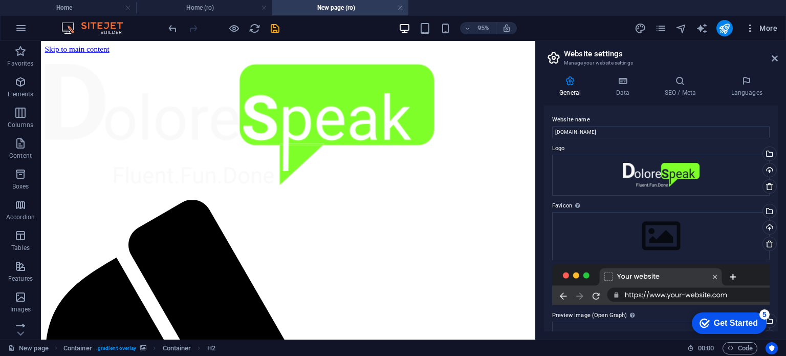
click at [763, 27] on span "More" at bounding box center [761, 28] width 32 height 10
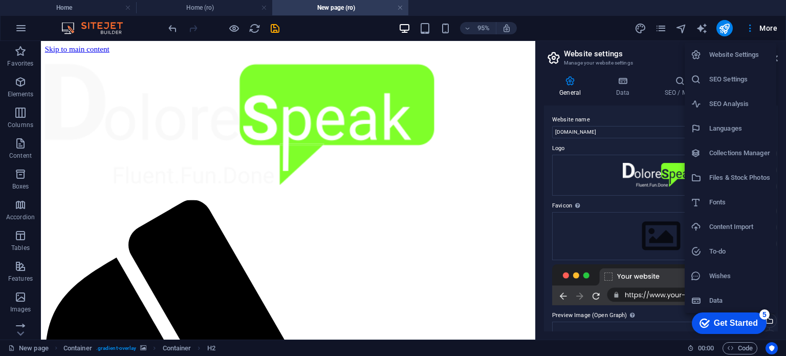
click at [565, 28] on div at bounding box center [393, 178] width 786 height 356
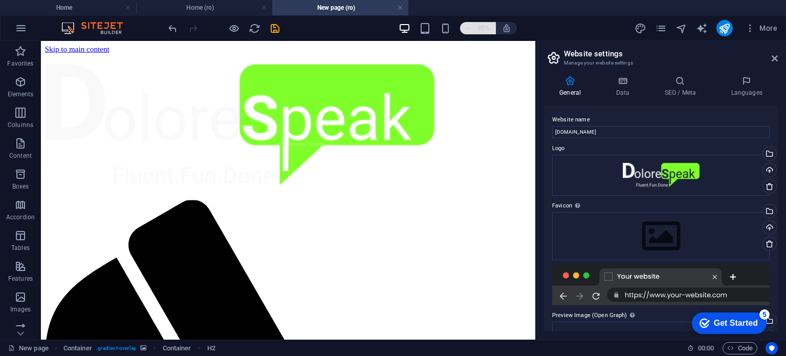
click at [472, 28] on span "95%" at bounding box center [478, 28] width 28 height 12
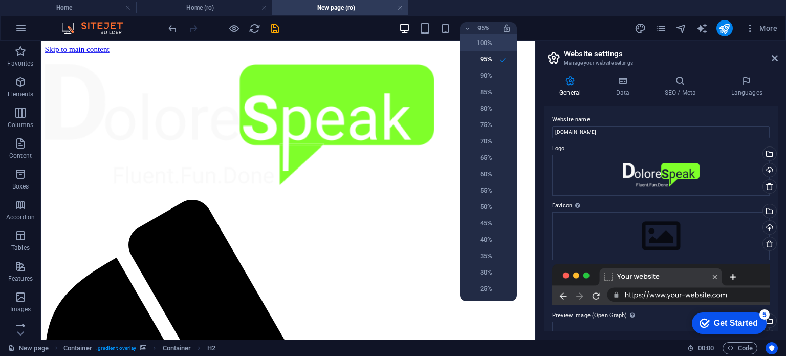
click at [477, 41] on h6 "100%" at bounding box center [479, 43] width 26 height 12
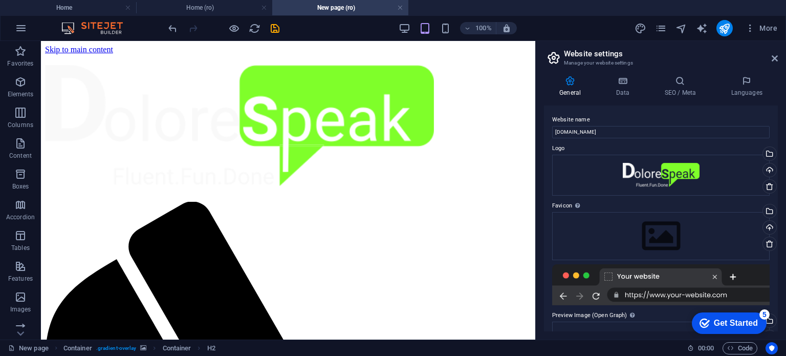
click at [581, 27] on div "100% More" at bounding box center [473, 28] width 615 height 16
click at [681, 27] on icon "navigator" at bounding box center [682, 29] width 12 height 12
select select "17064517-ro"
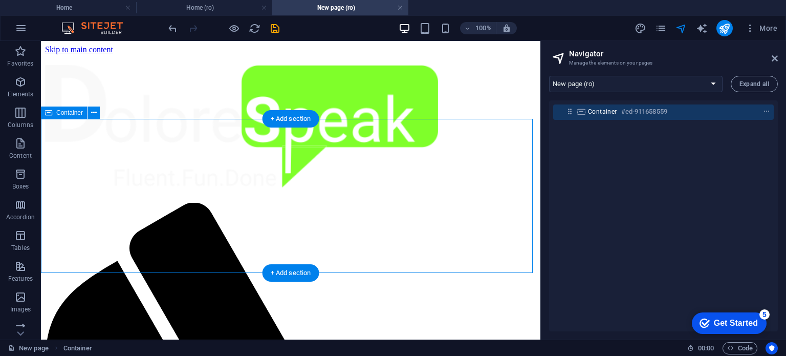
click at [569, 115] on icon at bounding box center [570, 111] width 9 height 9
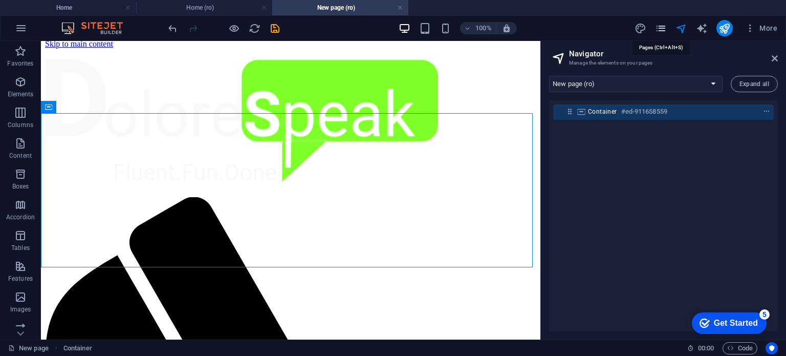
click at [664, 26] on icon "pages" at bounding box center [661, 29] width 12 height 12
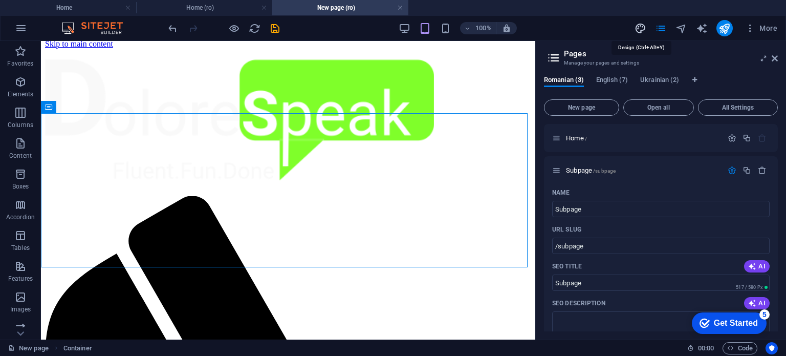
click at [641, 26] on icon "design" at bounding box center [641, 29] width 12 height 12
select select "rem"
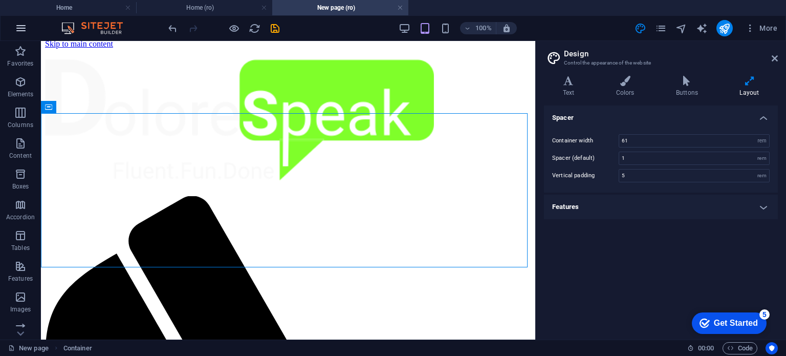
click at [26, 25] on icon "button" at bounding box center [21, 28] width 12 height 12
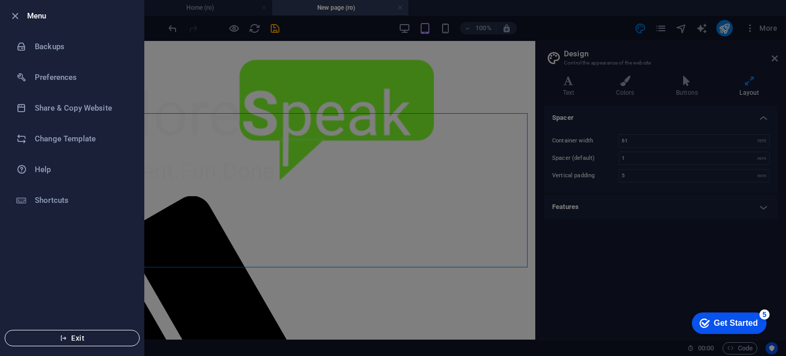
click at [82, 339] on span "Exit" at bounding box center [72, 338] width 118 height 8
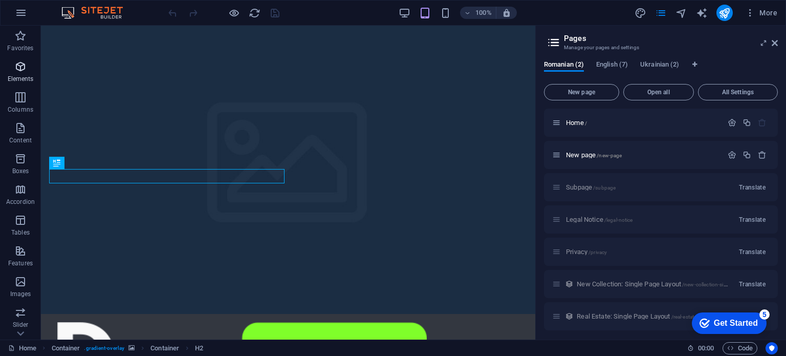
click at [20, 67] on icon "button" at bounding box center [20, 66] width 12 height 12
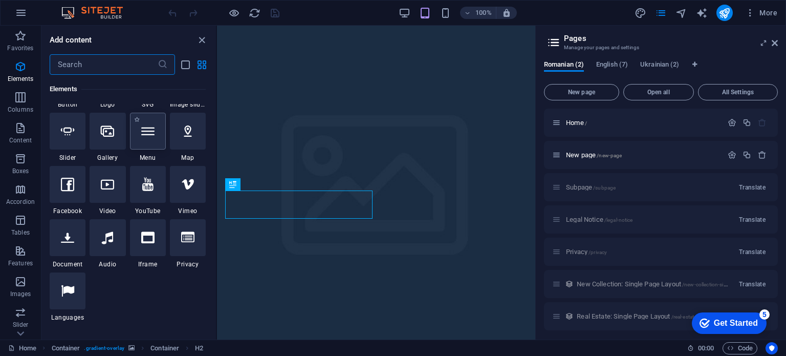
scroll to position [262, 0]
click at [23, 96] on icon "button" at bounding box center [20, 97] width 12 height 12
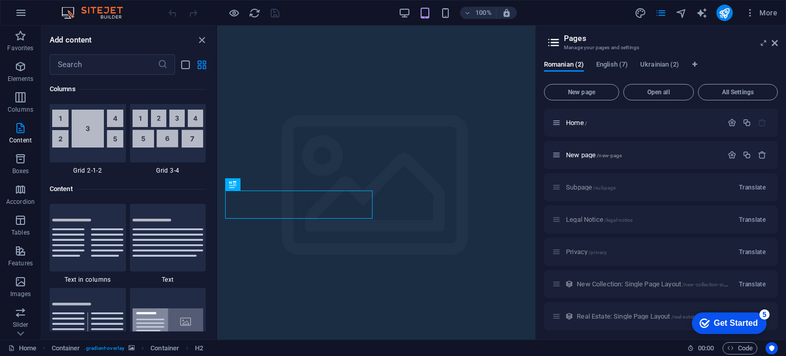
scroll to position [1683, 0]
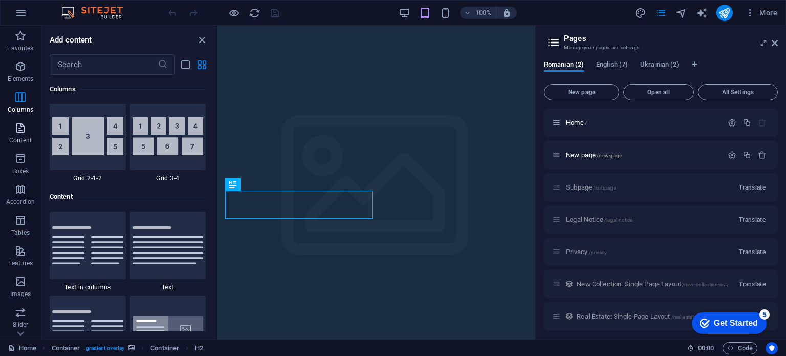
click at [27, 128] on span "Content" at bounding box center [20, 134] width 41 height 25
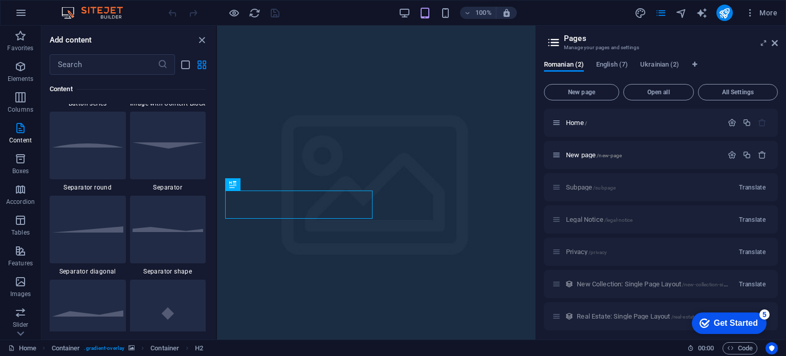
scroll to position [2609, 0]
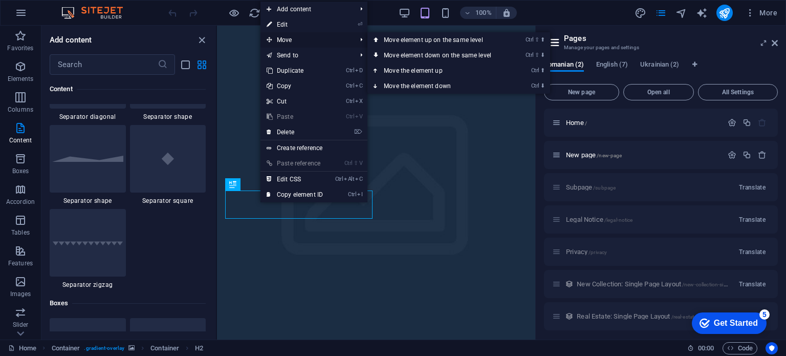
click at [280, 38] on span "Move" at bounding box center [307, 39] width 92 height 15
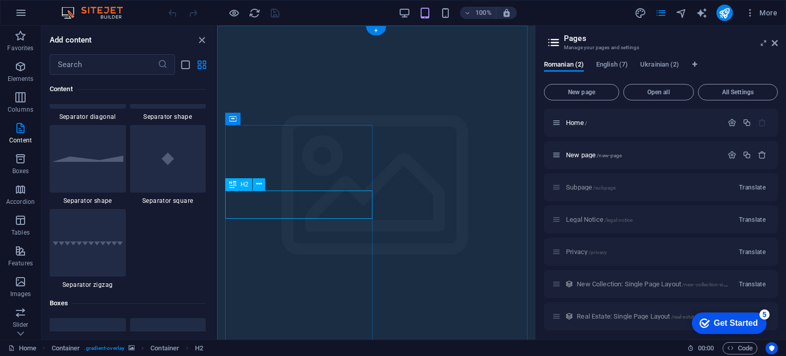
drag, startPoint x: 252, startPoint y: 198, endPoint x: 439, endPoint y: 137, distance: 196.2
click at [202, 36] on icon "close panel" at bounding box center [202, 40] width 12 height 12
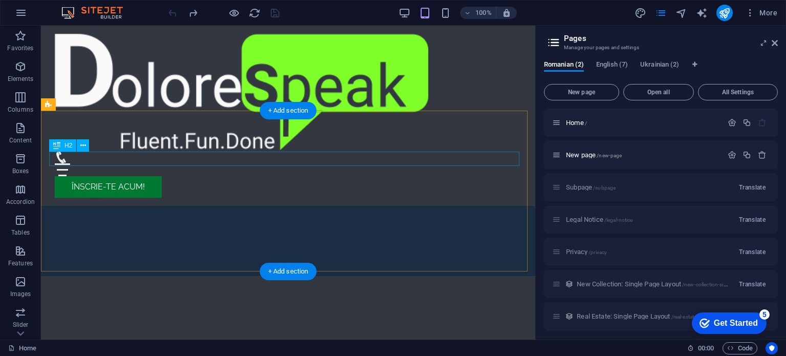
scroll to position [0, 0]
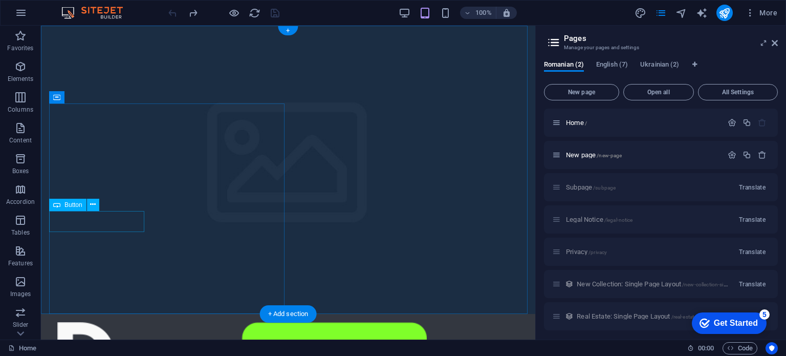
drag, startPoint x: 112, startPoint y: 221, endPoint x: 112, endPoint y: 187, distance: 33.8
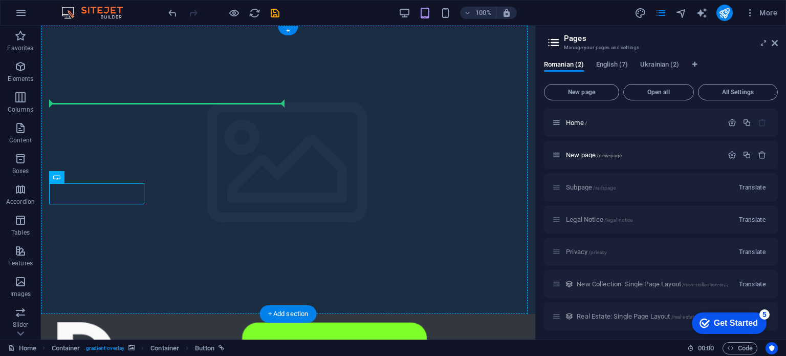
drag, startPoint x: 125, startPoint y: 196, endPoint x: 271, endPoint y: 187, distance: 146.6
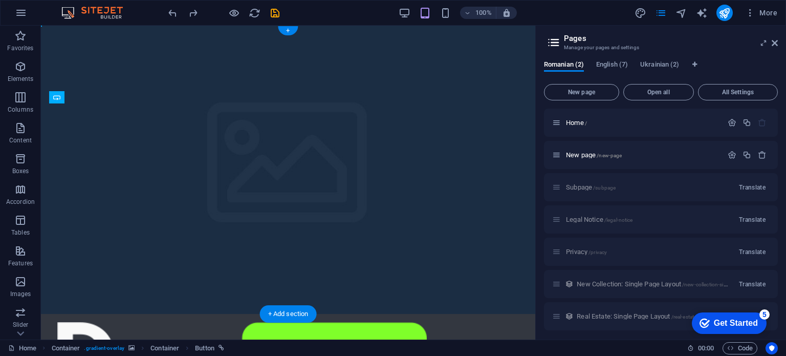
drag, startPoint x: 104, startPoint y: 203, endPoint x: 98, endPoint y: 198, distance: 7.7
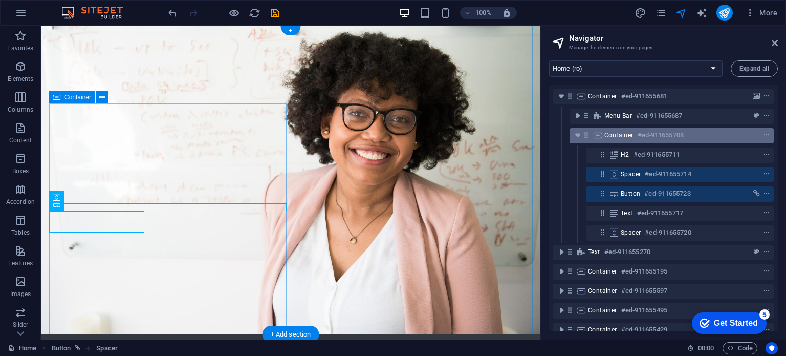
click at [614, 137] on span "Container" at bounding box center [618, 135] width 29 height 8
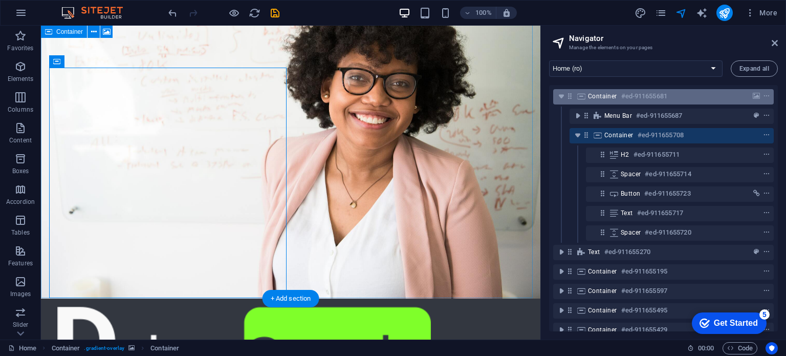
click at [610, 100] on span "Container" at bounding box center [602, 96] width 29 height 8
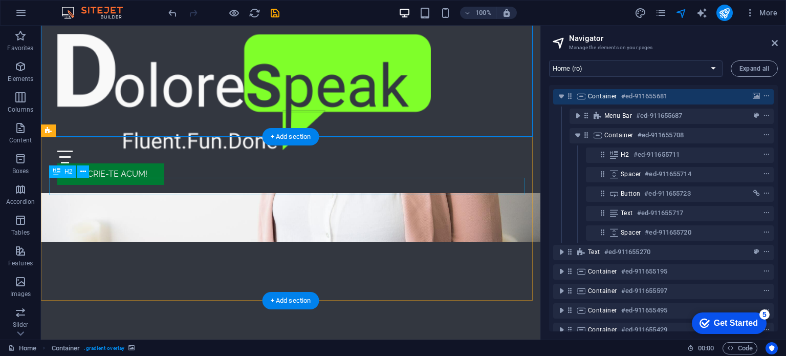
scroll to position [51, 0]
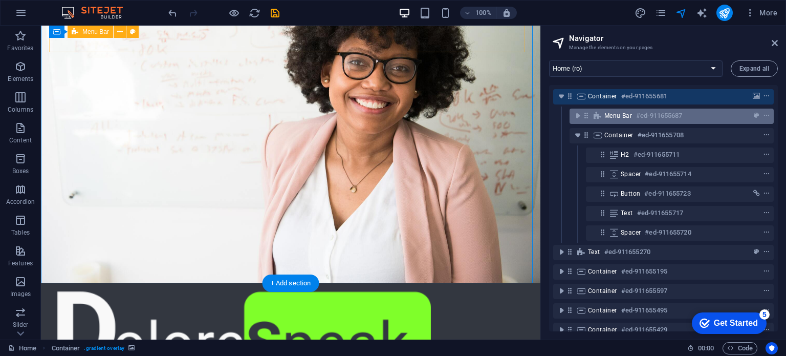
click at [623, 117] on span "Menu Bar" at bounding box center [618, 116] width 28 height 8
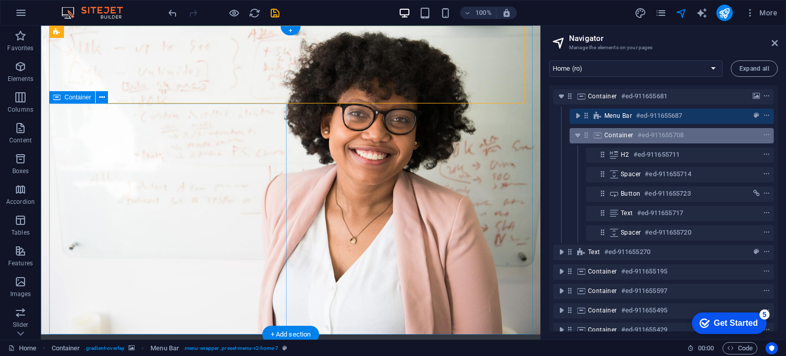
click at [616, 137] on span "Container" at bounding box center [618, 135] width 29 height 8
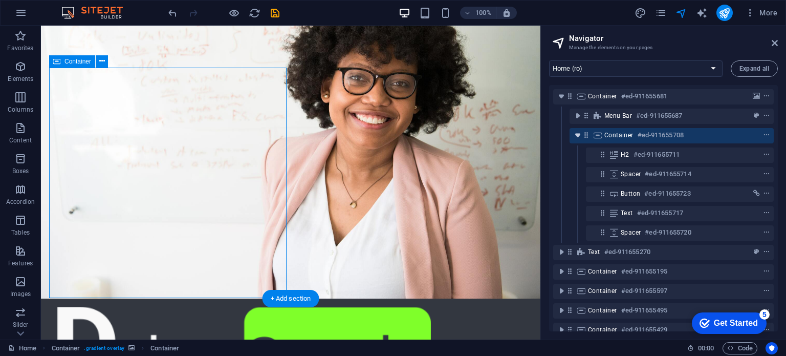
click at [575, 134] on icon "toggle-expand" at bounding box center [578, 135] width 10 height 10
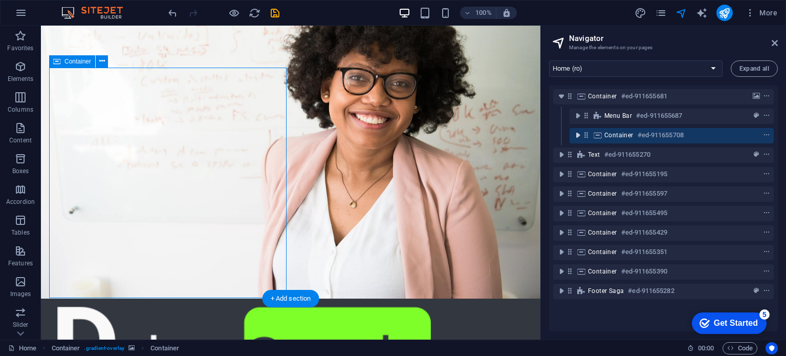
click at [577, 134] on icon "toggle-expand" at bounding box center [578, 135] width 10 height 10
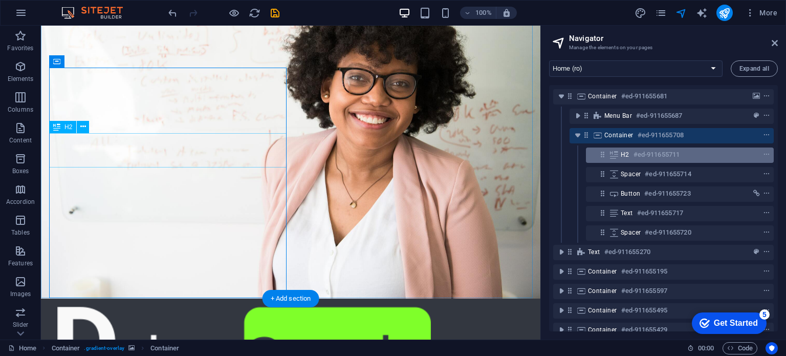
click at [632, 154] on div "H2 #ed-911655711" at bounding box center [672, 154] width 102 height 12
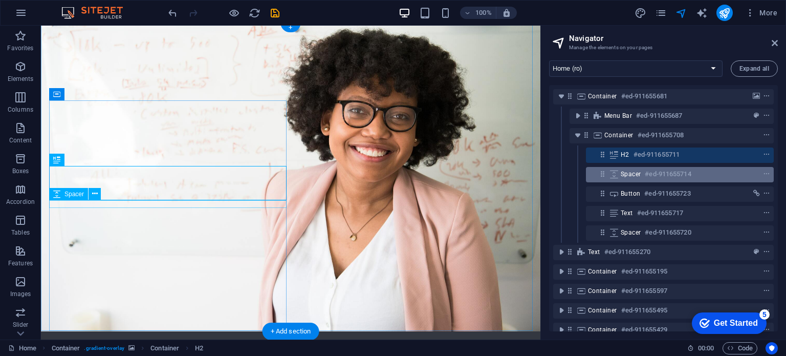
click at [635, 175] on span "Spacer" at bounding box center [631, 174] width 20 height 8
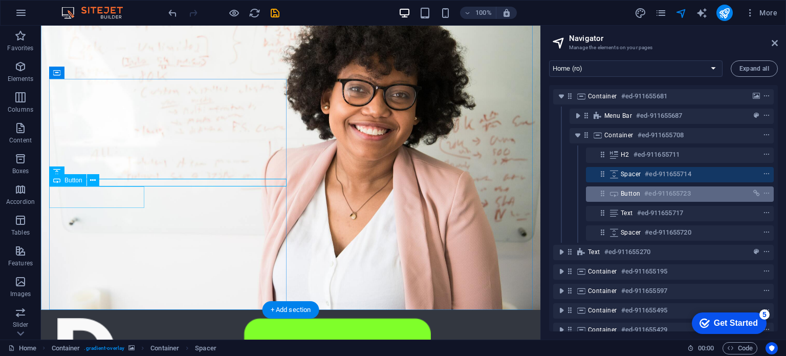
click at [632, 193] on span "Button" at bounding box center [630, 193] width 19 height 8
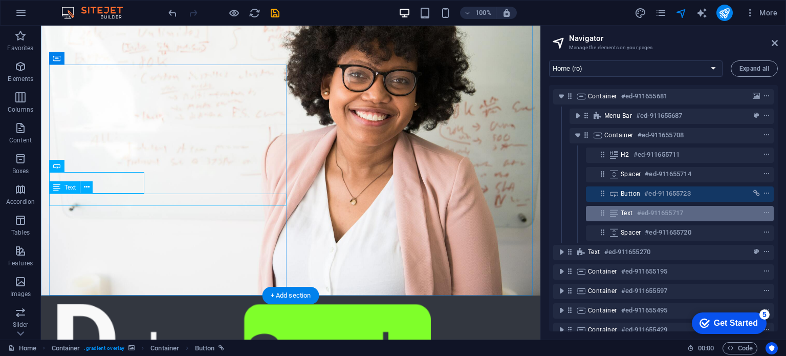
click at [632, 212] on span "Text" at bounding box center [627, 213] width 12 height 8
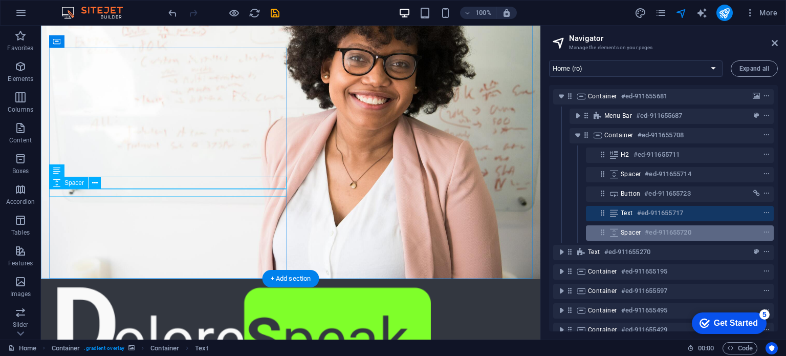
click at [630, 232] on span "Spacer" at bounding box center [631, 232] width 20 height 8
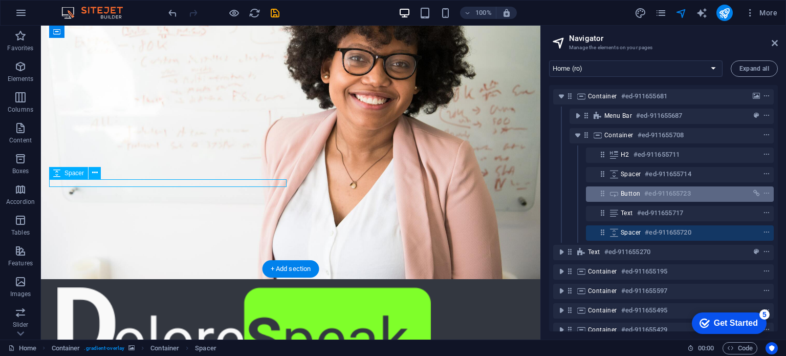
scroll to position [66, 0]
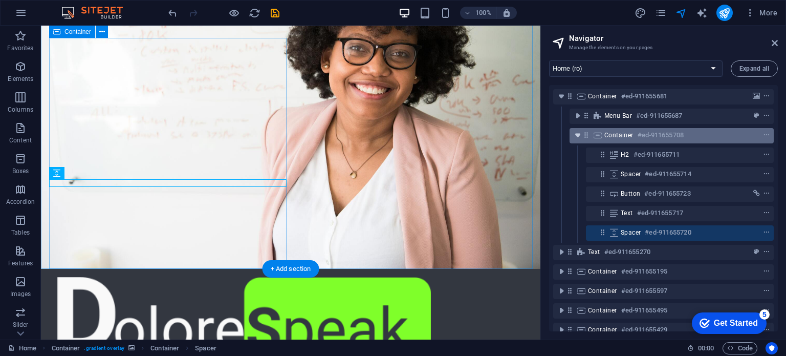
click at [577, 135] on icon "toggle-expand" at bounding box center [578, 135] width 10 height 10
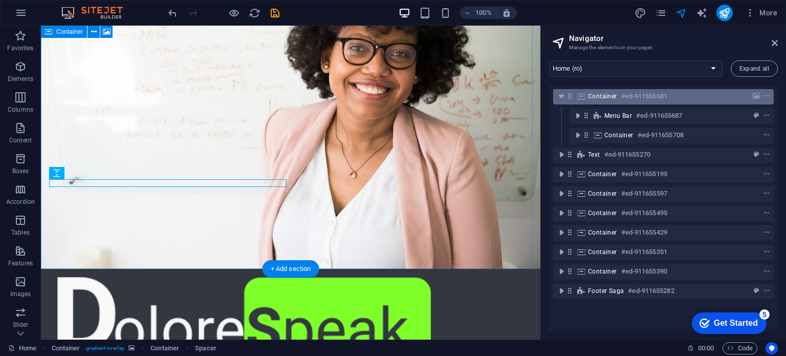
click at [606, 97] on span "Container" at bounding box center [602, 96] width 29 height 8
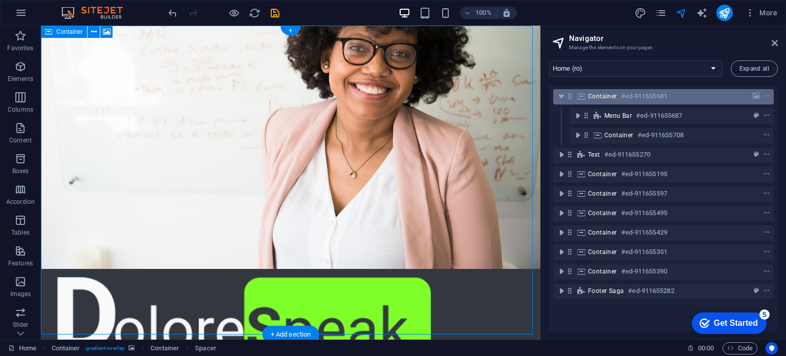
scroll to position [0, 0]
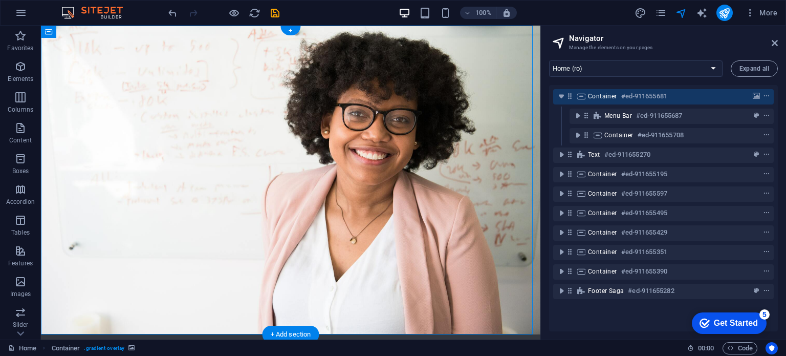
click at [467, 186] on figure at bounding box center [291, 180] width 500 height 309
click at [500, 180] on figure at bounding box center [291, 180] width 500 height 309
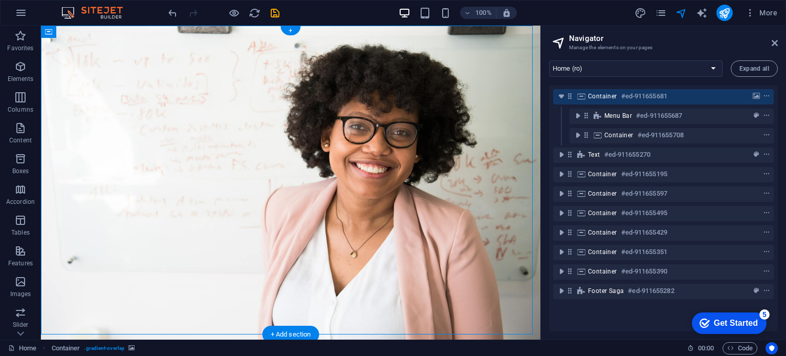
select select "header"
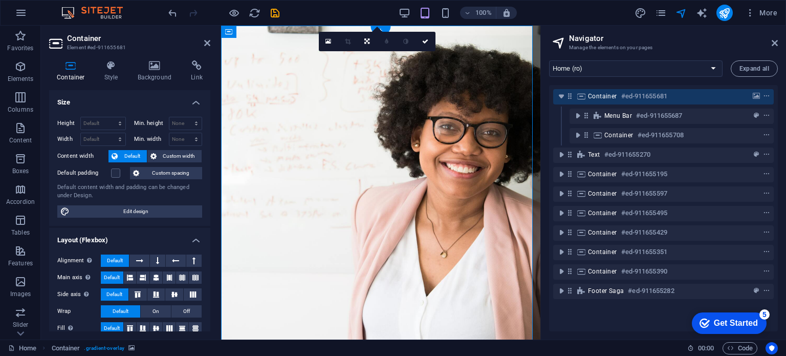
click at [490, 179] on figure at bounding box center [380, 194] width 319 height 336
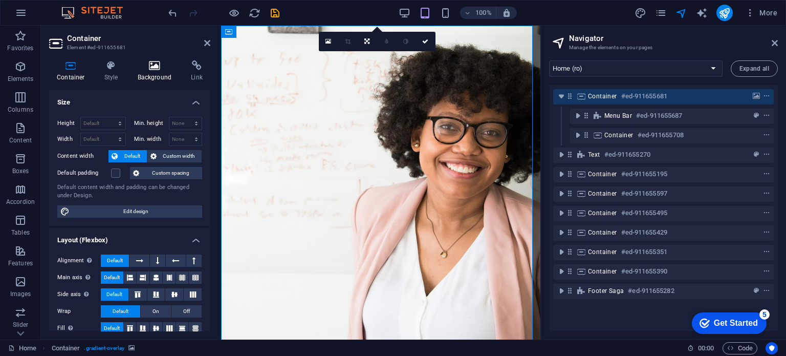
click at [155, 71] on h4 "Background" at bounding box center [157, 70] width 54 height 21
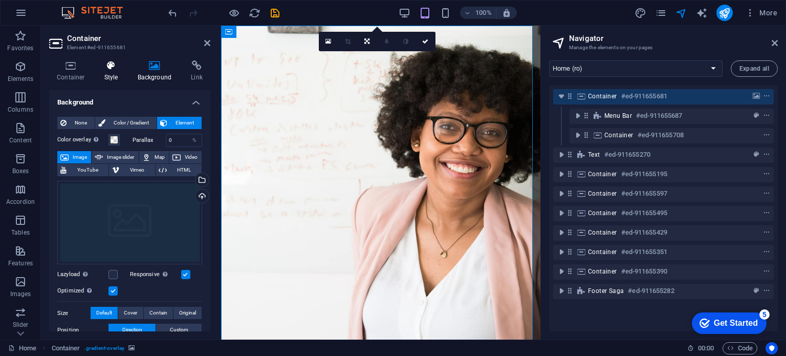
click at [121, 69] on icon at bounding box center [111, 65] width 29 height 10
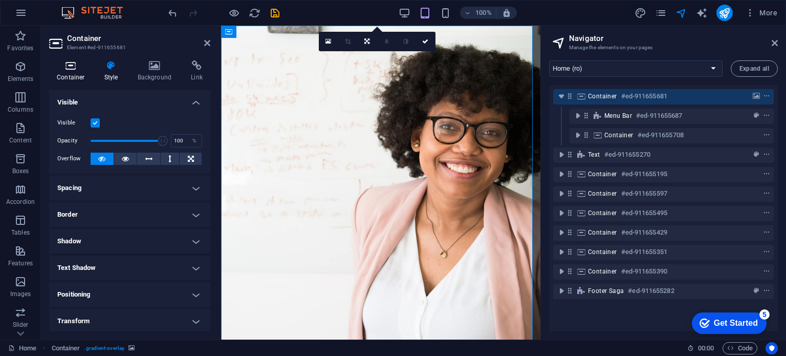
click at [70, 69] on icon at bounding box center [71, 65] width 44 height 10
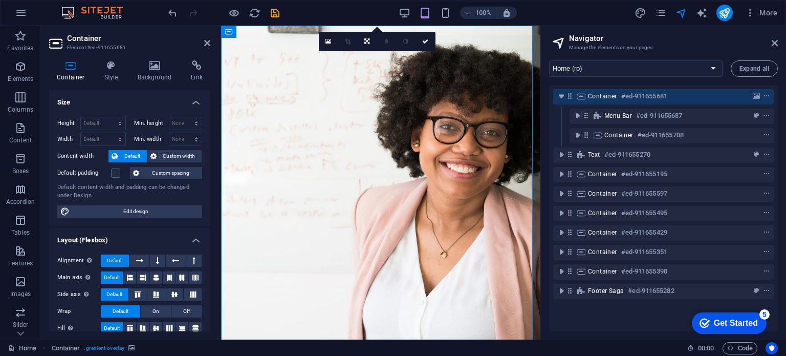
click at [438, 208] on figure at bounding box center [380, 194] width 319 height 336
click at [399, 193] on figure at bounding box center [380, 194] width 319 height 336
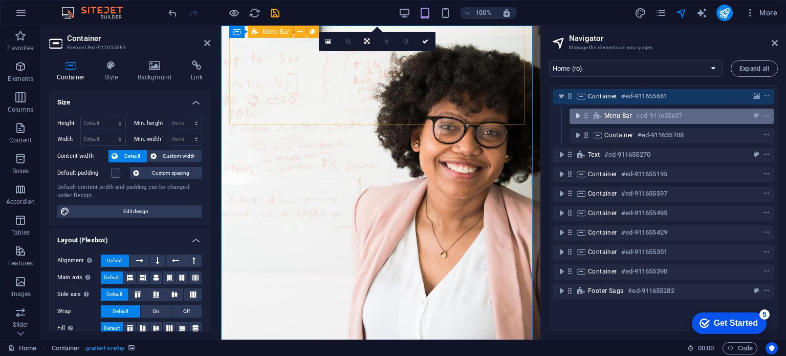
click at [575, 117] on icon "toggle-expand" at bounding box center [578, 116] width 10 height 10
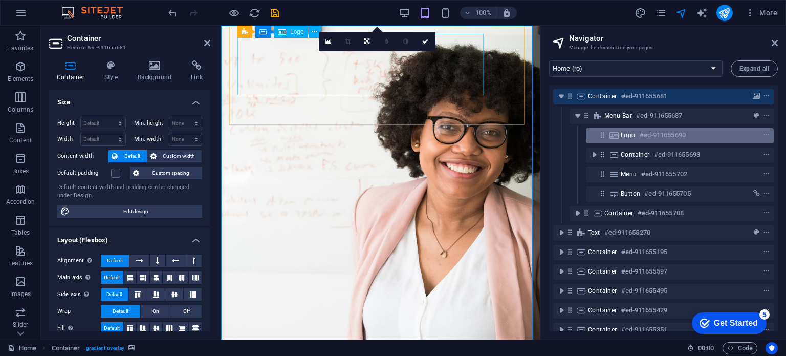
click at [641, 135] on h6 "#ed-911655690" at bounding box center [663, 135] width 46 height 12
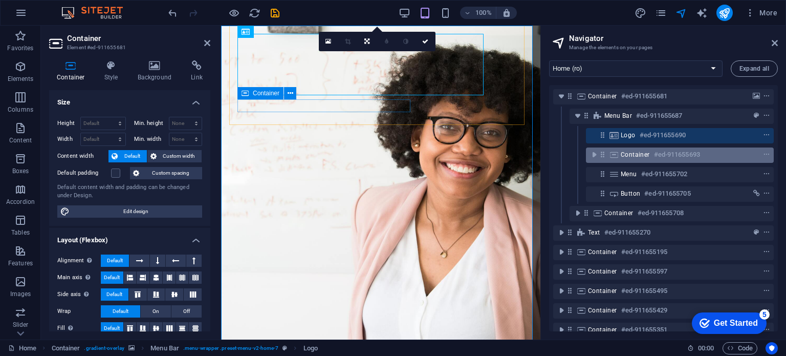
click at [635, 151] on span "Container" at bounding box center [635, 154] width 29 height 8
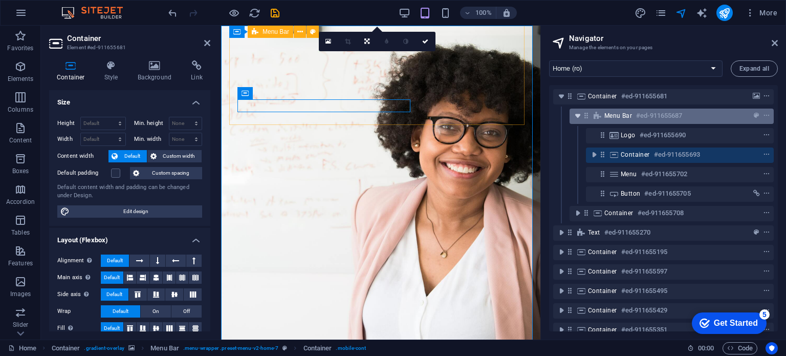
click at [577, 116] on icon "toggle-expand" at bounding box center [578, 116] width 10 height 10
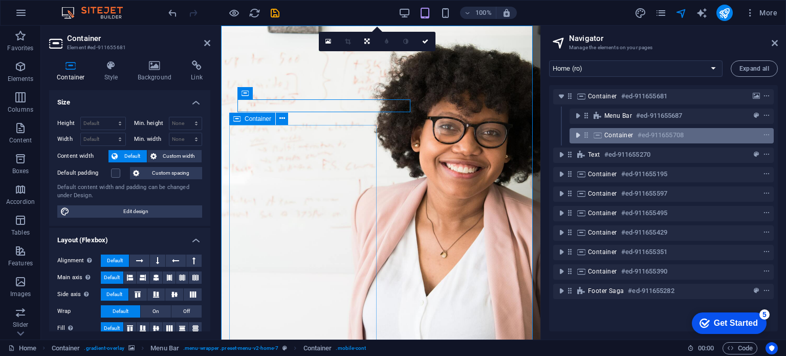
click at [575, 134] on icon "toggle-expand" at bounding box center [578, 135] width 10 height 10
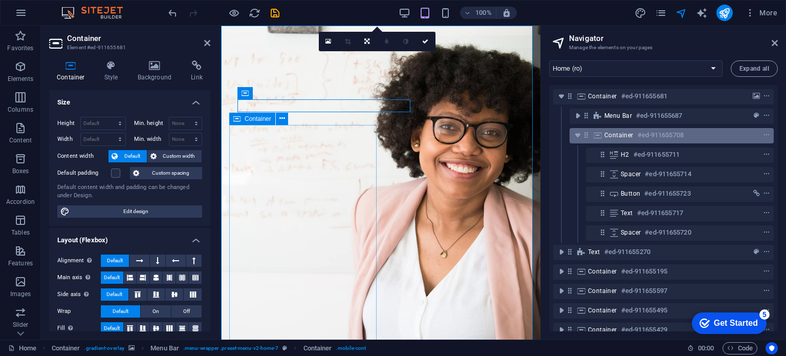
click at [647, 136] on h6 "#ed-911655708" at bounding box center [661, 135] width 46 height 12
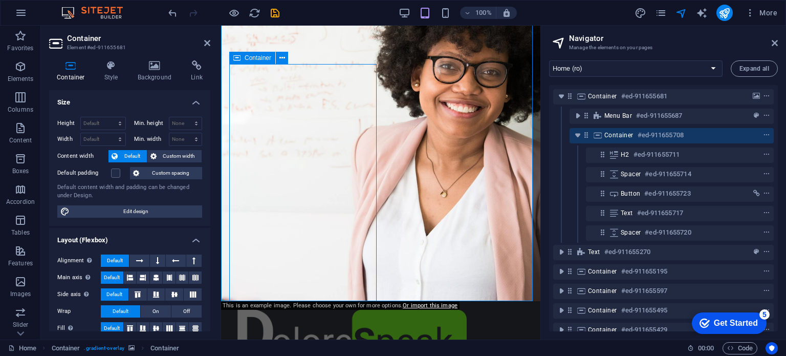
click at [647, 136] on h6 "#ed-911655708" at bounding box center [661, 135] width 46 height 12
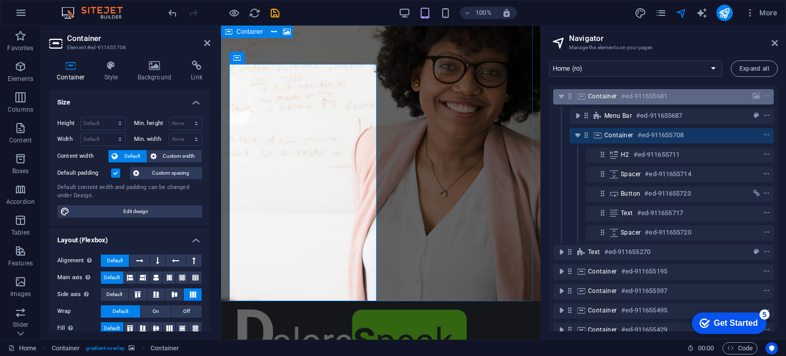
click at [603, 96] on span "Container" at bounding box center [602, 96] width 29 height 8
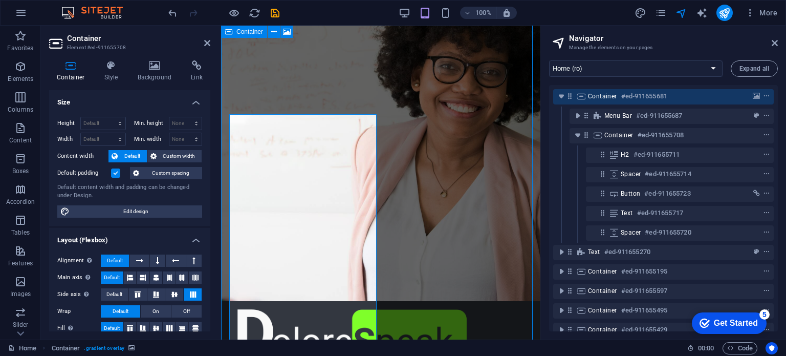
scroll to position [10, 0]
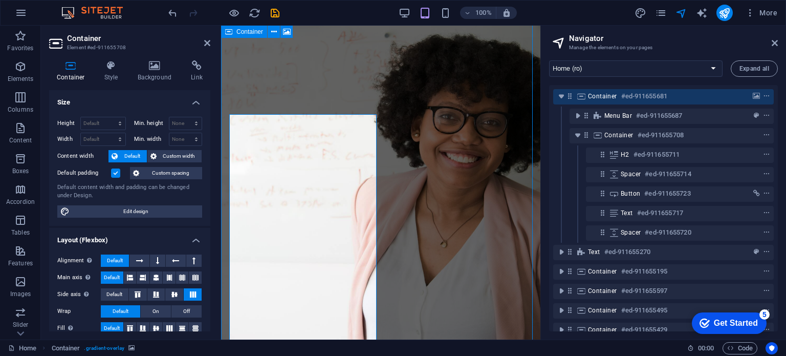
click at [603, 96] on span "Container" at bounding box center [602, 96] width 29 height 8
select select "header"
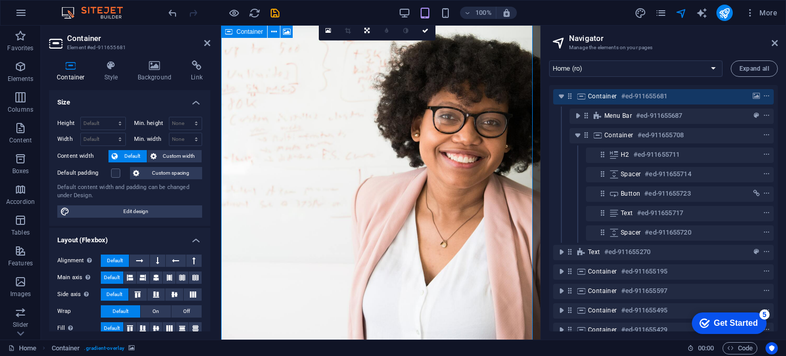
click at [603, 96] on span "Container" at bounding box center [602, 96] width 29 height 8
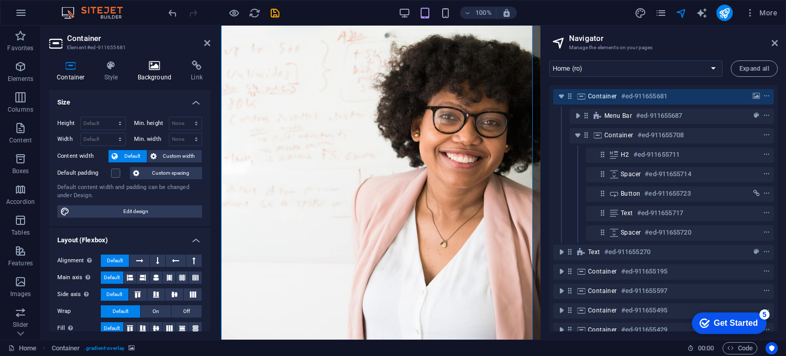
click at [158, 73] on h4 "Background" at bounding box center [157, 70] width 54 height 21
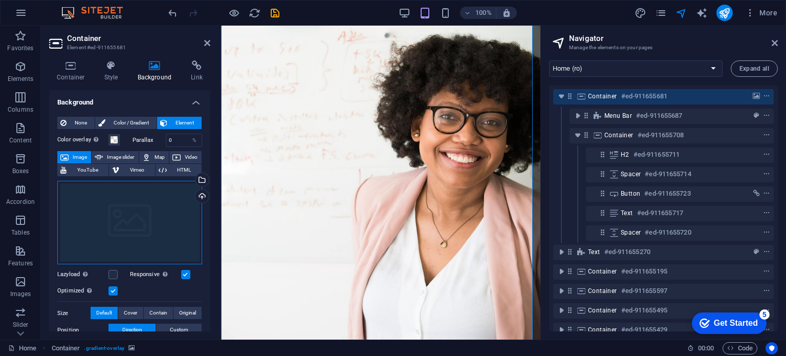
click at [137, 217] on div "Drag files here, click to choose files or select files from Files or our free s…" at bounding box center [129, 223] width 145 height 84
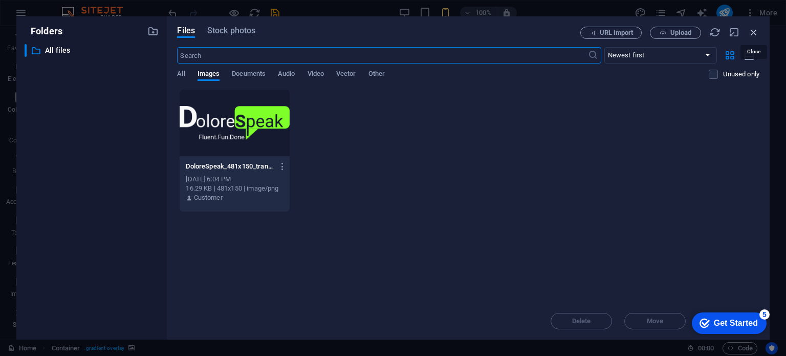
click at [752, 31] on icon "button" at bounding box center [753, 32] width 11 height 11
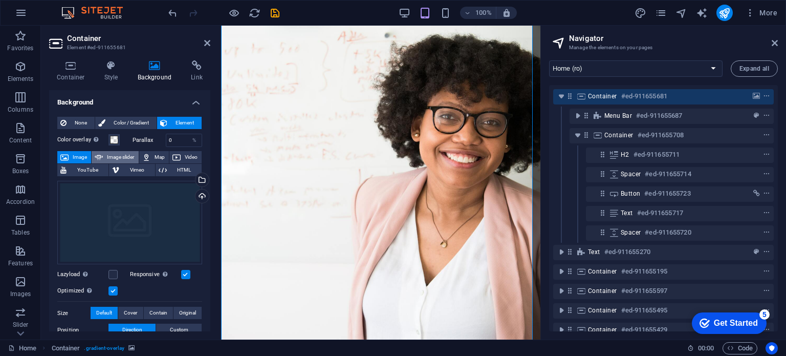
click at [119, 157] on span "Image slider" at bounding box center [120, 157] width 29 height 12
select select "ms"
select select "s"
select select "progressive"
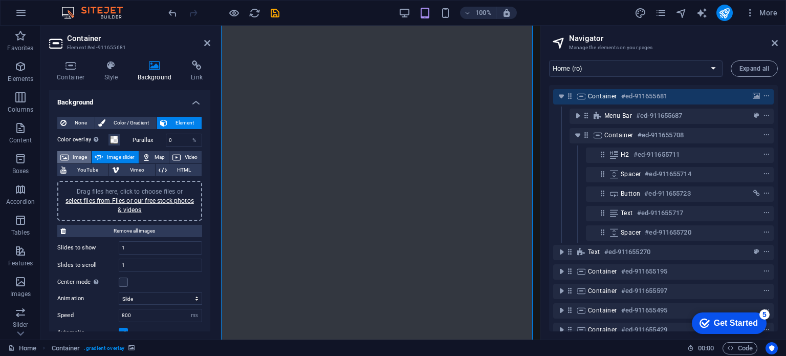
click at [77, 157] on span "Image" at bounding box center [80, 157] width 16 height 12
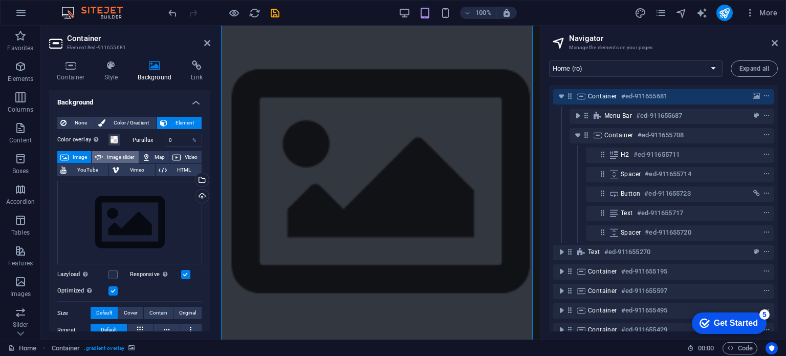
click at [107, 157] on span "Image slider" at bounding box center [120, 157] width 29 height 12
select select "ms"
select select "s"
select select "progressive"
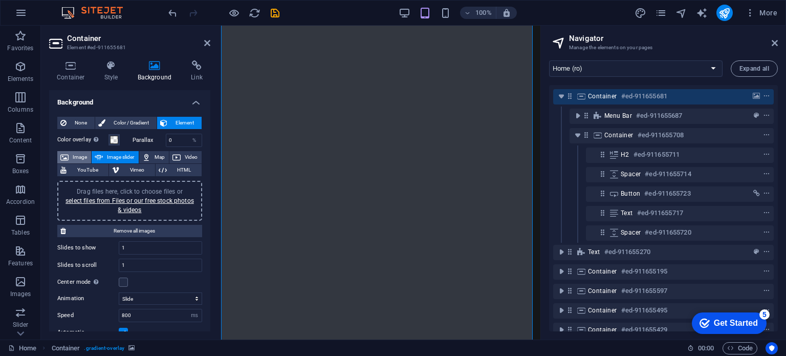
click at [78, 156] on span "Image" at bounding box center [80, 157] width 16 height 12
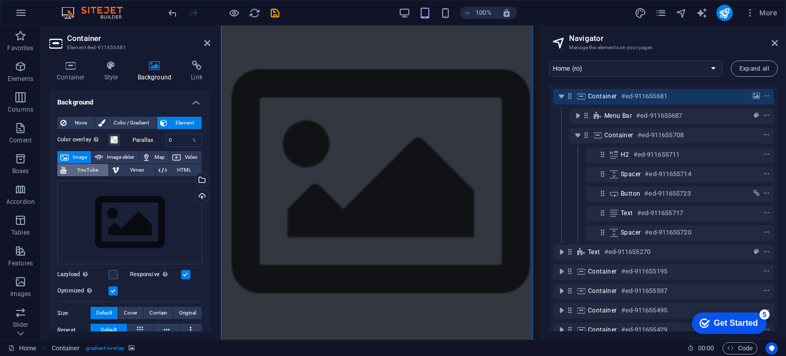
click at [88, 169] on span "YouTube" at bounding box center [88, 170] width 36 height 12
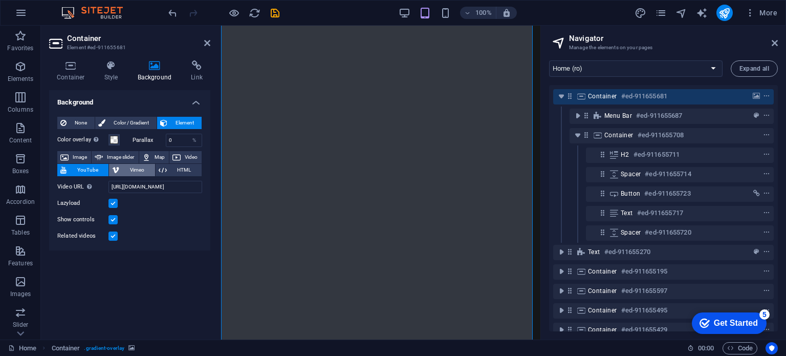
click at [129, 167] on span "Vimeo" at bounding box center [136, 170] width 29 height 12
select select "ar16_9"
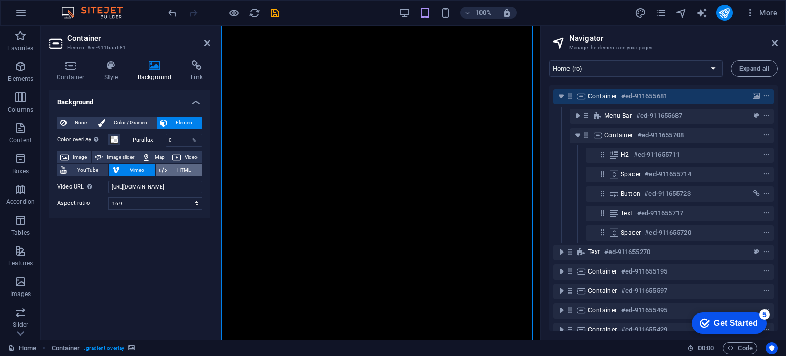
drag, startPoint x: 174, startPoint y: 167, endPoint x: 162, endPoint y: 169, distance: 12.4
click at [174, 167] on span "HTML" at bounding box center [184, 170] width 29 height 12
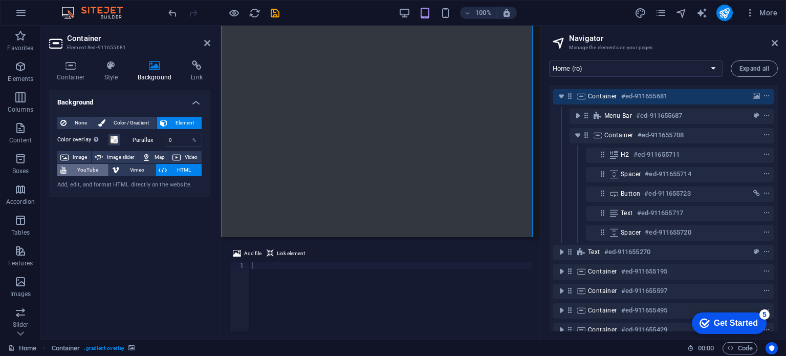
click at [85, 169] on span "YouTube" at bounding box center [88, 170] width 36 height 12
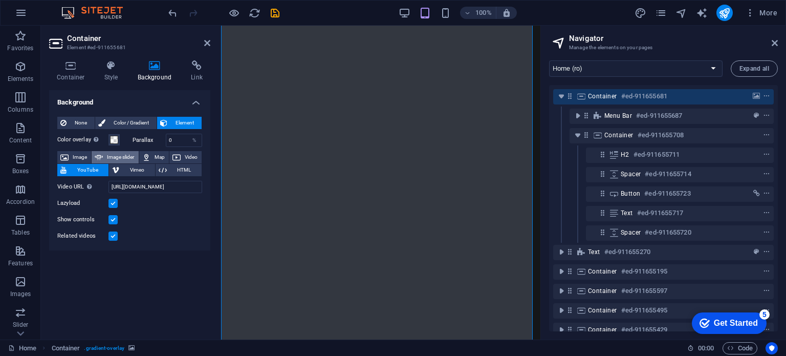
click at [111, 157] on span "Image slider" at bounding box center [120, 157] width 29 height 12
select select "ms"
select select "s"
select select "progressive"
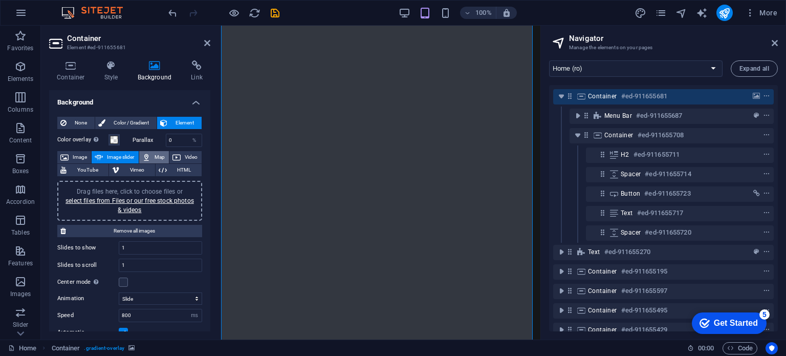
click at [159, 153] on span "Map" at bounding box center [160, 157] width 12 height 12
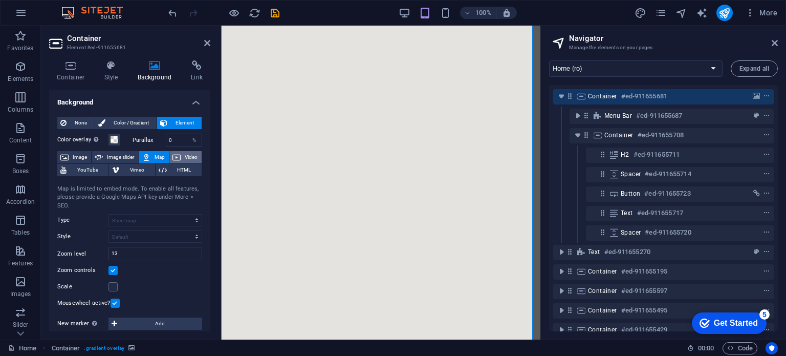
click at [185, 154] on span "Video" at bounding box center [191, 157] width 15 height 12
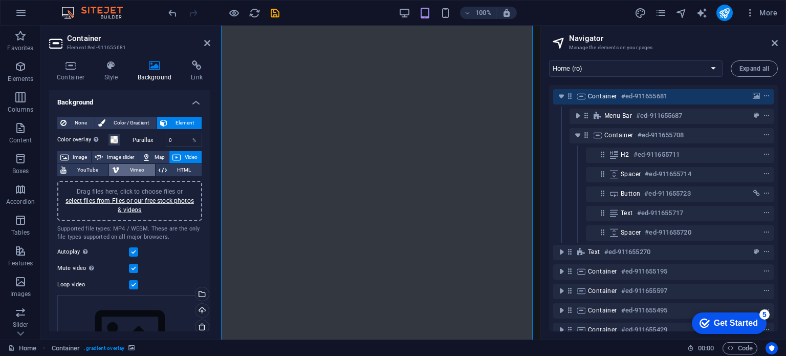
click at [137, 166] on span "Vimeo" at bounding box center [136, 170] width 29 height 12
select select "ar16_9"
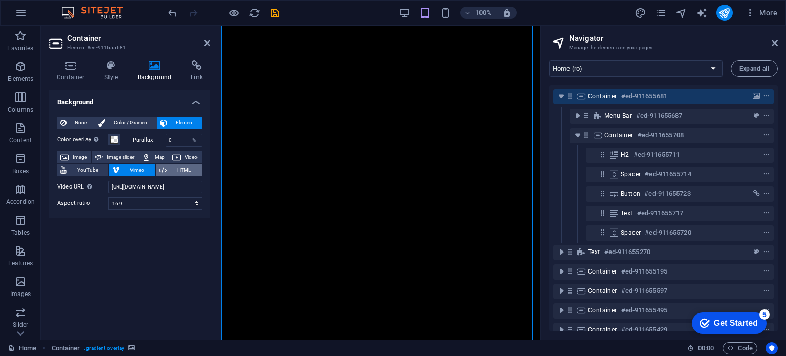
click at [178, 168] on span "HTML" at bounding box center [184, 170] width 29 height 12
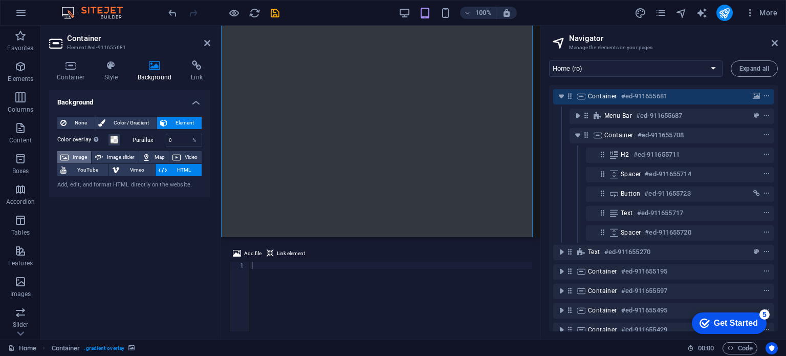
click at [82, 157] on span "Image" at bounding box center [80, 157] width 16 height 12
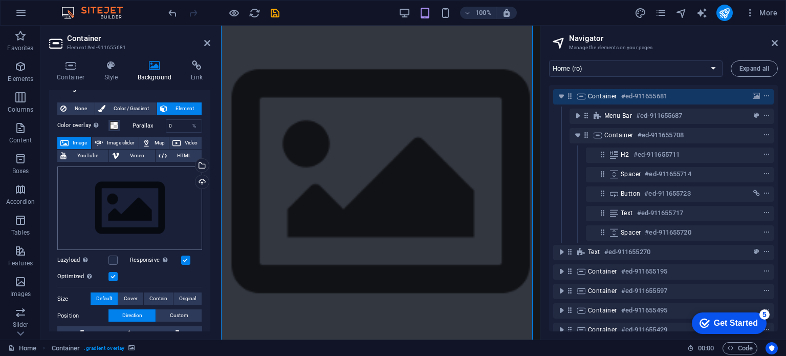
scroll to position [0, 0]
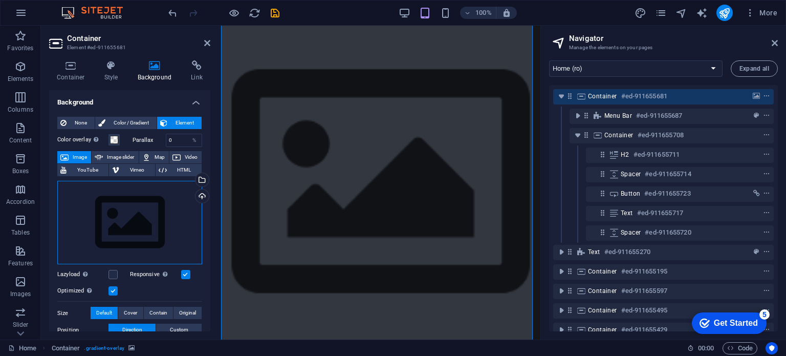
click at [131, 212] on div "Drag files here, click to choose files or select files from Files or our free s…" at bounding box center [129, 223] width 145 height 84
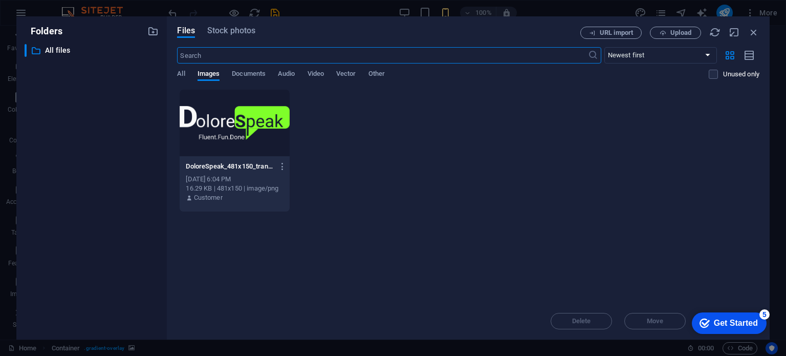
click at [501, 200] on div "DoloreSpeak_481x150_transp-Xu8kQGyKhbUWnUldjTeAVA.png DoloreSpeak_481x150_trans…" at bounding box center [468, 150] width 582 height 123
click at [674, 30] on span "Upload" at bounding box center [680, 33] width 21 height 6
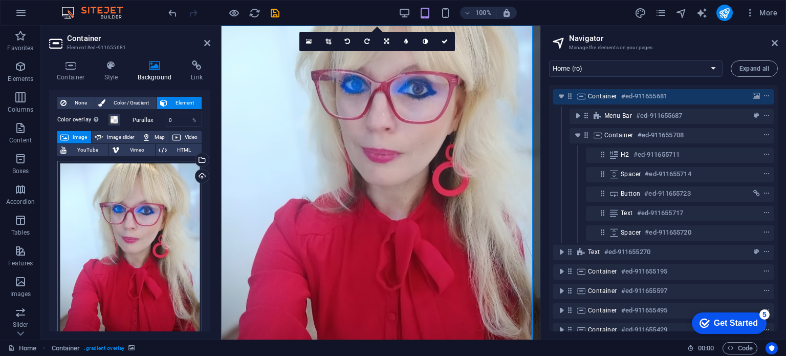
scroll to position [51, 0]
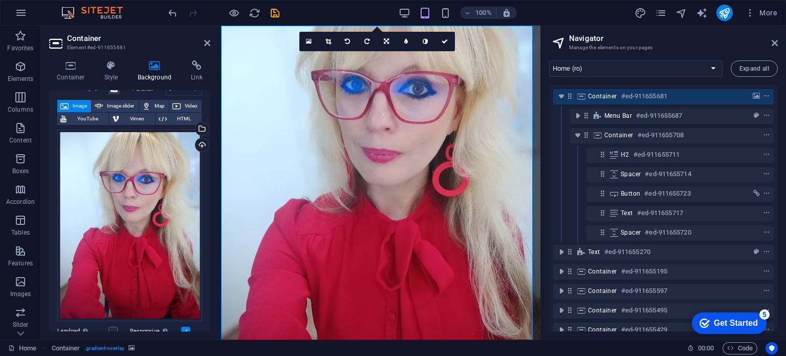
click at [428, 198] on figure at bounding box center [380, 194] width 319 height 336
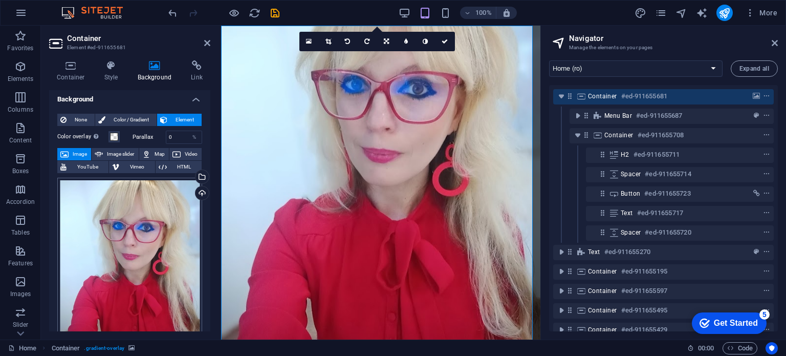
scroll to position [0, 0]
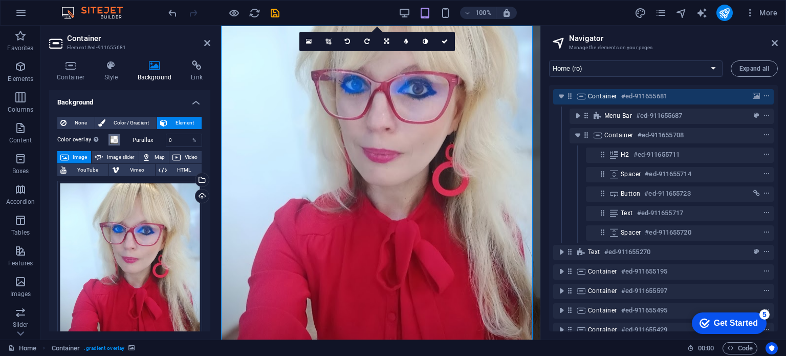
click at [115, 139] on span at bounding box center [114, 140] width 8 height 8
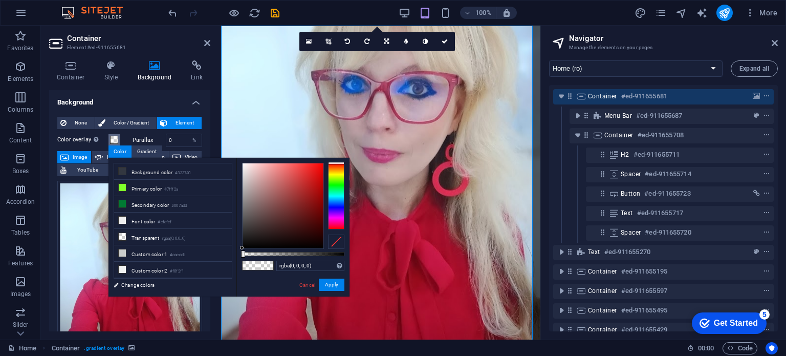
click at [115, 139] on span at bounding box center [114, 140] width 8 height 8
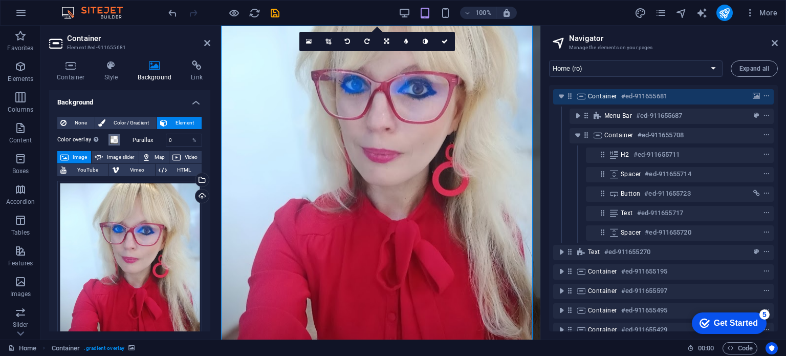
click at [115, 139] on span at bounding box center [114, 140] width 8 height 8
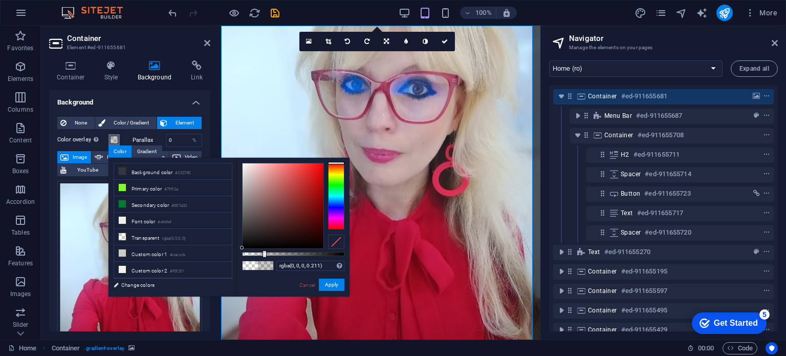
drag, startPoint x: 244, startPoint y: 252, endPoint x: 264, endPoint y: 255, distance: 19.6
click at [264, 255] on div at bounding box center [265, 253] width 4 height 7
drag, startPoint x: 264, startPoint y: 255, endPoint x: 256, endPoint y: 256, distance: 7.2
click at [256, 256] on div at bounding box center [257, 253] width 4 height 7
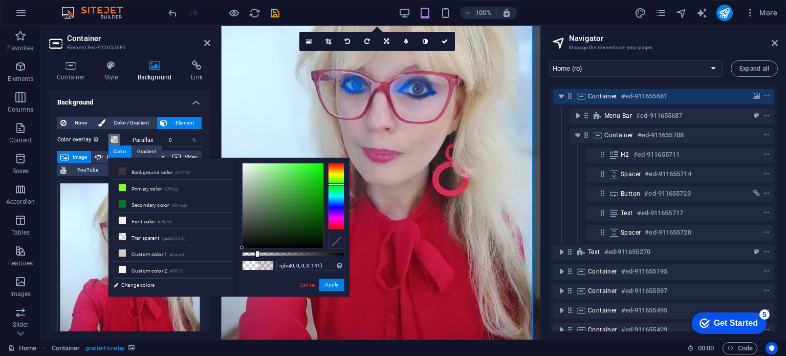
drag, startPoint x: 335, startPoint y: 176, endPoint x: 336, endPoint y: 184, distance: 8.3
click at [336, 184] on div at bounding box center [336, 196] width 16 height 67
drag, startPoint x: 254, startPoint y: 250, endPoint x: 265, endPoint y: 250, distance: 10.2
click at [265, 250] on div "rgba(0, 0, 0, 0.141) Supported formats #0852ed rgb(8, 82, 237) rgba(8, 82, 237,…" at bounding box center [292, 301] width 113 height 287
drag, startPoint x: 257, startPoint y: 253, endPoint x: 291, endPoint y: 255, distance: 34.4
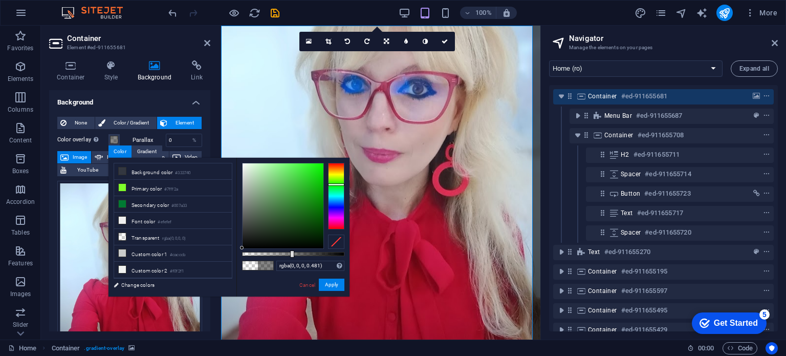
click at [291, 255] on div at bounding box center [292, 253] width 4 height 7
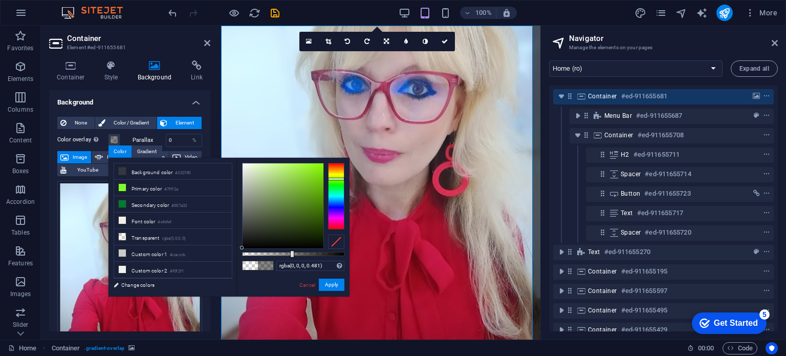
click at [338, 179] on div at bounding box center [336, 196] width 16 height 67
click at [185, 185] on li "Primary color #7fff2a" at bounding box center [173, 188] width 118 height 16
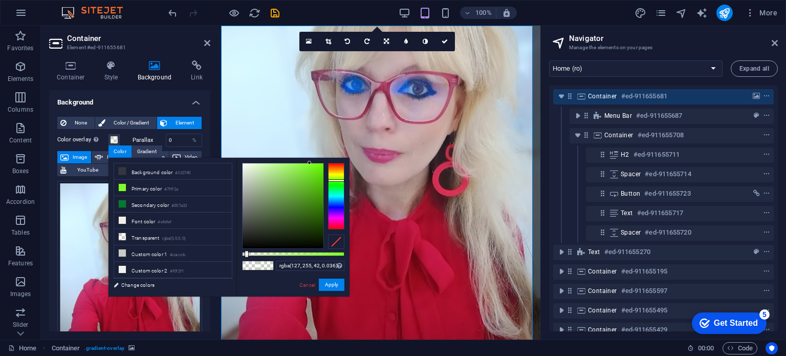
type input "rgba(127, 255, 42, 0.031)"
drag, startPoint x: 293, startPoint y: 253, endPoint x: 245, endPoint y: 253, distance: 47.6
click at [245, 253] on div at bounding box center [246, 253] width 4 height 7
click at [310, 284] on link "Cancel" at bounding box center [307, 285] width 18 height 8
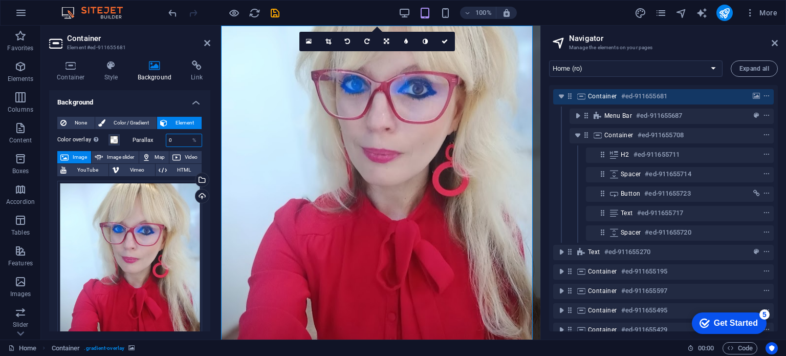
click at [168, 141] on input "0" at bounding box center [184, 140] width 36 height 12
type input "50"
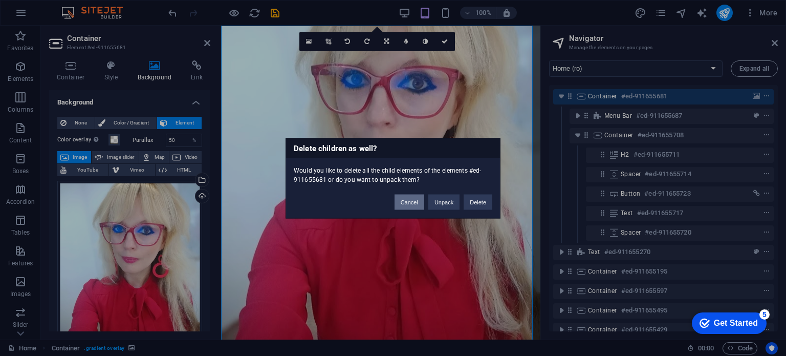
click at [416, 201] on button "Cancel" at bounding box center [410, 201] width 30 height 15
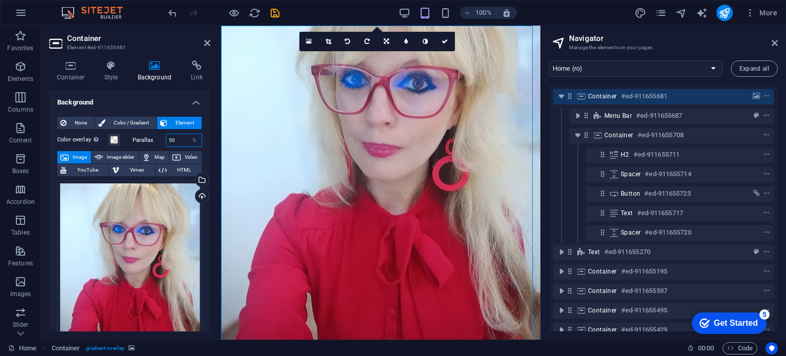
click at [179, 142] on input "50" at bounding box center [184, 140] width 36 height 12
type input "5"
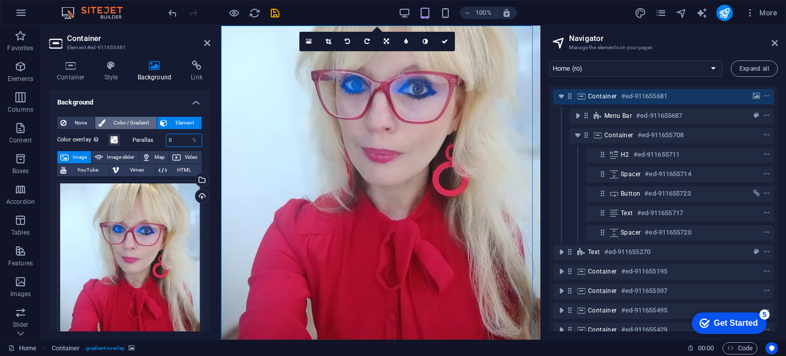
type input "0"
click at [137, 123] on span "Color / Gradient" at bounding box center [131, 123] width 45 height 12
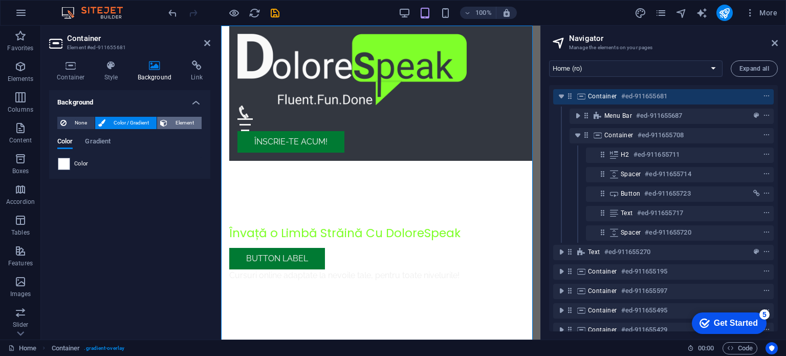
click at [188, 121] on span "Element" at bounding box center [184, 123] width 28 height 12
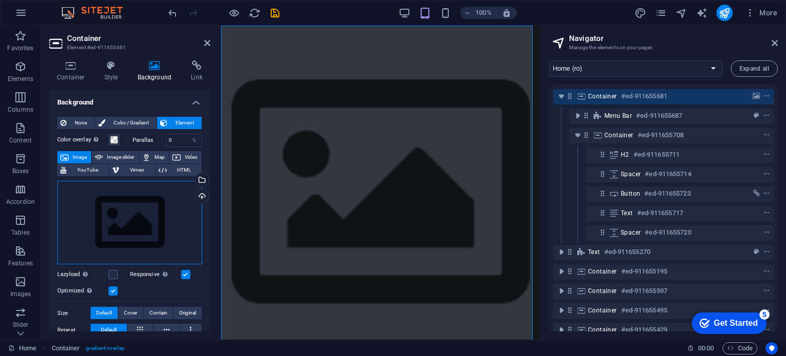
click at [116, 214] on div "Drag files here, click to choose files or select files from Files or our free s…" at bounding box center [129, 223] width 145 height 84
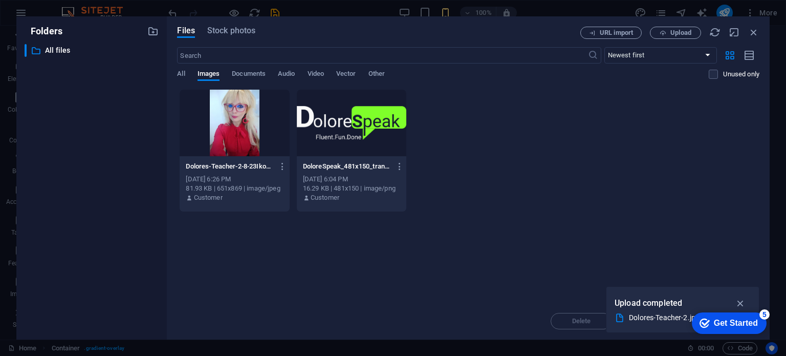
click at [250, 112] on div at bounding box center [235, 123] width 110 height 67
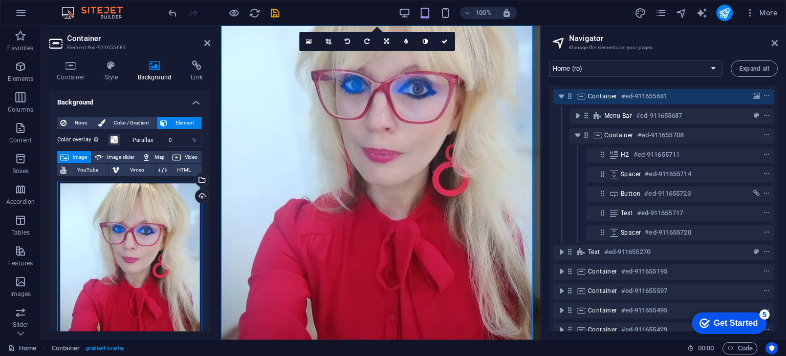
click at [182, 240] on div "Drag files here, click to choose files or select files from Files or our free s…" at bounding box center [129, 276] width 145 height 191
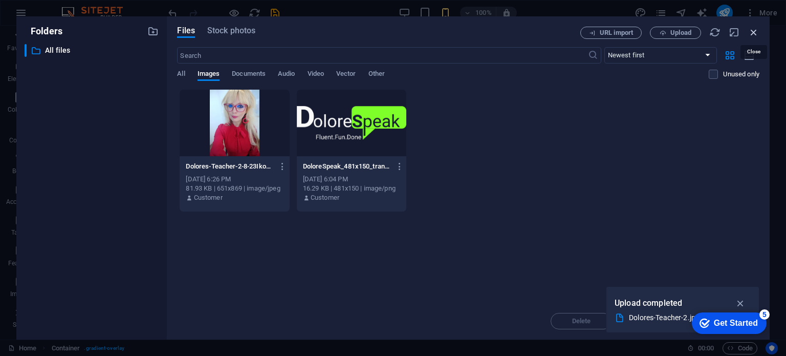
click at [754, 30] on icon "button" at bounding box center [753, 32] width 11 height 11
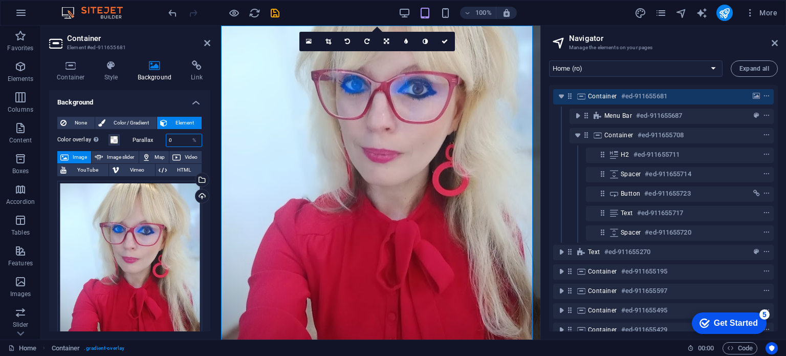
click at [178, 135] on input "0" at bounding box center [184, 140] width 36 height 12
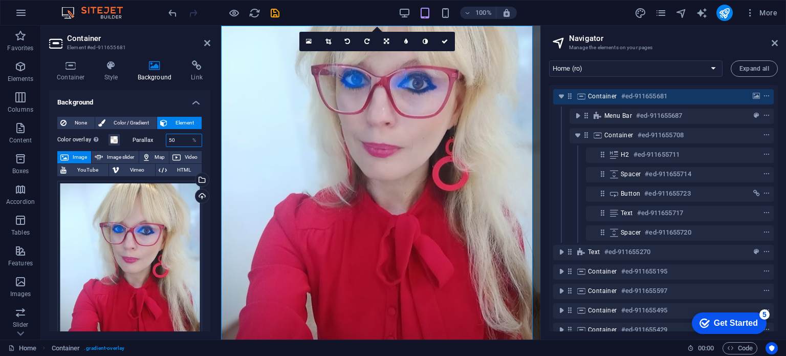
click at [174, 138] on input "50" at bounding box center [184, 140] width 36 height 12
type input "5"
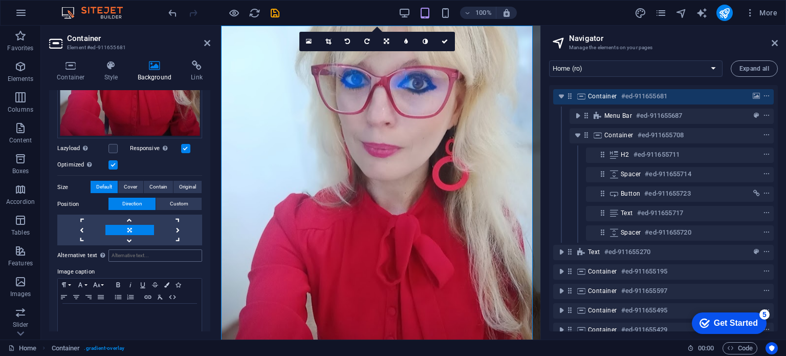
scroll to position [243, 0]
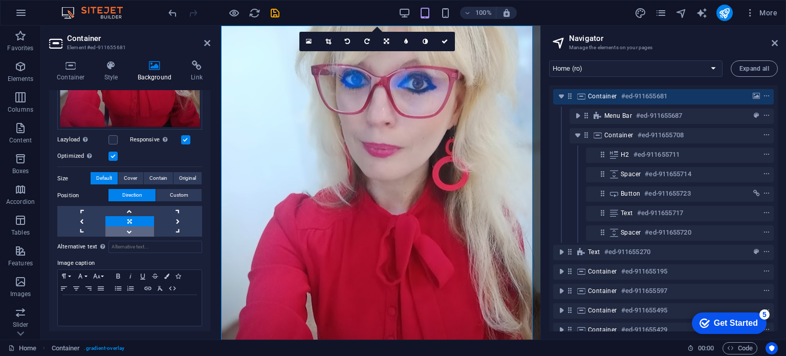
click at [130, 228] on link at bounding box center [129, 231] width 48 height 10
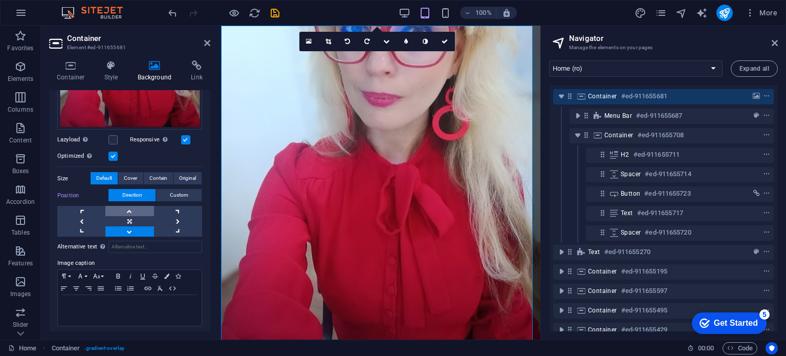
click at [136, 206] on link at bounding box center [129, 211] width 48 height 10
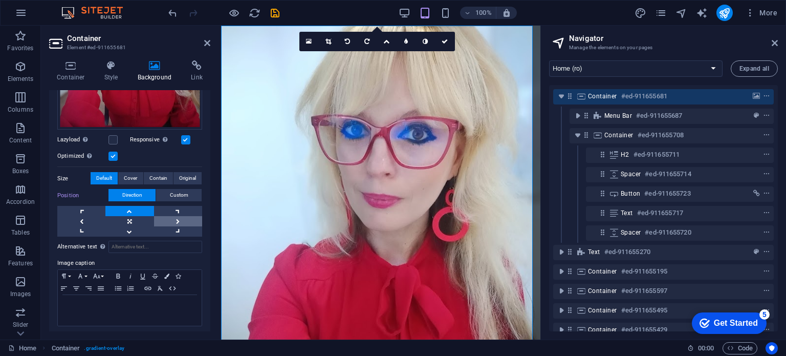
click at [179, 216] on link at bounding box center [178, 221] width 48 height 10
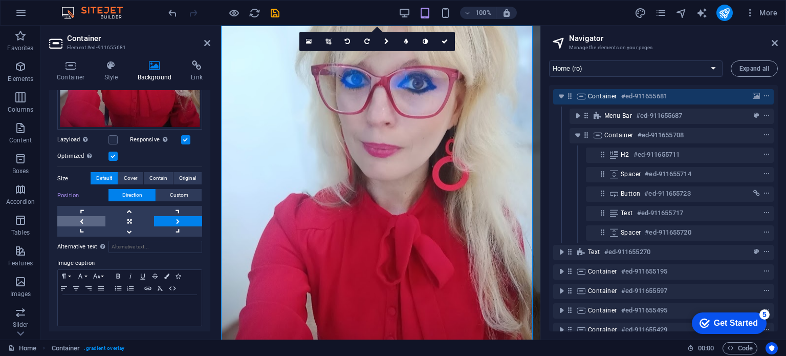
click at [77, 217] on link at bounding box center [81, 221] width 48 height 10
click at [134, 217] on link at bounding box center [129, 221] width 48 height 10
click at [127, 208] on link at bounding box center [129, 211] width 48 height 10
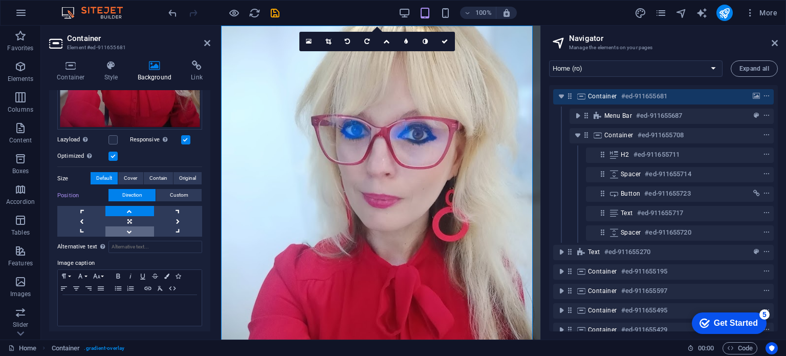
click at [133, 227] on link at bounding box center [129, 231] width 48 height 10
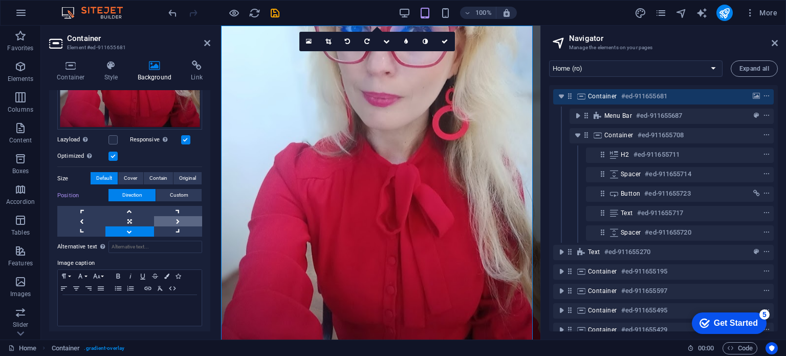
click at [182, 216] on link at bounding box center [178, 221] width 48 height 10
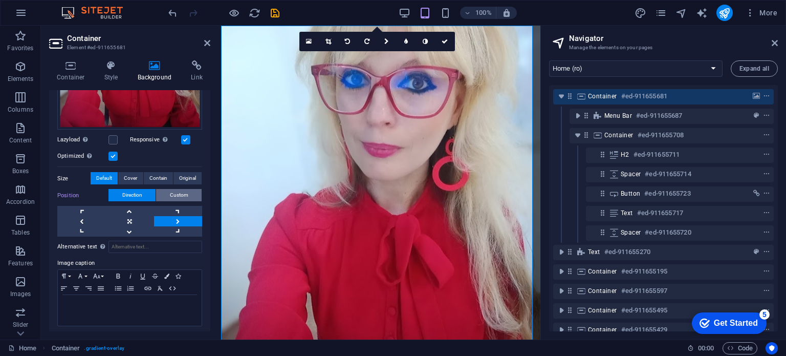
click at [180, 190] on span "Custom" at bounding box center [179, 195] width 18 height 12
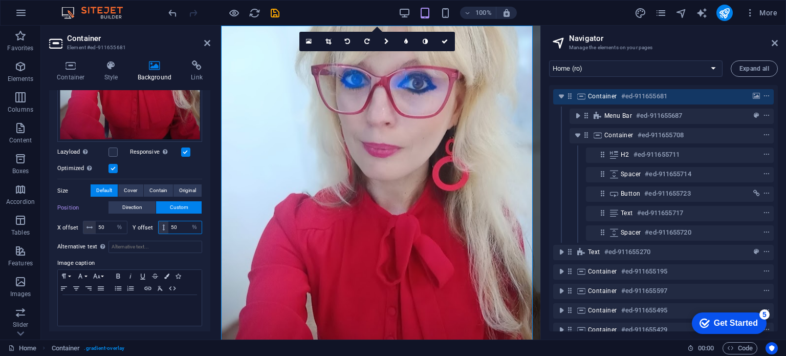
drag, startPoint x: 185, startPoint y: 223, endPoint x: 164, endPoint y: 223, distance: 21.5
click at [164, 223] on div "50 px rem % vh vw" at bounding box center [180, 227] width 45 height 13
click at [177, 224] on input "50" at bounding box center [184, 227] width 33 height 12
drag, startPoint x: 178, startPoint y: 223, endPoint x: 165, endPoint y: 223, distance: 12.8
click at [165, 223] on div "50 px rem % vh vw" at bounding box center [180, 227] width 45 height 13
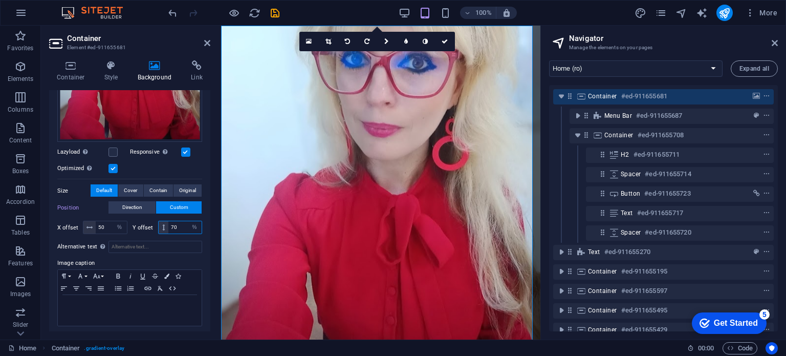
drag, startPoint x: 178, startPoint y: 224, endPoint x: 163, endPoint y: 223, distance: 14.9
click at [163, 223] on div "70 px rem % vh vw" at bounding box center [180, 227] width 45 height 13
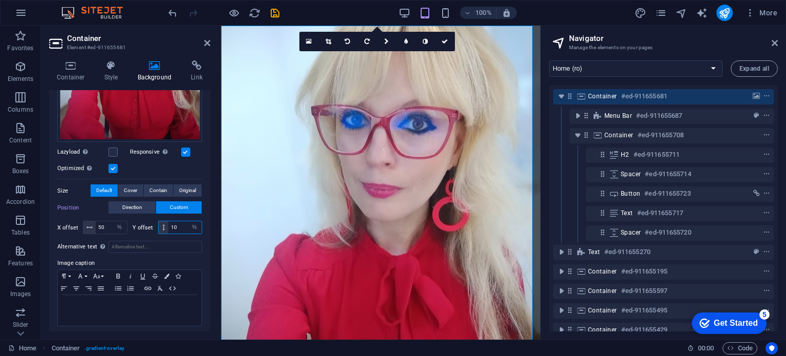
drag, startPoint x: 176, startPoint y: 223, endPoint x: 159, endPoint y: 225, distance: 17.5
click at [159, 225] on div "10 px rem % vh vw" at bounding box center [180, 227] width 45 height 13
type input "0"
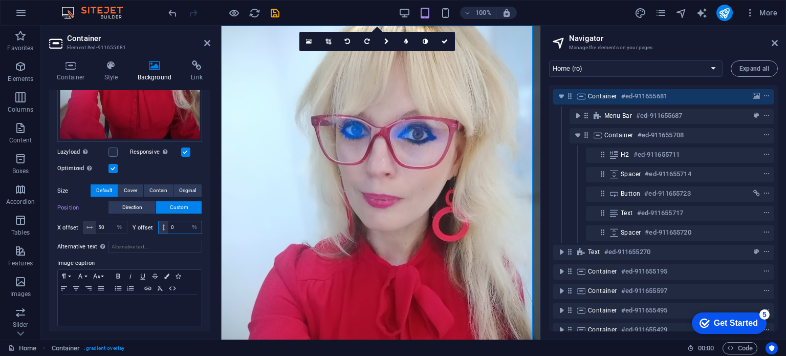
drag, startPoint x: 182, startPoint y: 224, endPoint x: 165, endPoint y: 224, distance: 17.4
click at [165, 224] on div "0 px rem % vh vw" at bounding box center [180, 227] width 45 height 13
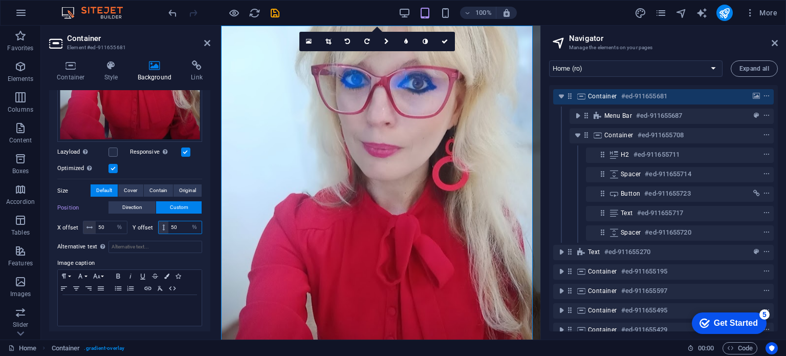
click at [182, 224] on input "50" at bounding box center [184, 227] width 33 height 12
drag, startPoint x: 182, startPoint y: 224, endPoint x: 166, endPoint y: 224, distance: 15.9
click at [166, 224] on div "50 px rem % vh vw" at bounding box center [180, 227] width 45 height 13
click at [182, 223] on input "0" at bounding box center [184, 227] width 33 height 12
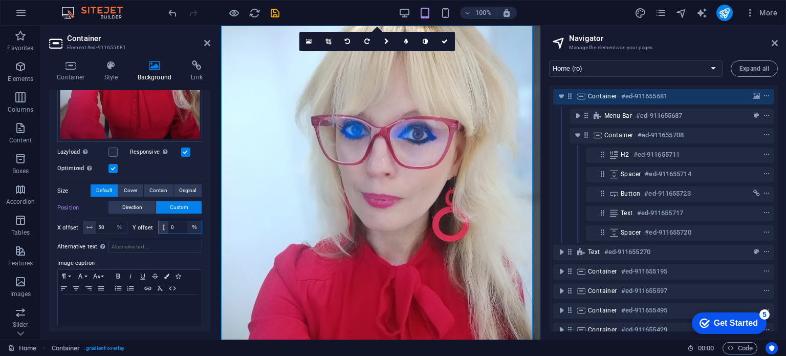
type input "0"
click at [196, 222] on select "px rem % vh vw" at bounding box center [194, 227] width 14 height 12
select select "px"
click at [187, 221] on select "px rem % vh vw" at bounding box center [194, 227] width 14 height 12
type input "100"
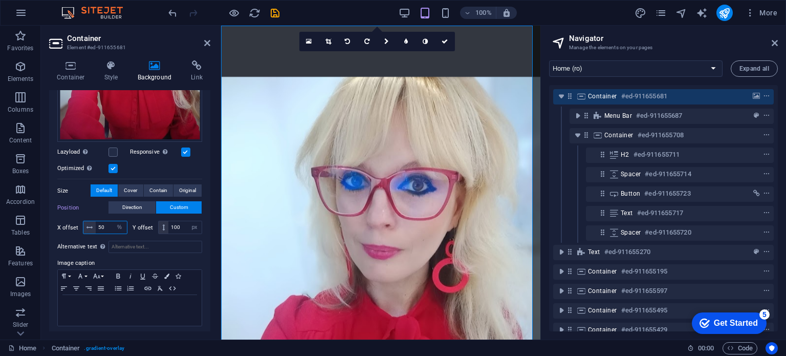
click at [105, 226] on input "50" at bounding box center [111, 227] width 31 height 12
click at [116, 221] on select "px rem % vh vw" at bounding box center [120, 227] width 14 height 12
select select "px"
click at [113, 221] on select "px rem % vh vw" at bounding box center [120, 227] width 14 height 12
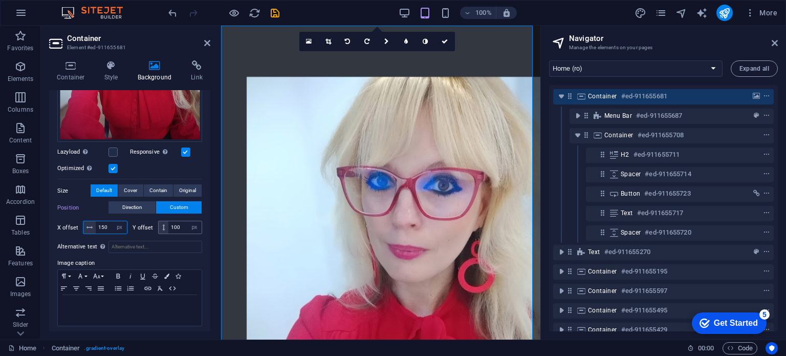
type input "150"
click at [175, 224] on input "100" at bounding box center [184, 227] width 33 height 12
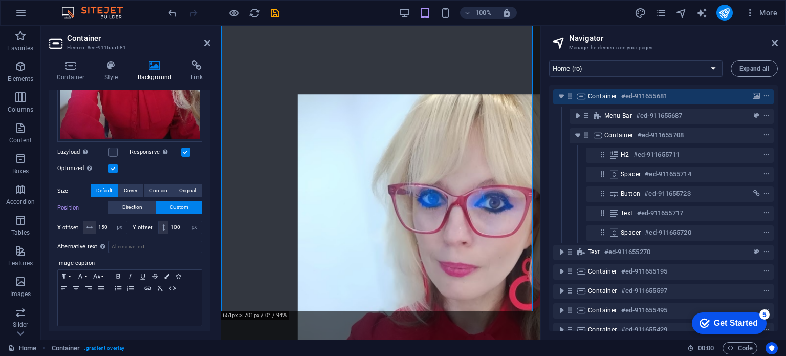
scroll to position [0, 0]
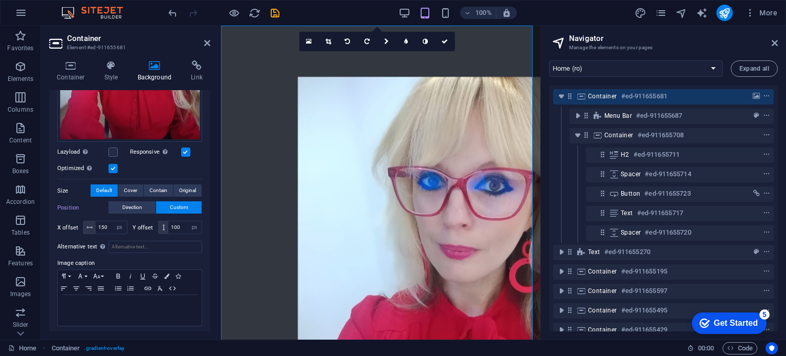
click at [199, 162] on div "Optimized Images are compressed to improve page speed." at bounding box center [129, 168] width 145 height 12
click at [207, 40] on icon at bounding box center [207, 43] width 6 height 8
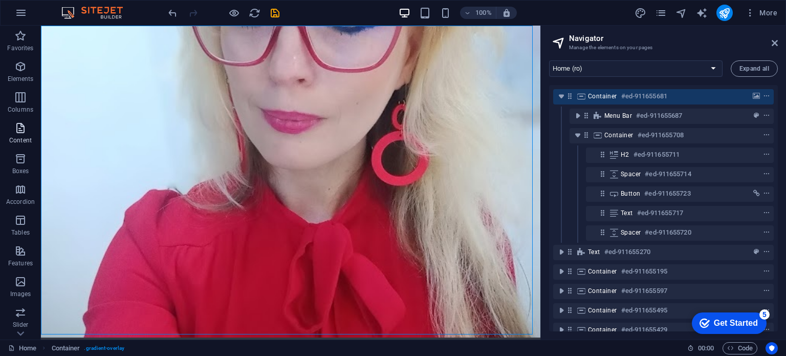
click at [19, 134] on icon "button" at bounding box center [20, 128] width 12 height 12
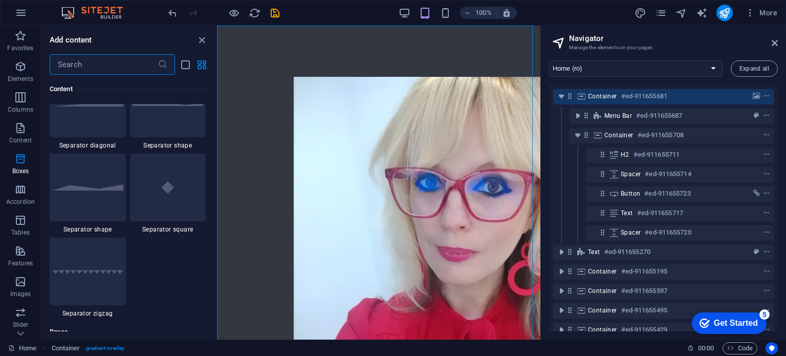
scroll to position [2712, 0]
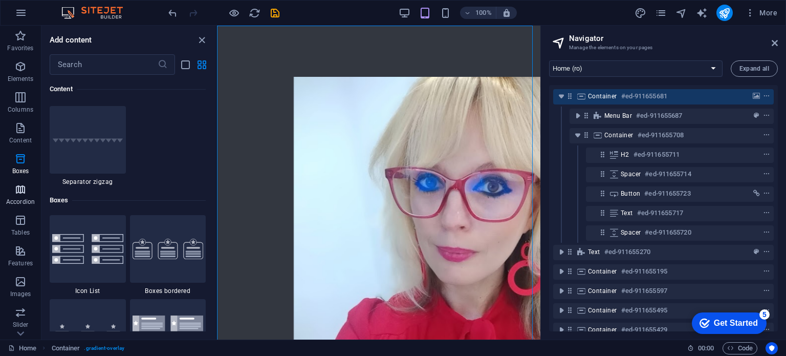
click at [20, 193] on icon "button" at bounding box center [20, 189] width 12 height 12
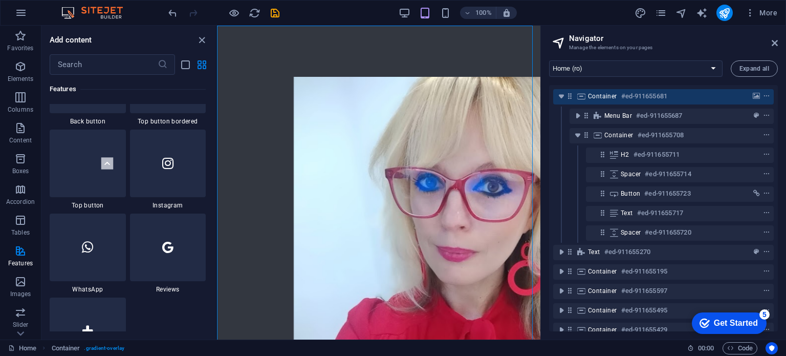
scroll to position [4855, 0]
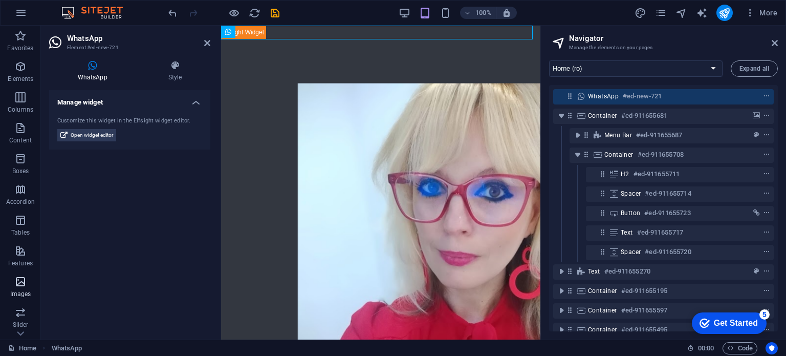
click at [18, 287] on icon "button" at bounding box center [20, 281] width 12 height 12
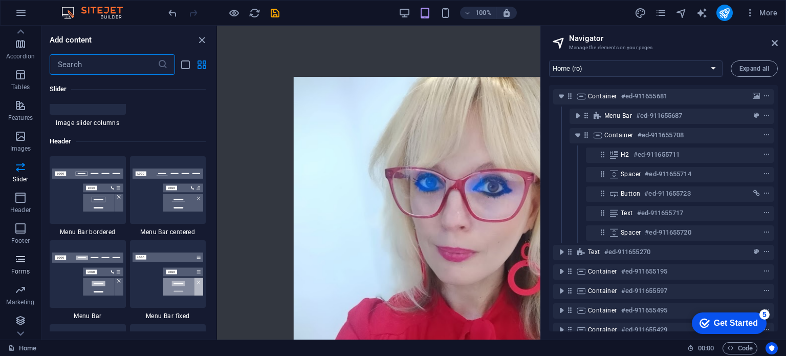
scroll to position [146, 0]
click at [21, 159] on button "Slider" at bounding box center [20, 171] width 41 height 31
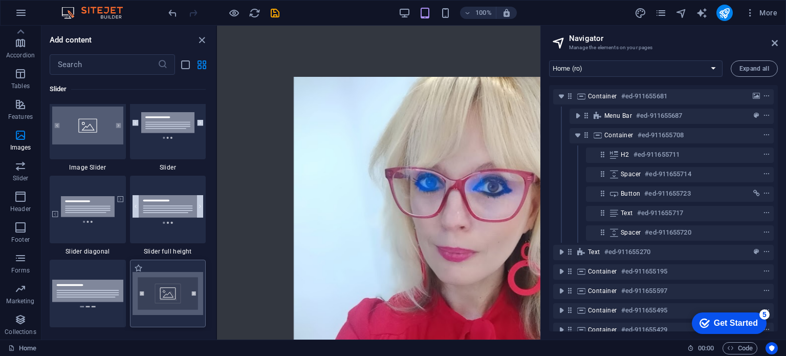
scroll to position [5906, 0]
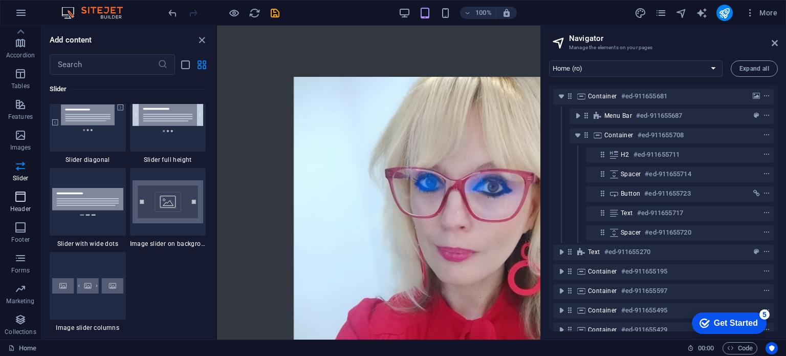
click at [15, 192] on icon "button" at bounding box center [20, 196] width 12 height 12
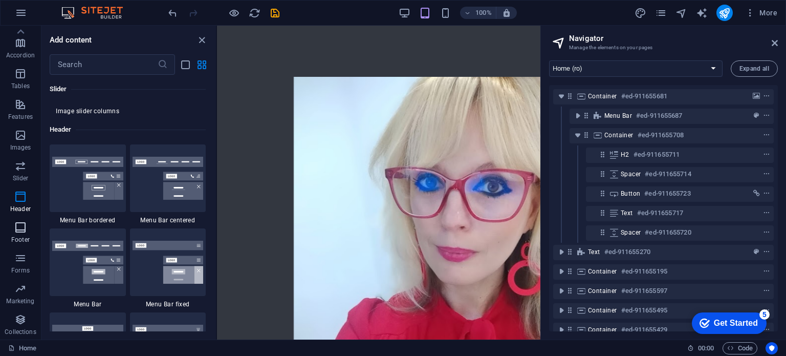
scroll to position [6163, 0]
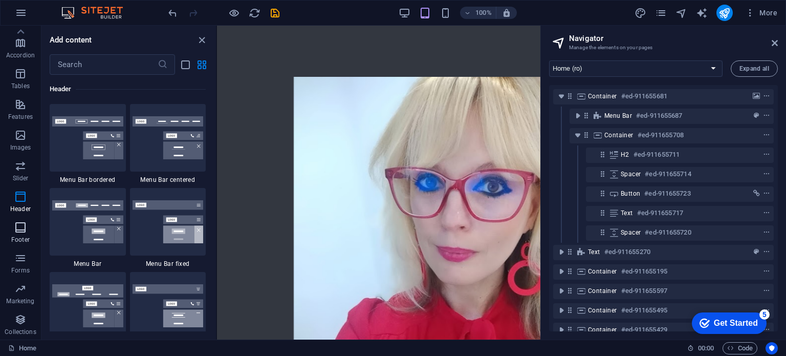
click at [26, 225] on icon "button" at bounding box center [20, 227] width 12 height 12
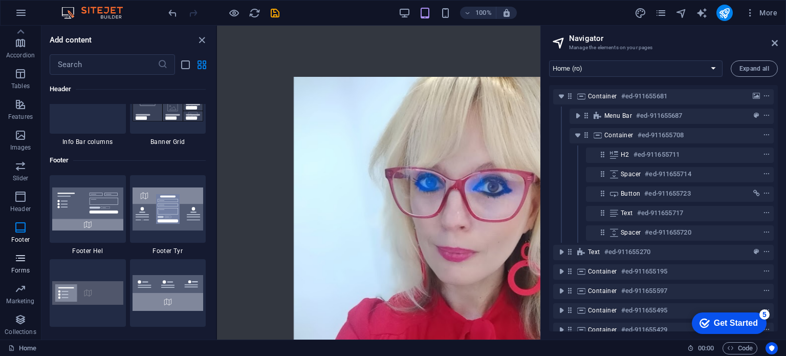
scroll to position [6776, 0]
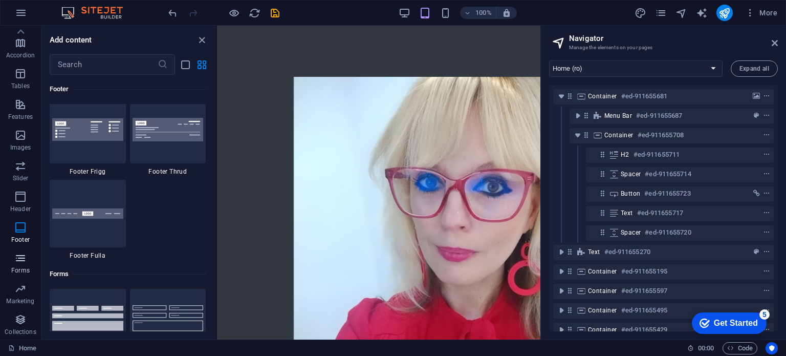
click at [21, 255] on icon "button" at bounding box center [20, 258] width 12 height 12
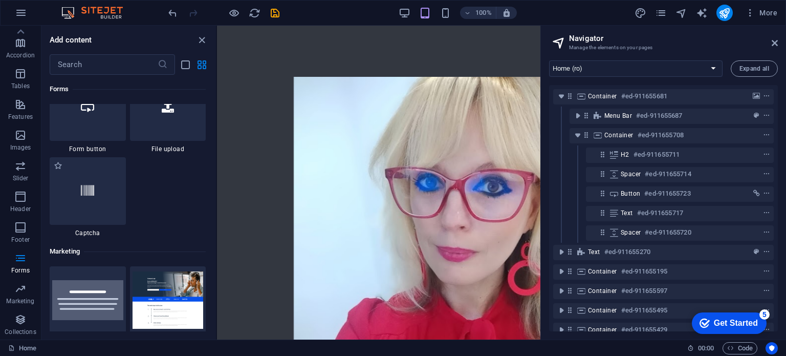
scroll to position [8189, 0]
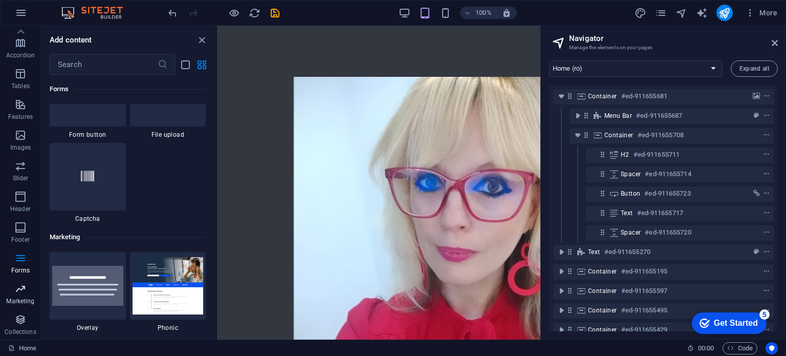
click at [20, 294] on icon "button" at bounding box center [20, 289] width 12 height 12
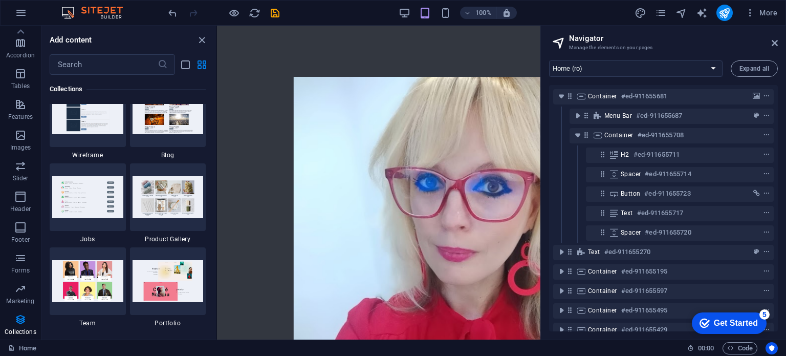
scroll to position [9411, 0]
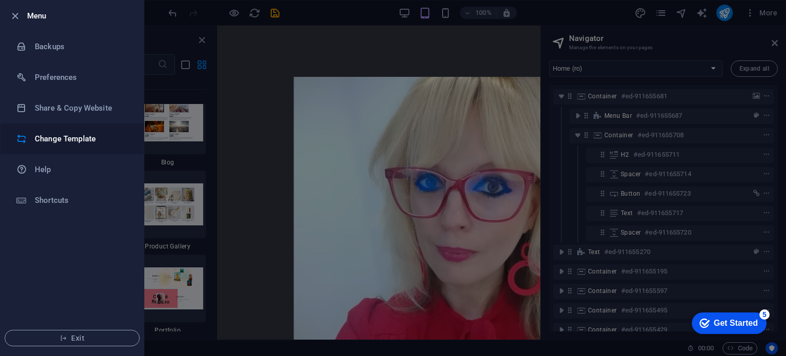
click at [91, 141] on h6 "Change Template" at bounding box center [82, 139] width 95 height 12
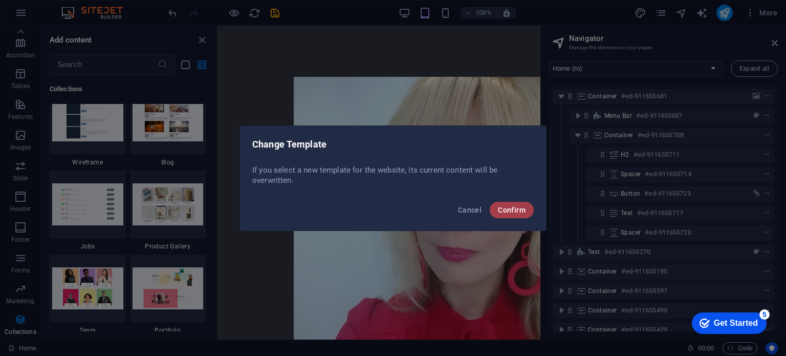
click at [510, 209] on span "Confirm" at bounding box center [512, 210] width 28 height 8
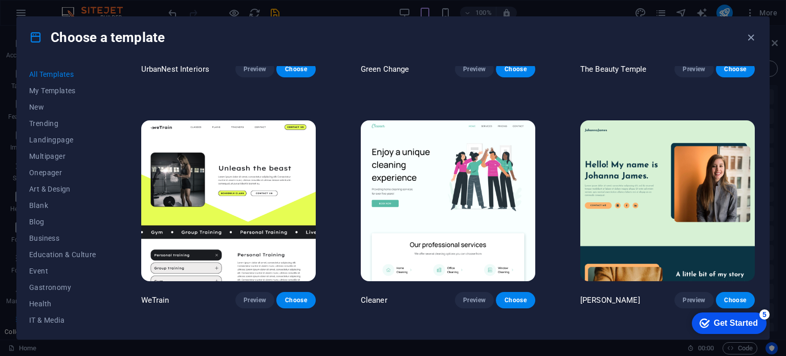
scroll to position [717, 0]
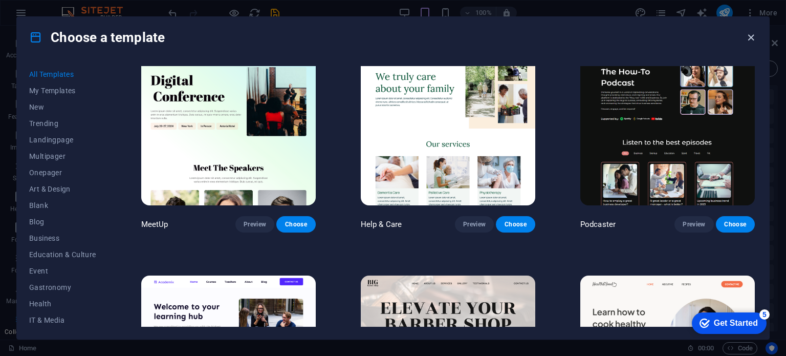
click at [752, 38] on icon "button" at bounding box center [751, 38] width 12 height 12
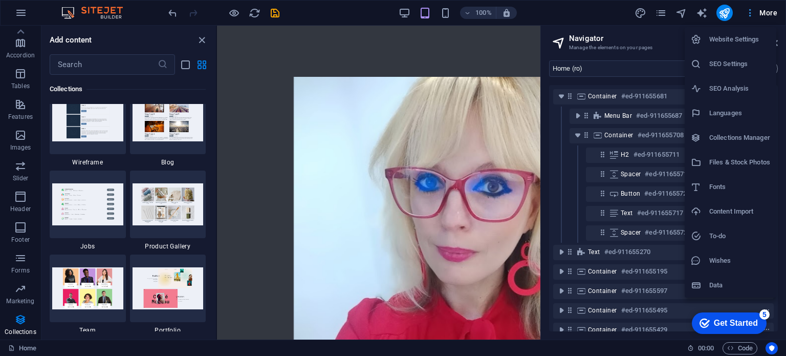
click at [748, 12] on div at bounding box center [393, 178] width 786 height 356
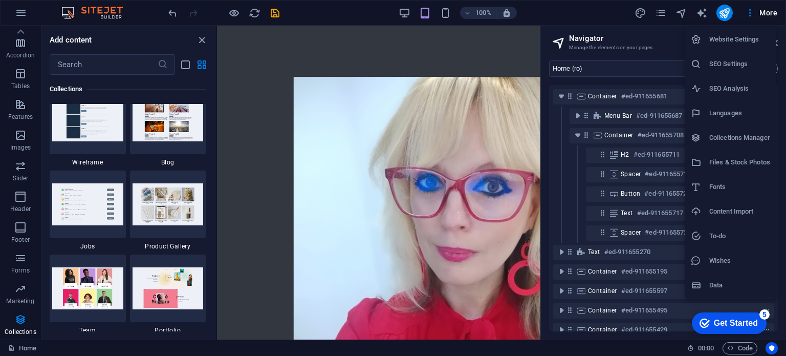
click at [729, 117] on h6 "Languages" at bounding box center [739, 113] width 61 height 12
select select "131"
select select "41"
select select "168"
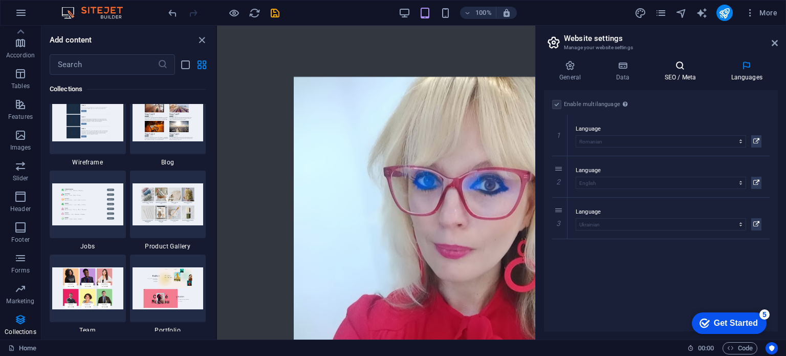
click at [686, 62] on icon at bounding box center [680, 65] width 62 height 10
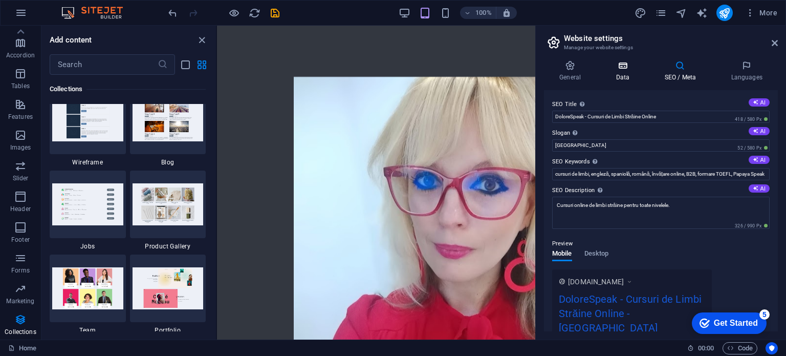
click at [619, 65] on icon at bounding box center [622, 65] width 45 height 10
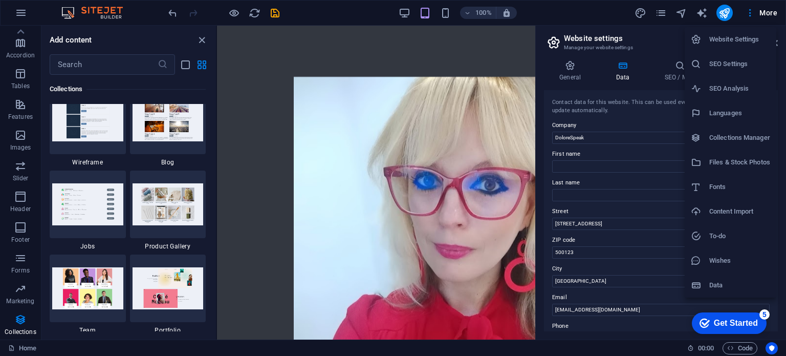
click at [737, 235] on h6 "To-do" at bounding box center [739, 236] width 61 height 12
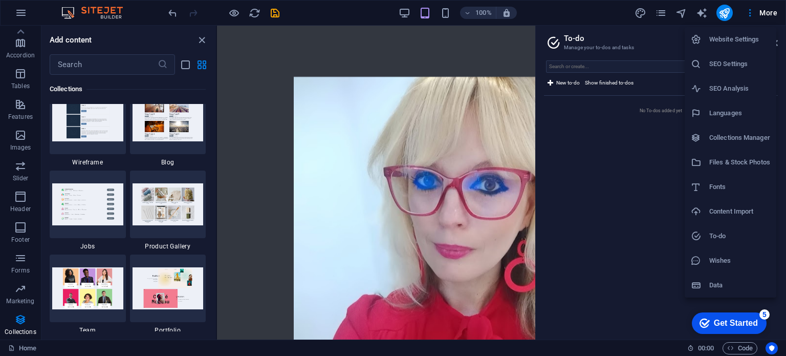
click at [731, 257] on h6 "Wishes" at bounding box center [739, 260] width 61 height 12
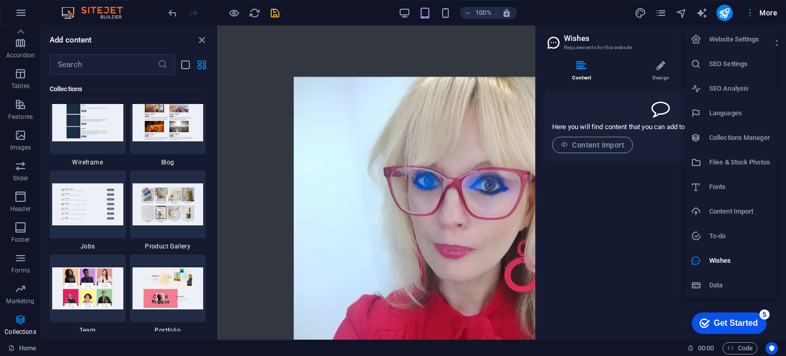
click at [733, 288] on h6 "Data" at bounding box center [739, 285] width 61 height 12
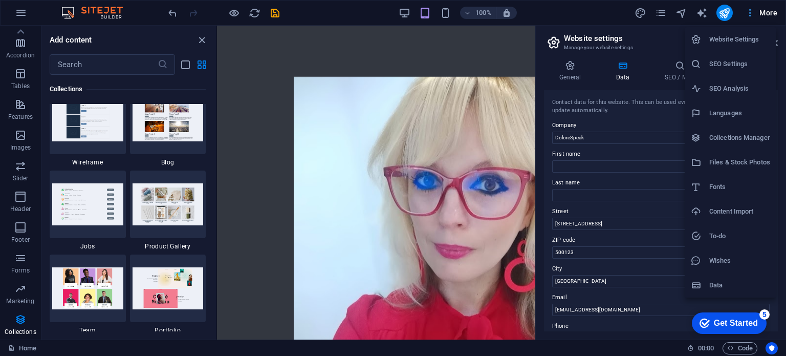
click at [764, 14] on div at bounding box center [393, 178] width 786 height 356
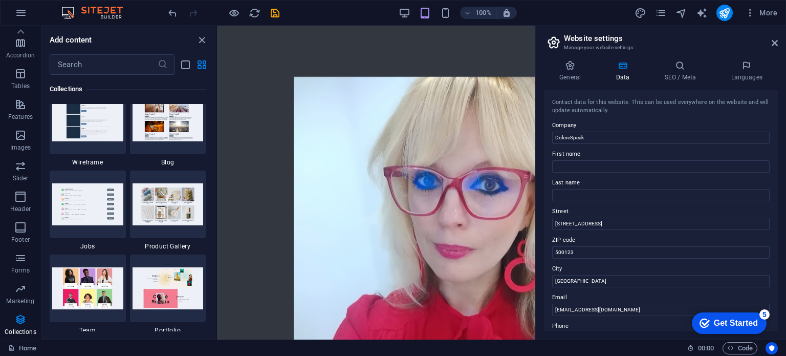
click at [733, 36] on h2 "Website settings" at bounding box center [671, 38] width 214 height 9
click at [774, 40] on icon at bounding box center [775, 43] width 6 height 8
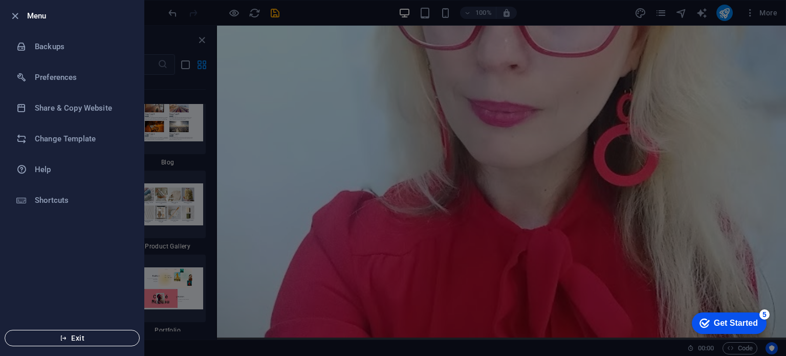
click at [76, 339] on span "Exit" at bounding box center [72, 338] width 118 height 8
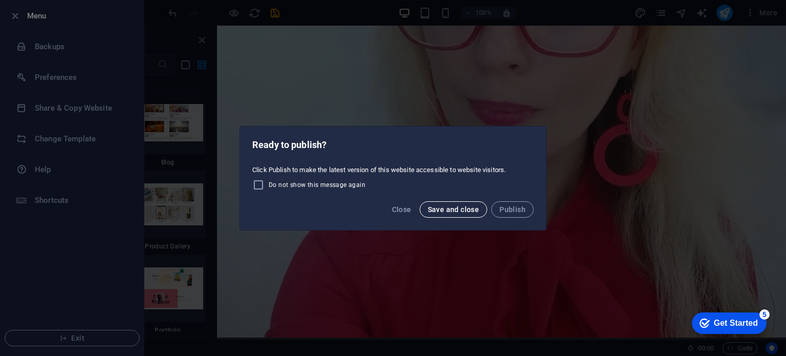
click at [467, 210] on span "Save and close" at bounding box center [454, 209] width 52 height 8
